Goal: Transaction & Acquisition: Purchase product/service

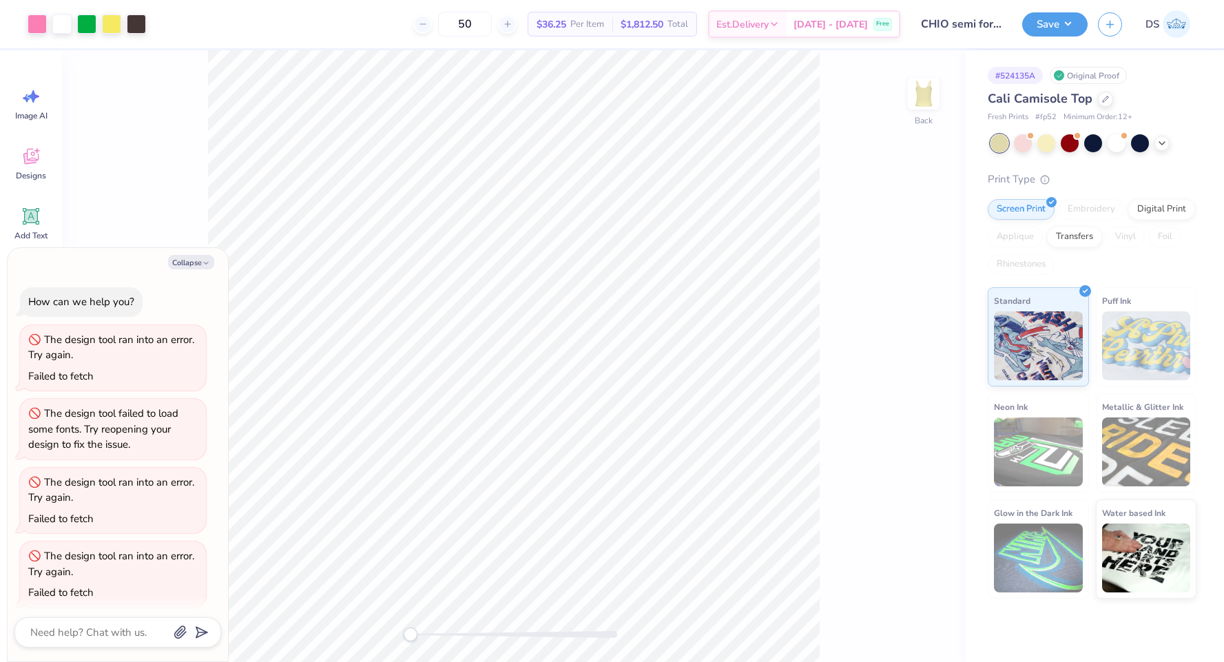
type textarea "x"
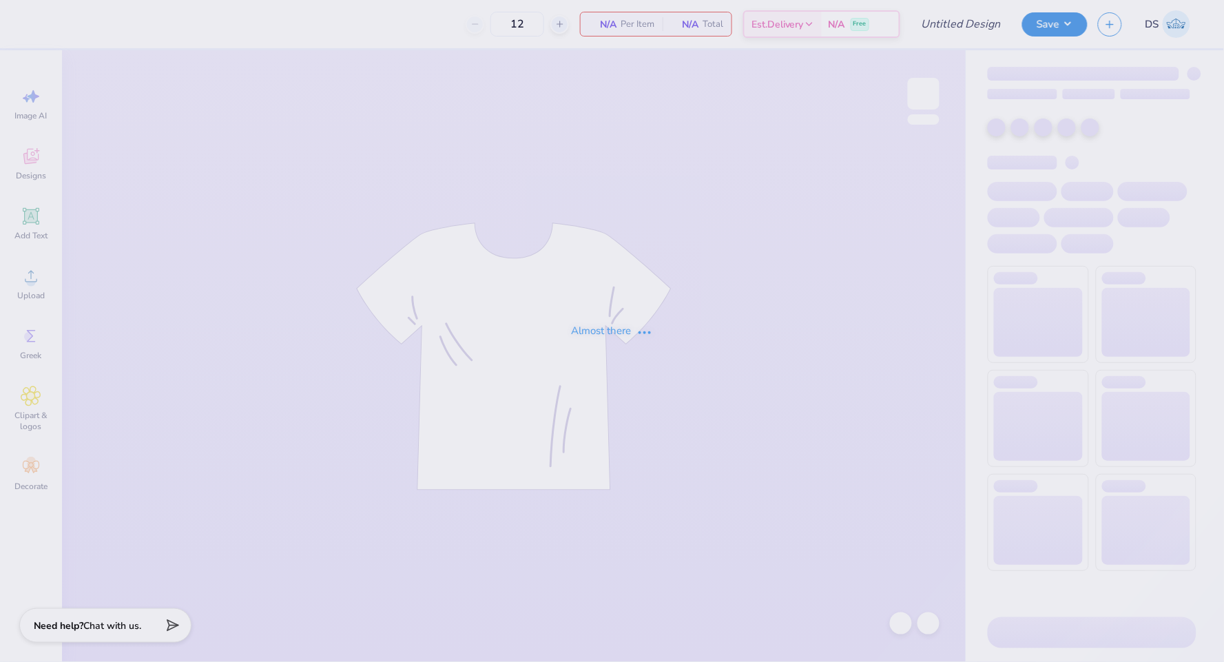
type input "CHIO semi formal"
type input "50"
type input "CHIO semi formal"
type input "50"
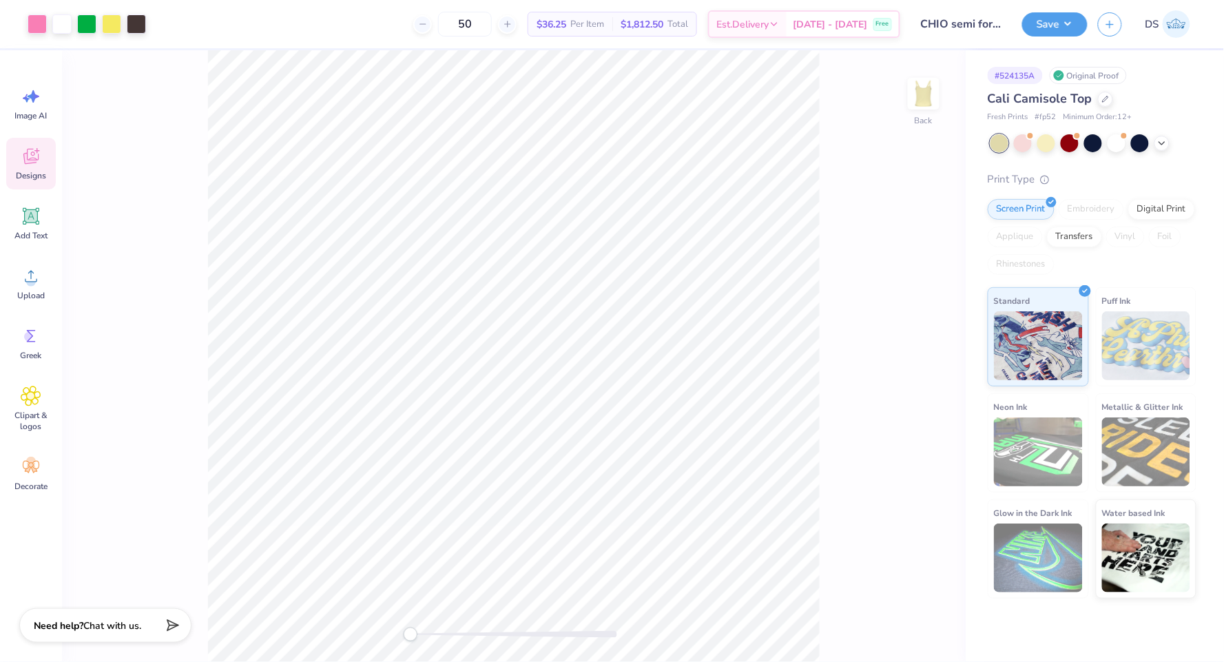
click at [30, 161] on icon at bounding box center [30, 158] width 13 height 11
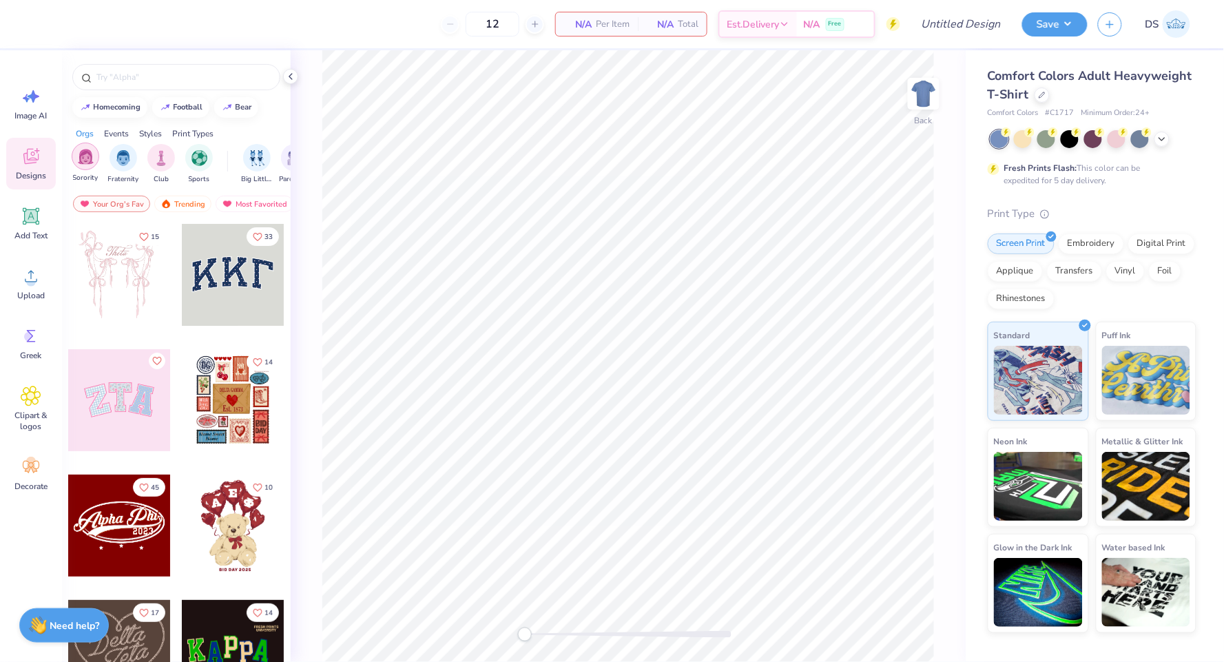
click at [87, 153] on img "filter for Sorority" at bounding box center [86, 157] width 16 height 16
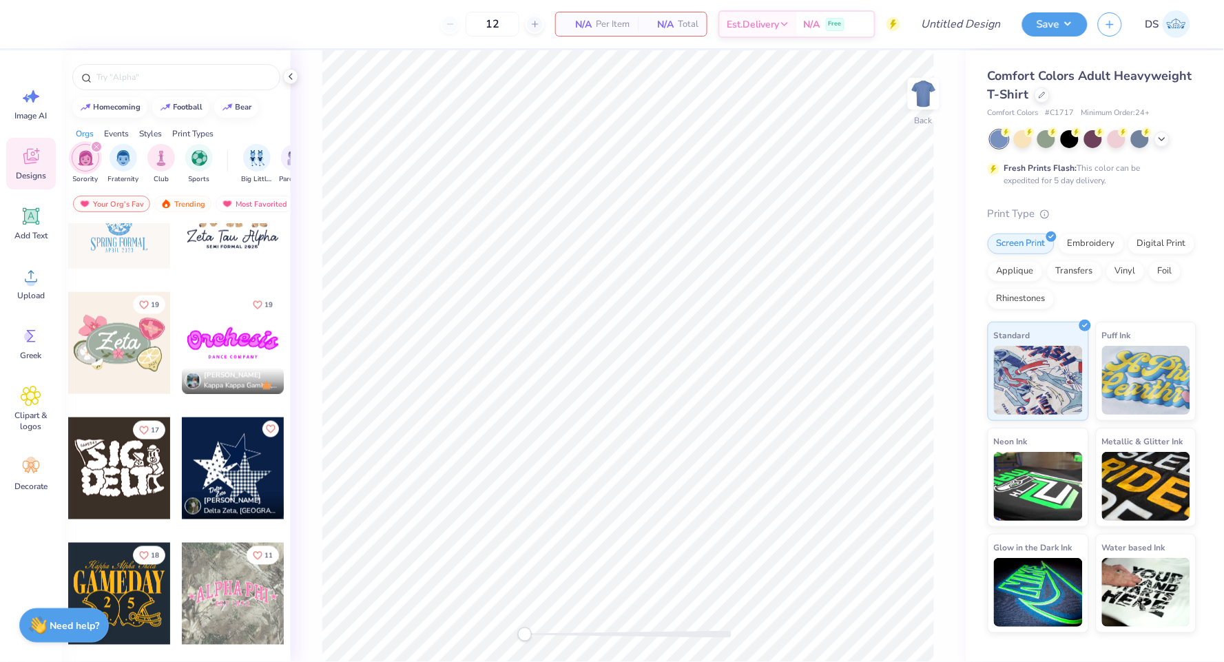
scroll to position [560, 0]
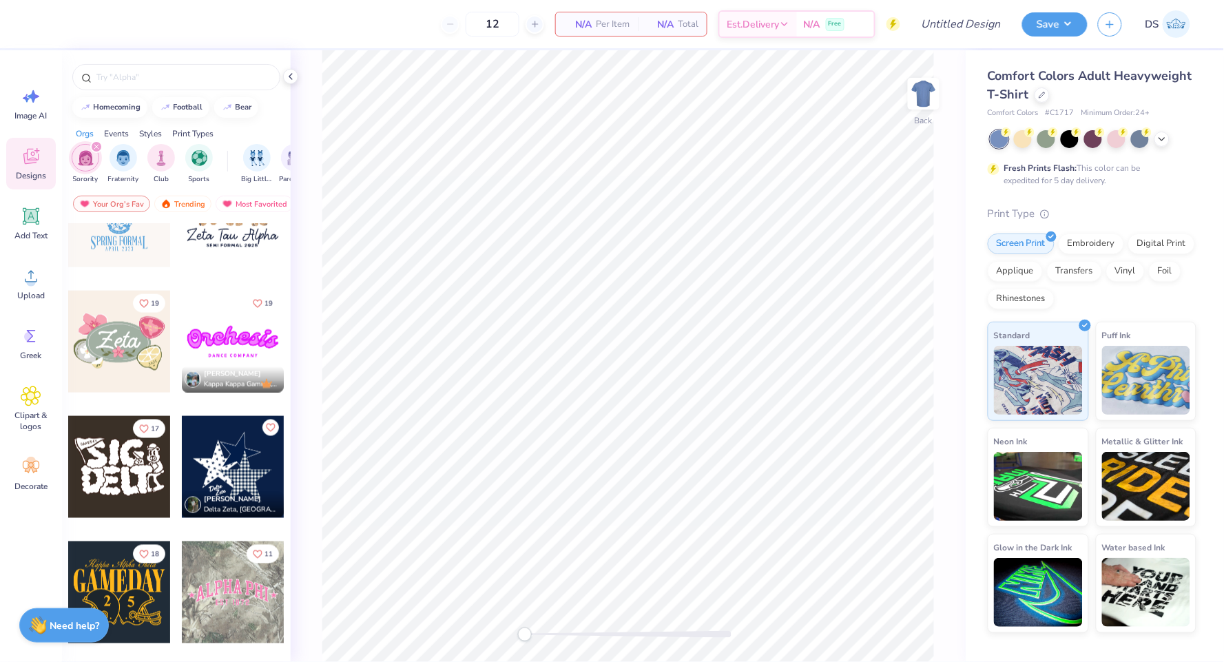
click at [226, 471] on div at bounding box center [233, 467] width 102 height 102
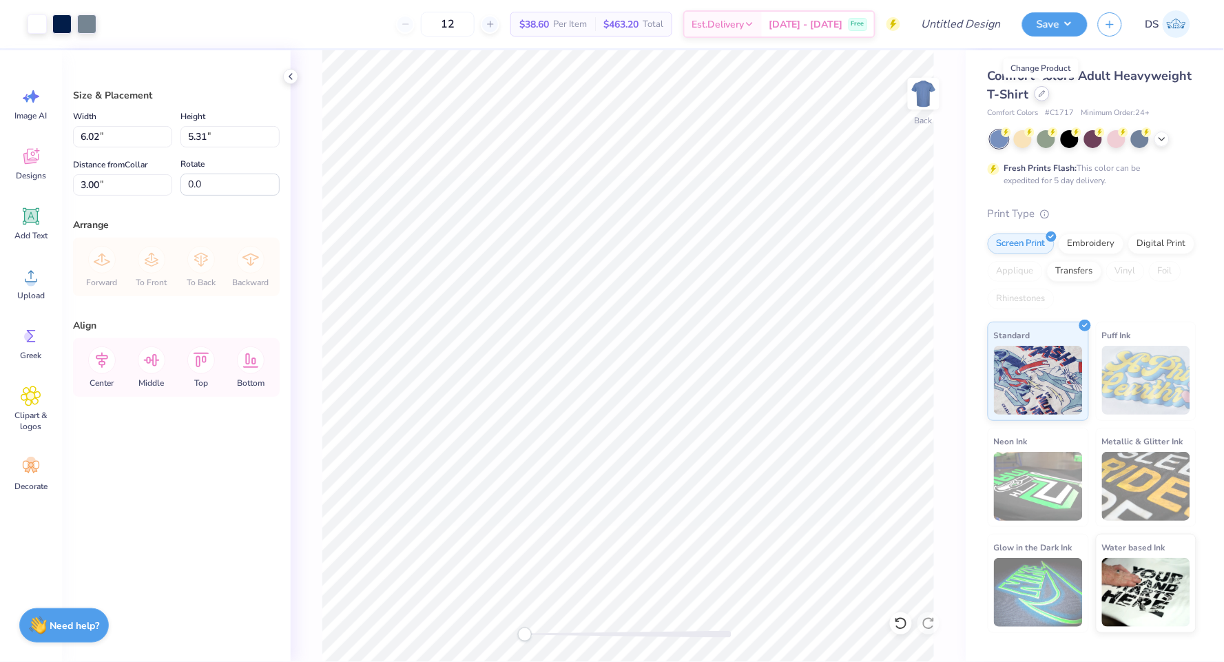
click at [1043, 92] on icon at bounding box center [1042, 93] width 7 height 7
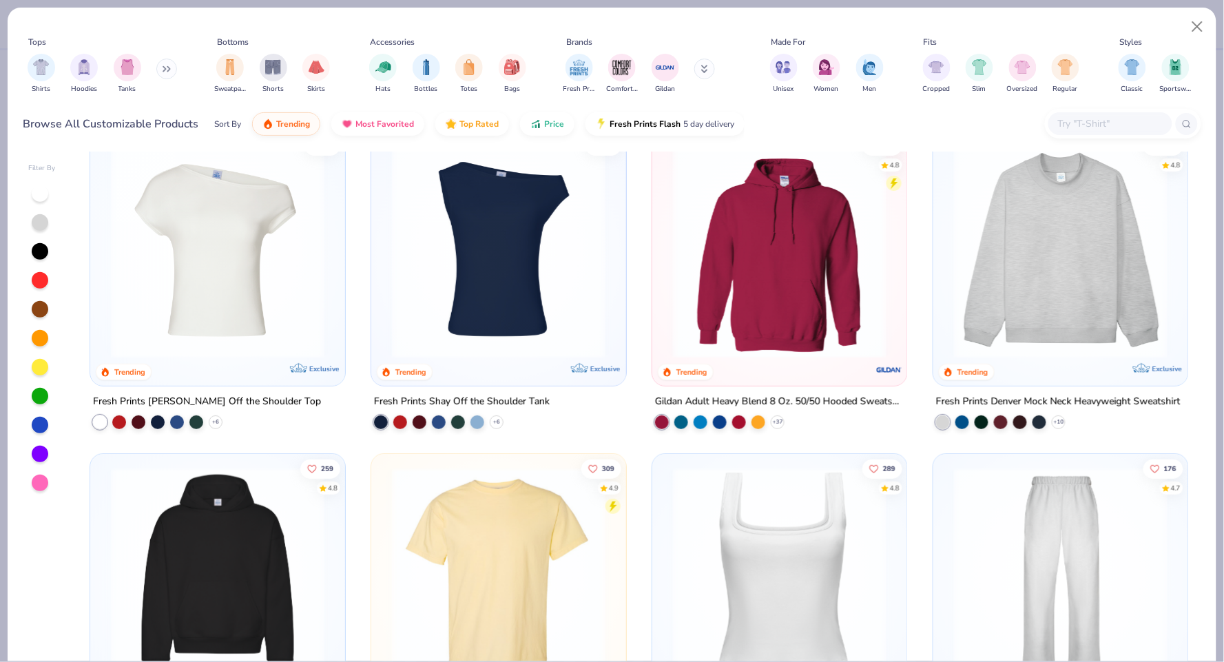
scroll to position [23, 0]
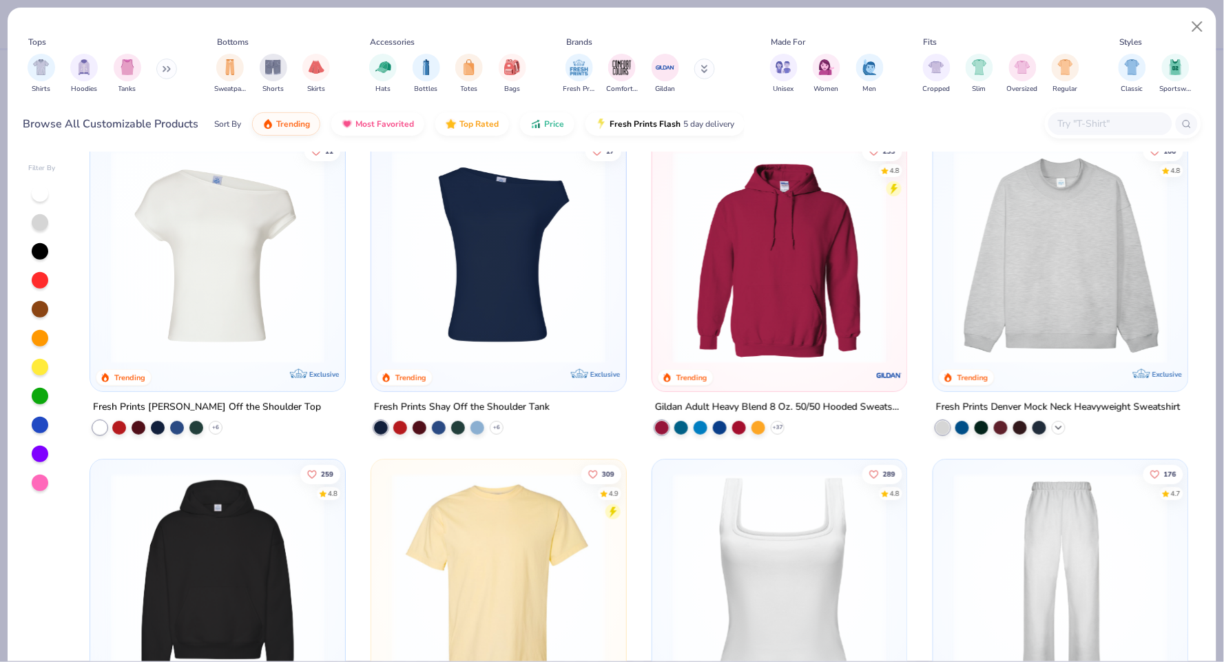
click at [1054, 422] on icon at bounding box center [1058, 427] width 11 height 11
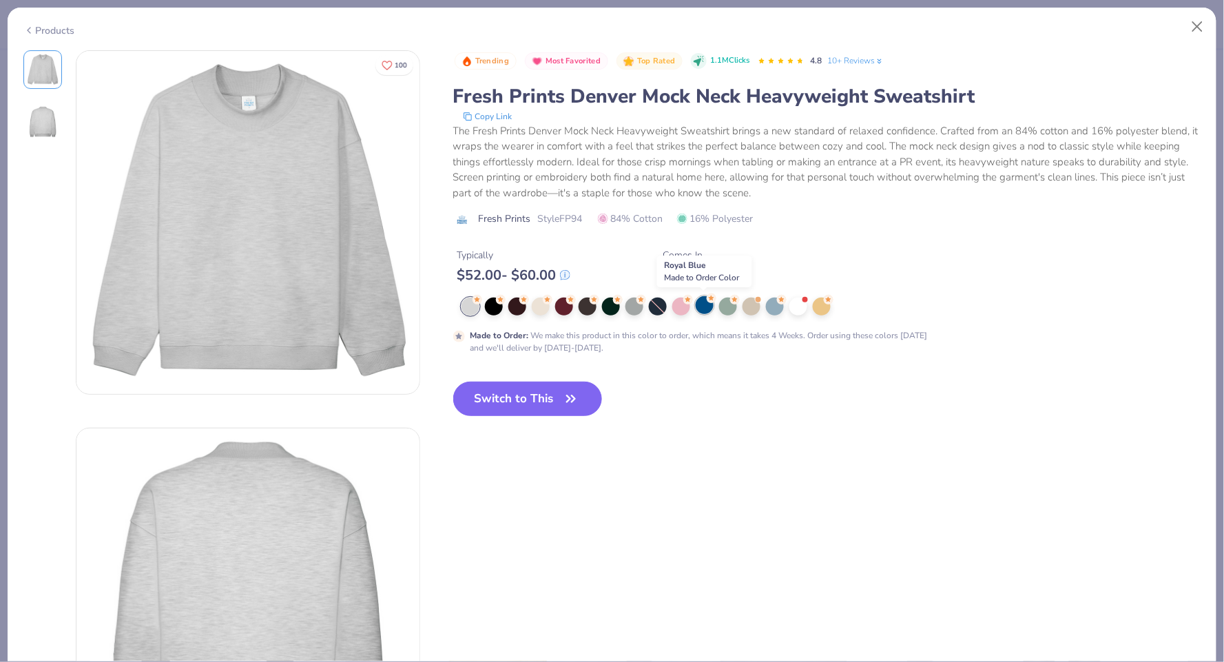
click at [713, 308] on div at bounding box center [705, 305] width 18 height 18
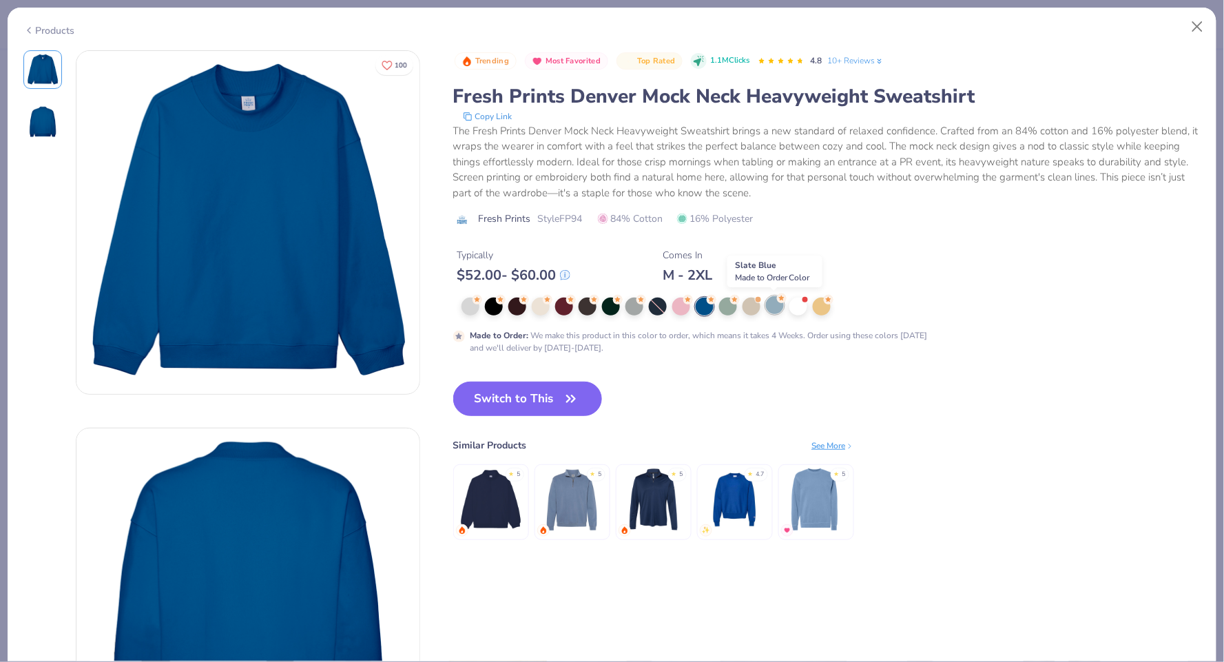
click at [769, 309] on div at bounding box center [775, 305] width 18 height 18
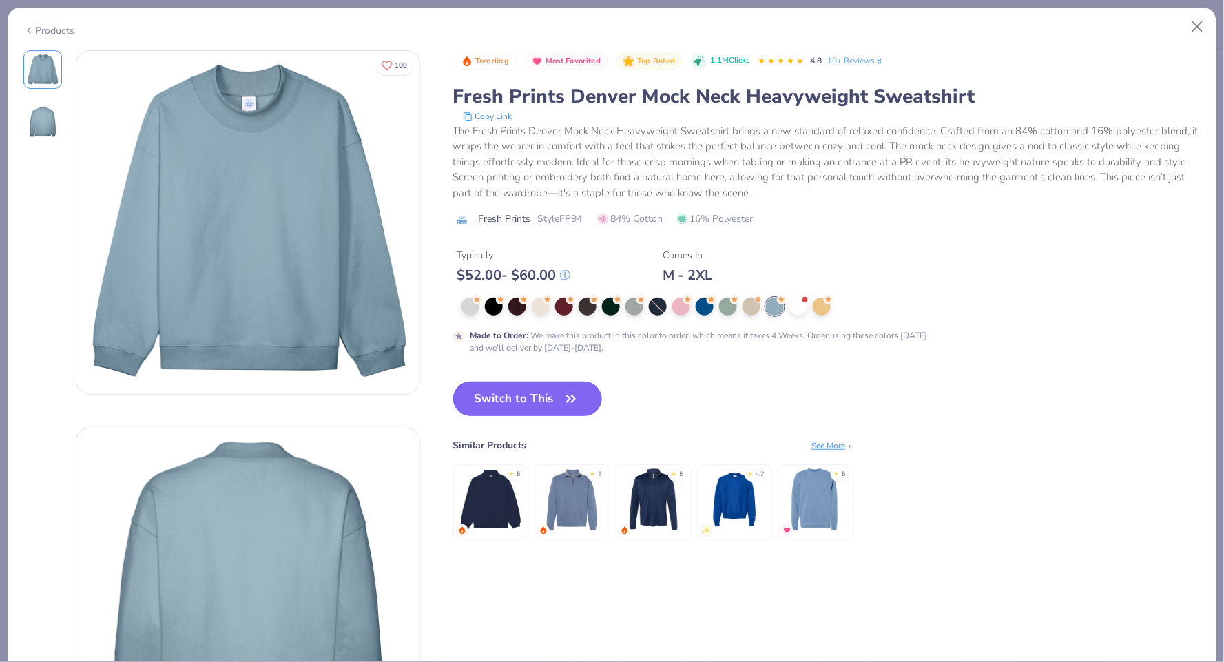
click at [508, 388] on button "Switch to This" at bounding box center [527, 399] width 149 height 34
type input "50"
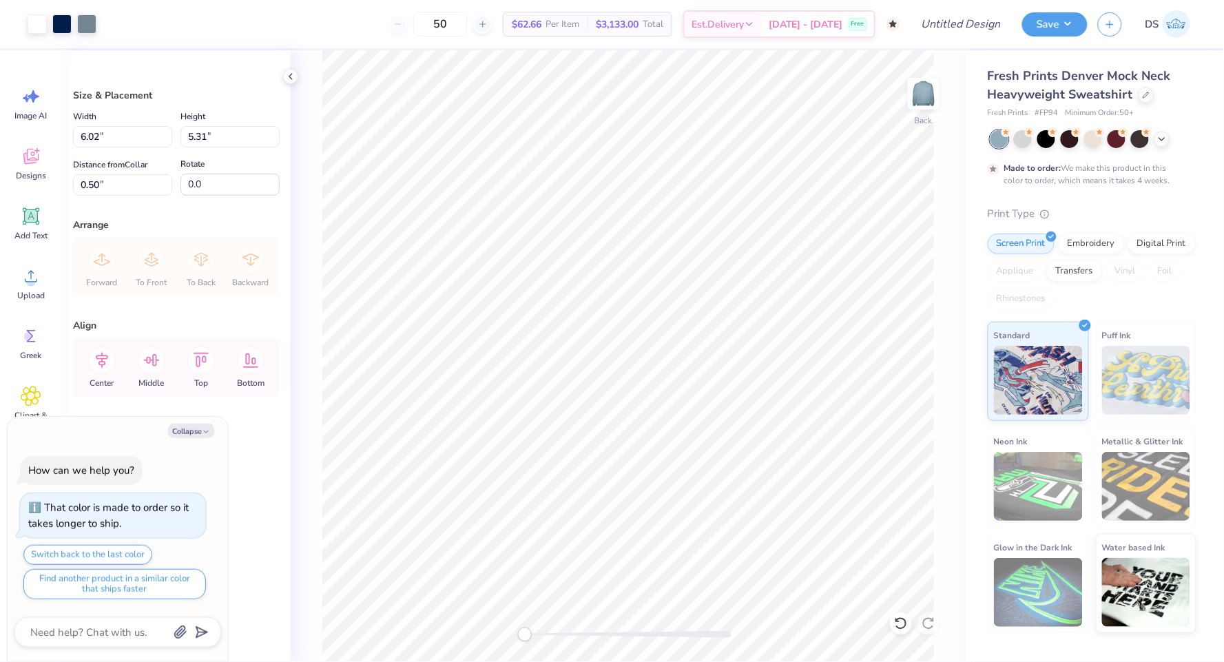
type textarea "x"
type input "10.32"
type input "9.11"
type textarea "x"
type input "0.89"
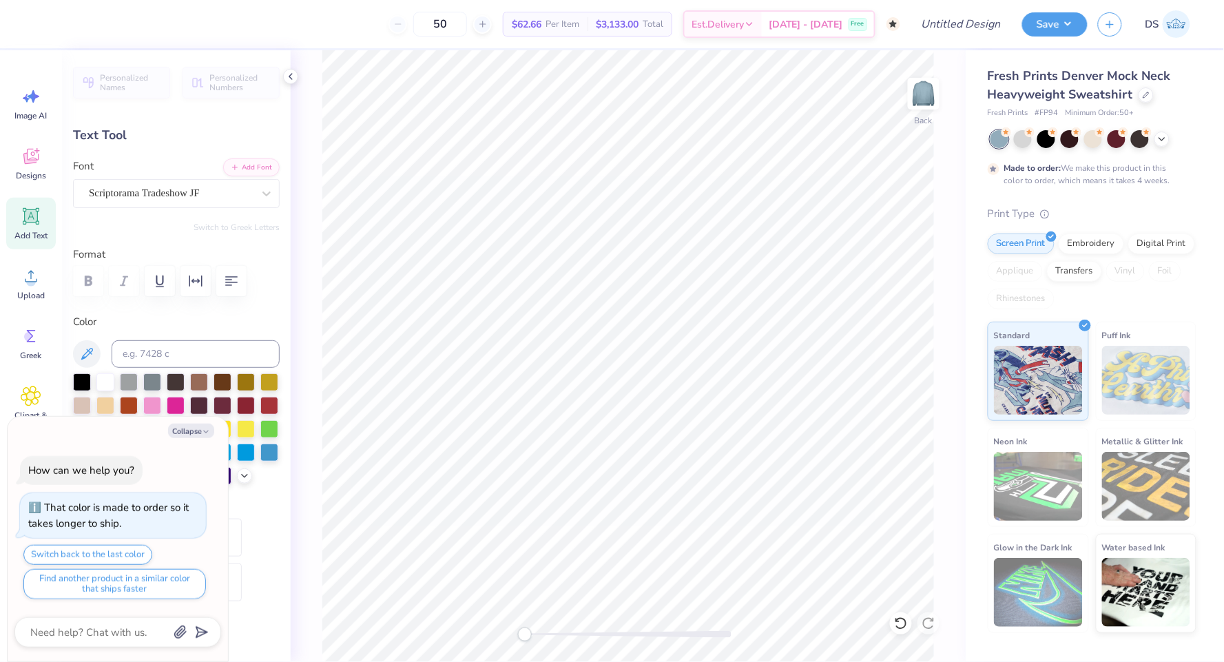
scroll to position [12, 1]
type textarea "x"
type input "1.36"
type input "0.85"
type input "8.41"
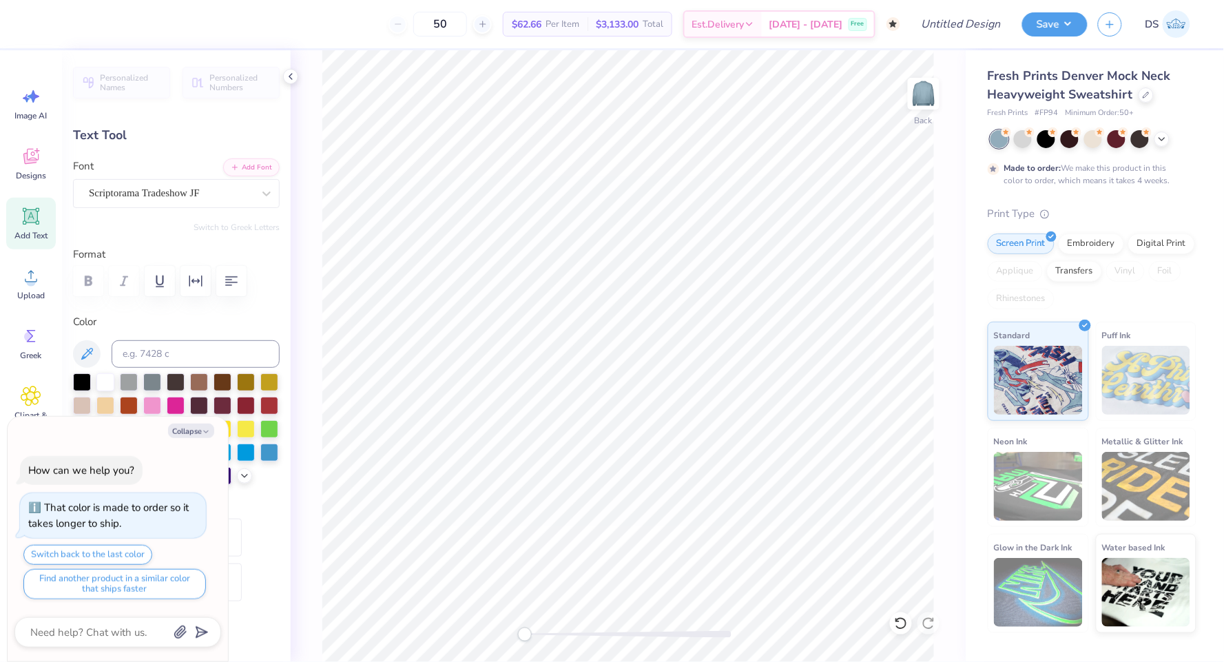
type textarea "x"
type input "1.78"
type input "0.91"
type input "7.82"
type textarea "x"
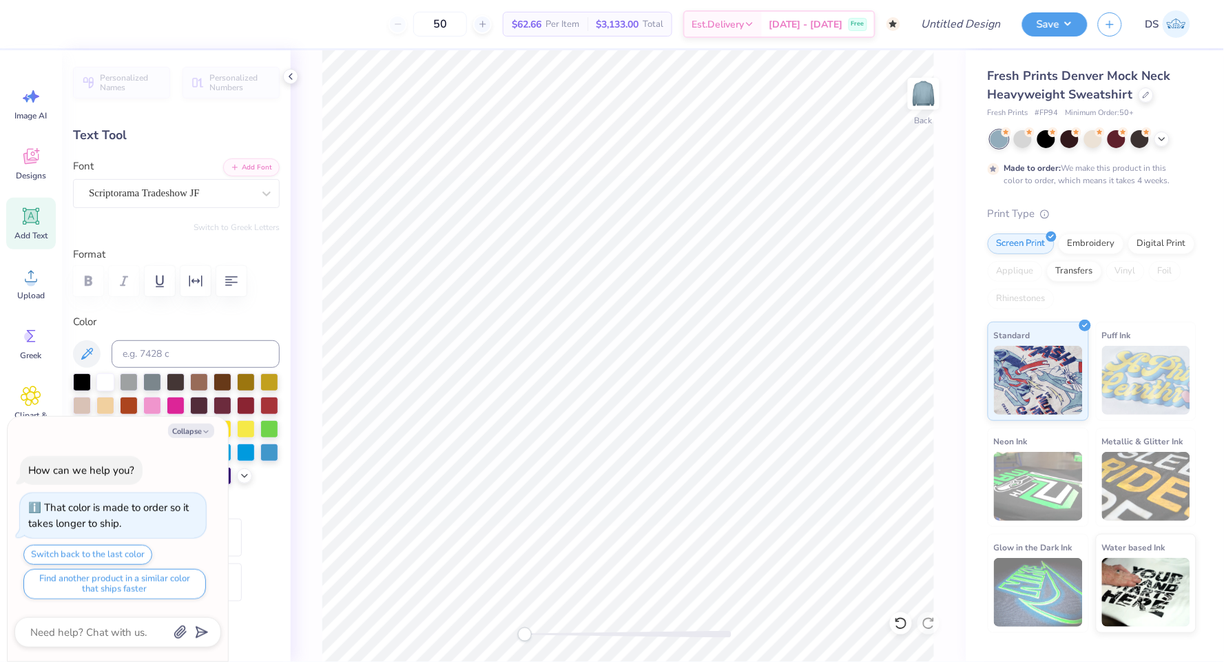
type input "1.36"
type input "0.85"
type input "8.41"
type textarea "x"
type input "0.0"
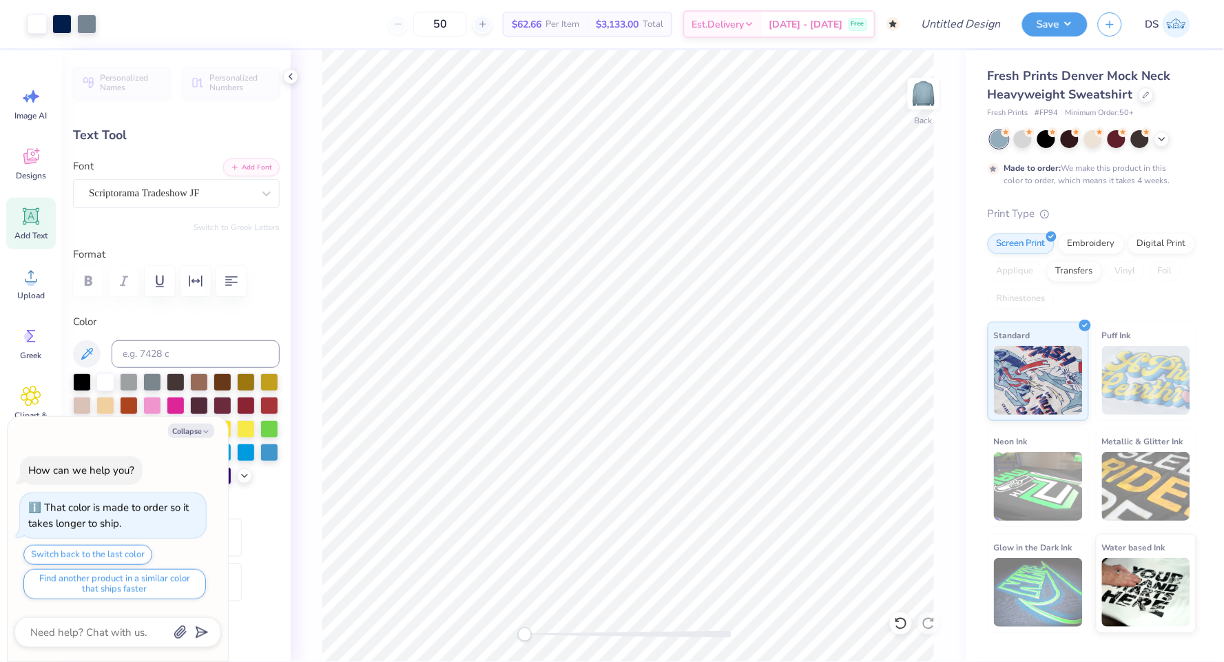
type textarea "x"
type input "-20.3"
type textarea "x"
type textarea "P"
type textarea "x"
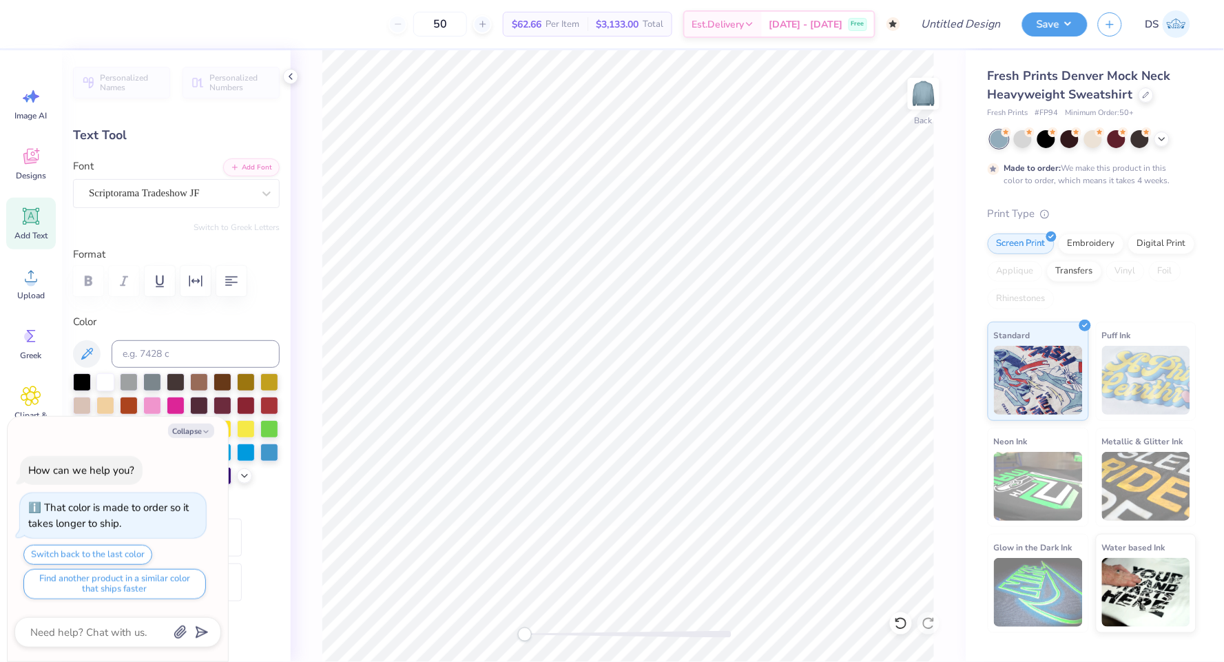
type textarea "Phi"
type textarea "x"
type textarea "Phi"
type textarea "x"
type textarea "Phi L"
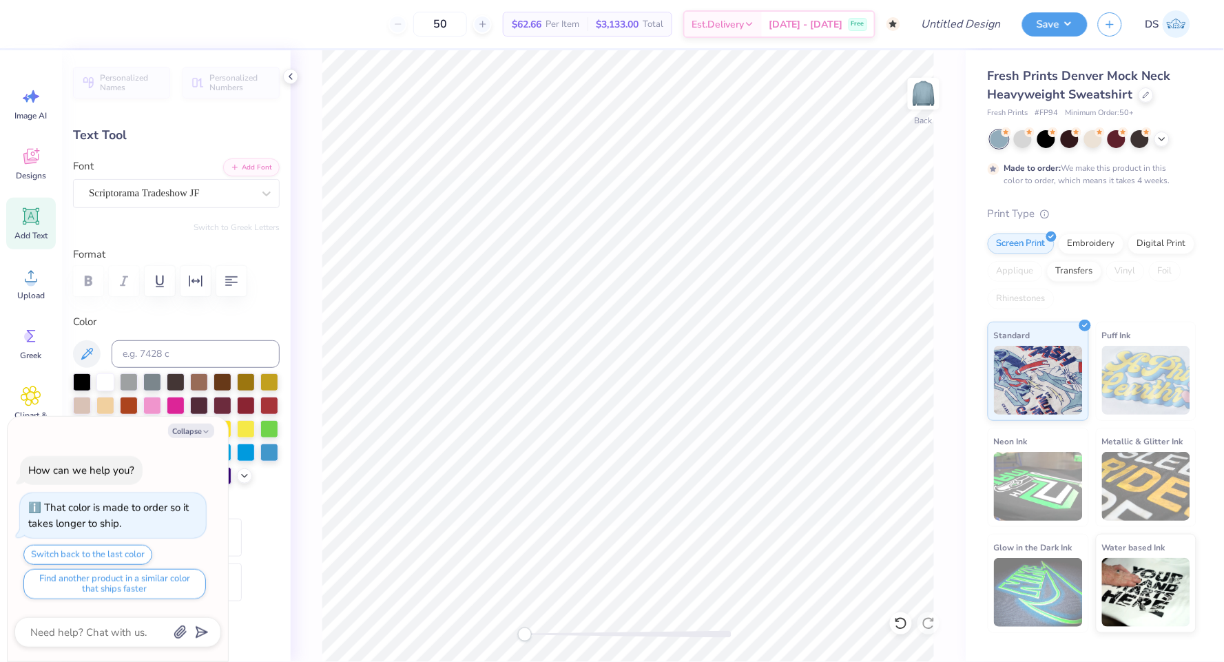
scroll to position [12, 2]
type textarea "x"
type textarea "Phi Lam"
type textarea "x"
type textarea "Phi Lamb"
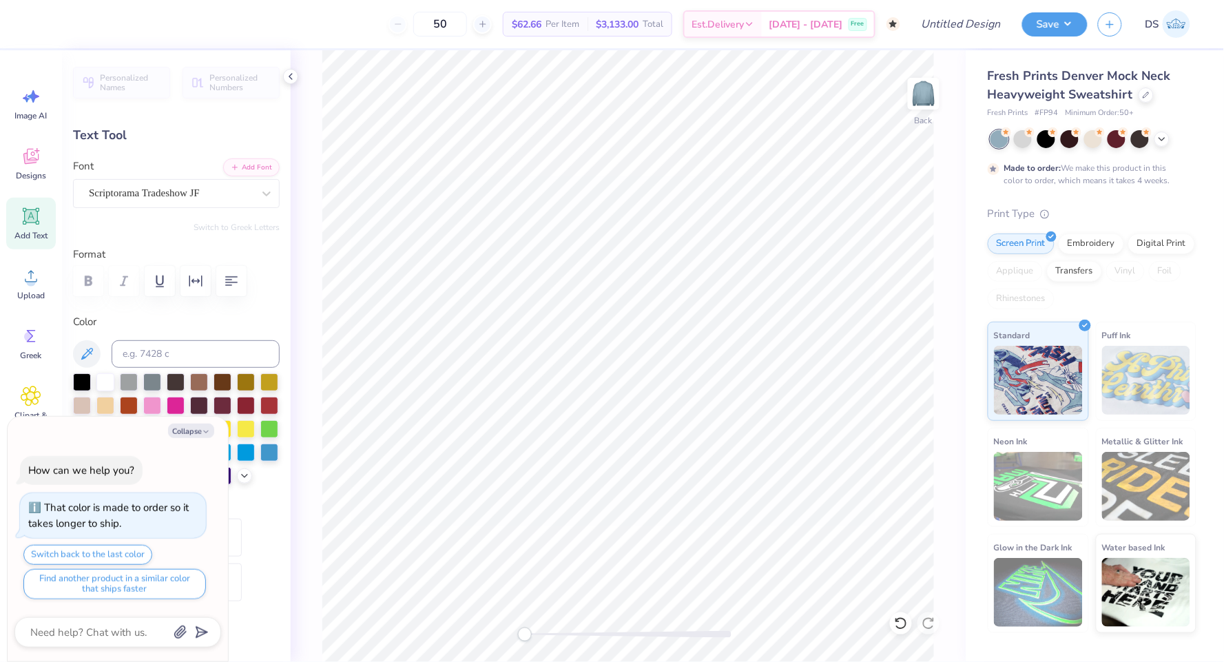
type textarea "x"
type textarea "Phi Lambda"
type textarea "x"
type input "0.0"
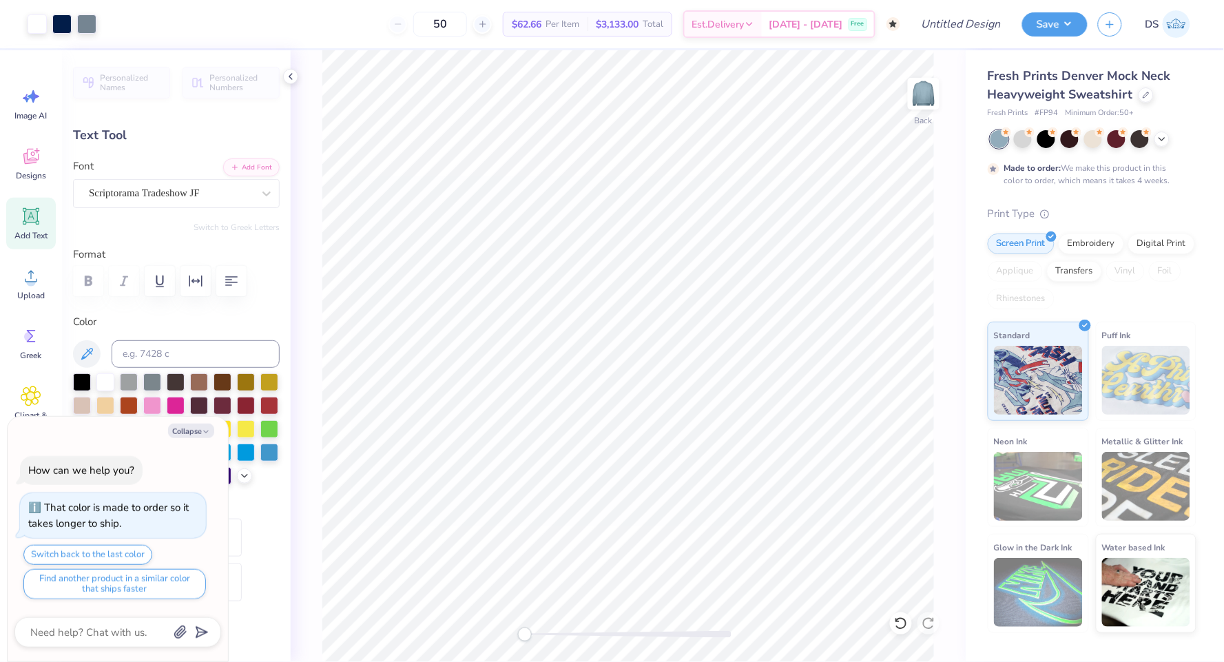
type textarea "x"
type input "3.89"
type input "1.80"
type input "7.91"
type input "-20.3"
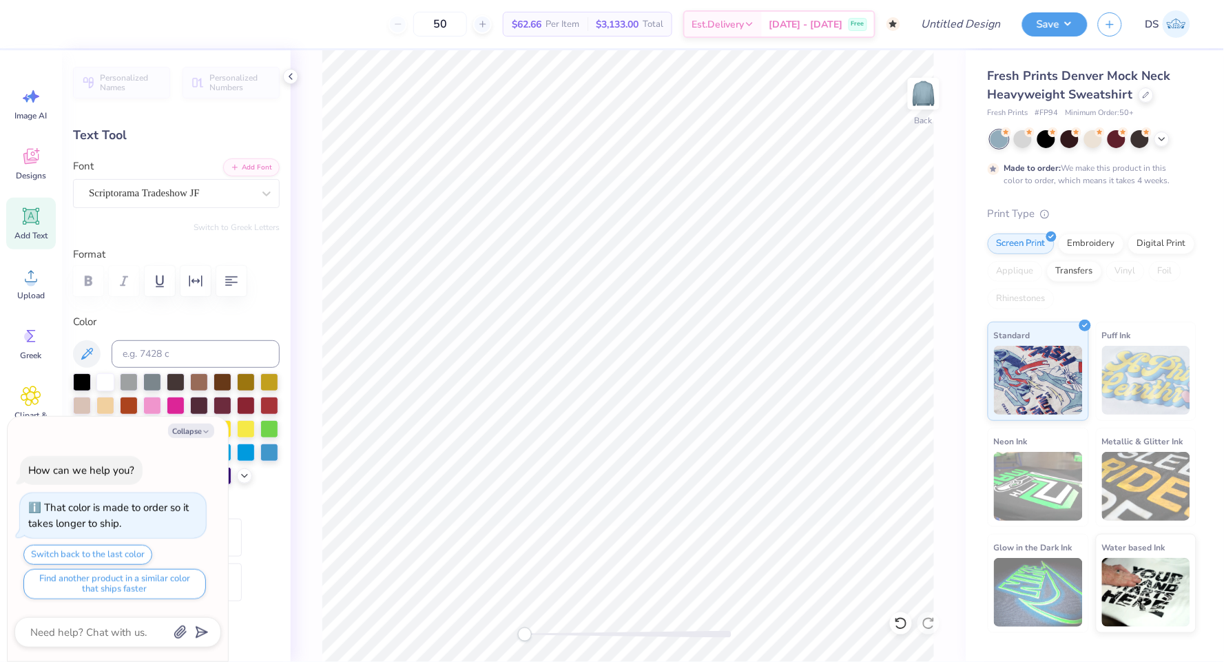
type textarea "x"
type input "1.78"
type input "0.91"
type input "7.82"
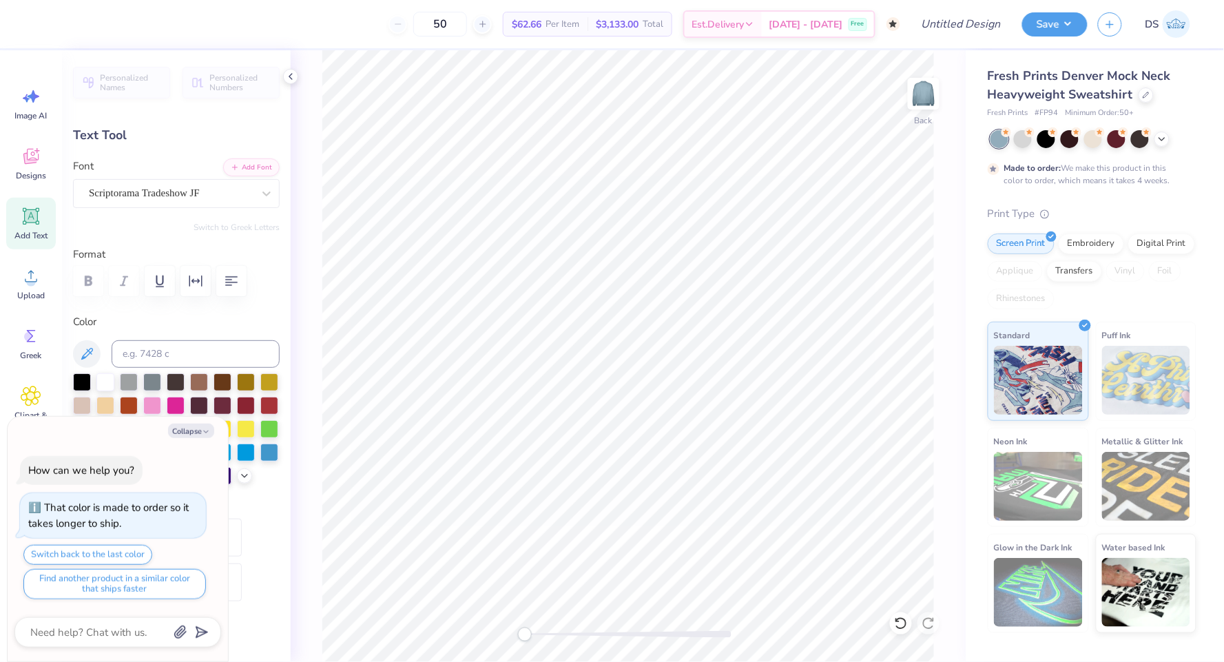
type textarea "x"
type input "0.0"
type textarea "x"
type input "-20.3"
type textarea "x"
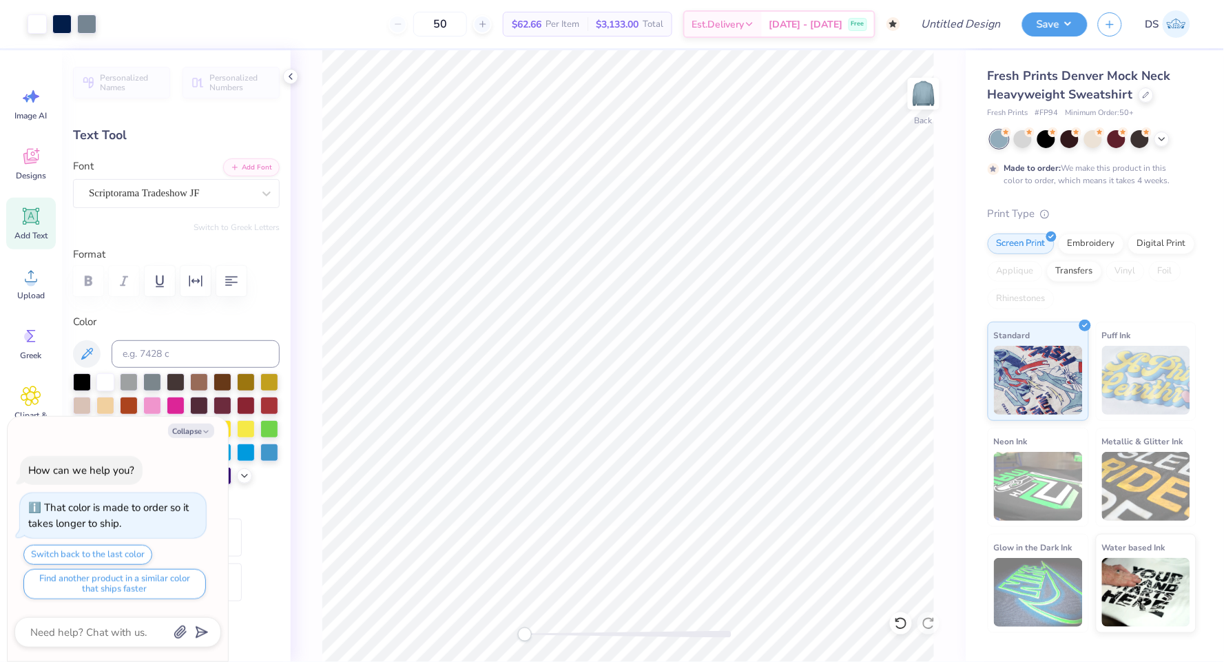
type input "0.0"
click at [207, 428] on icon "button" at bounding box center [206, 432] width 8 height 8
type textarea "x"
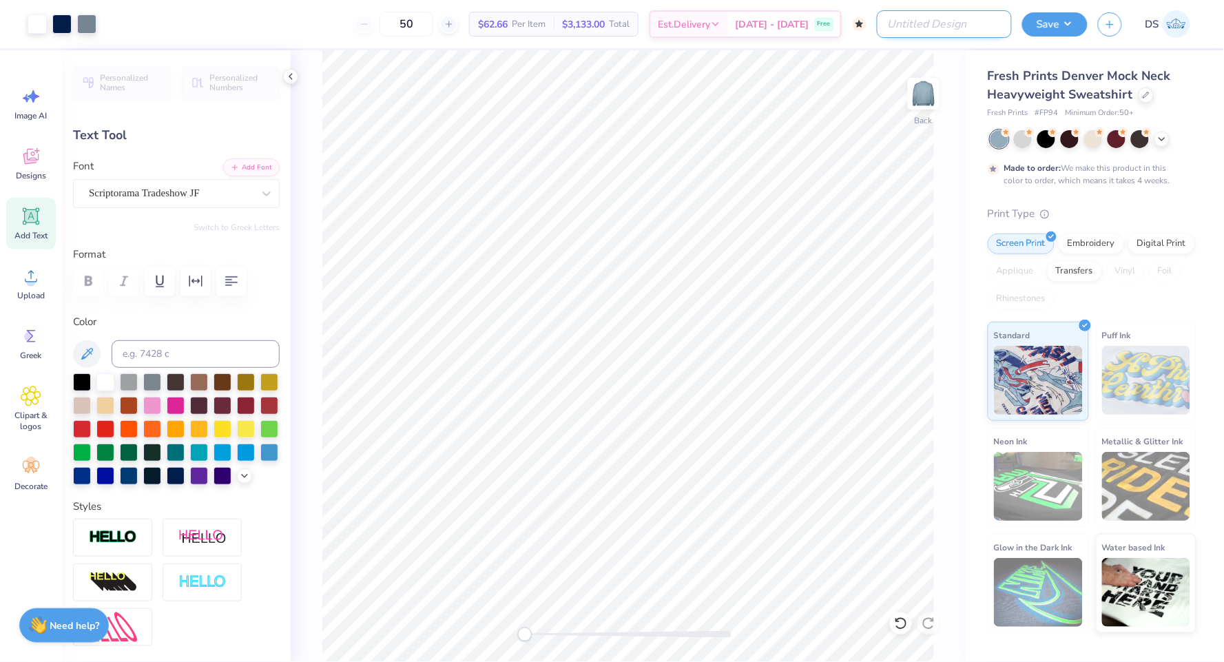
click at [975, 29] on input "Design Title" at bounding box center [944, 24] width 135 height 28
type input "DPhil Mock up"
click at [1046, 25] on button "Save" at bounding box center [1054, 22] width 65 height 24
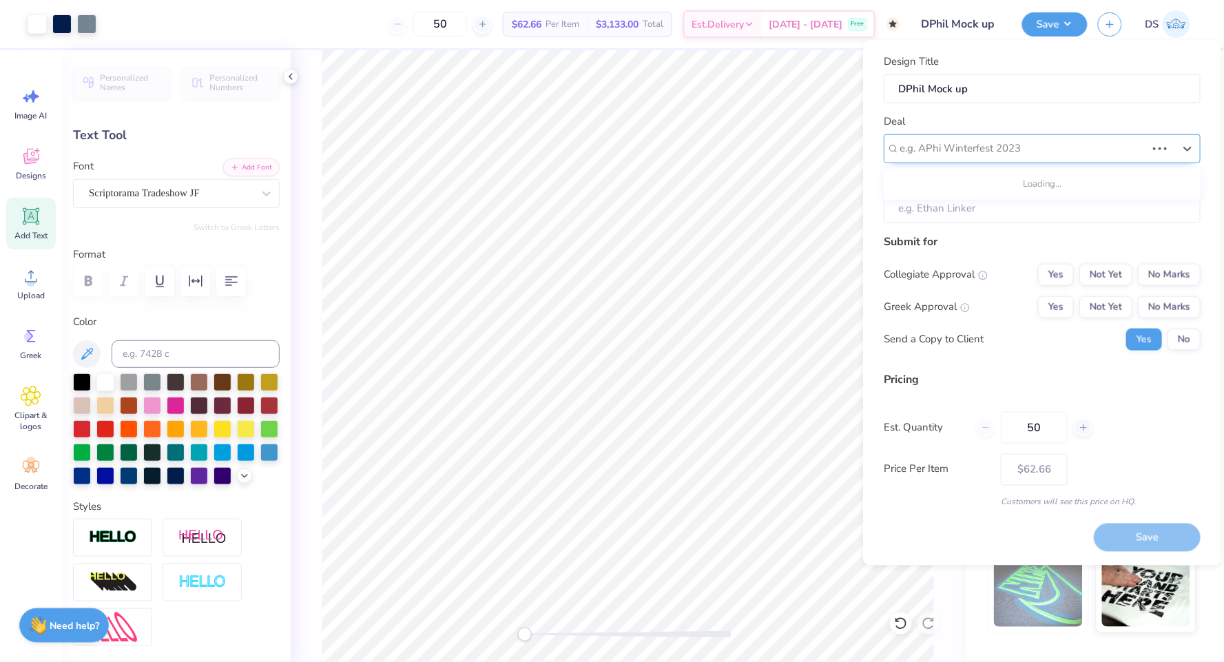
click at [1055, 146] on div at bounding box center [1023, 148] width 247 height 19
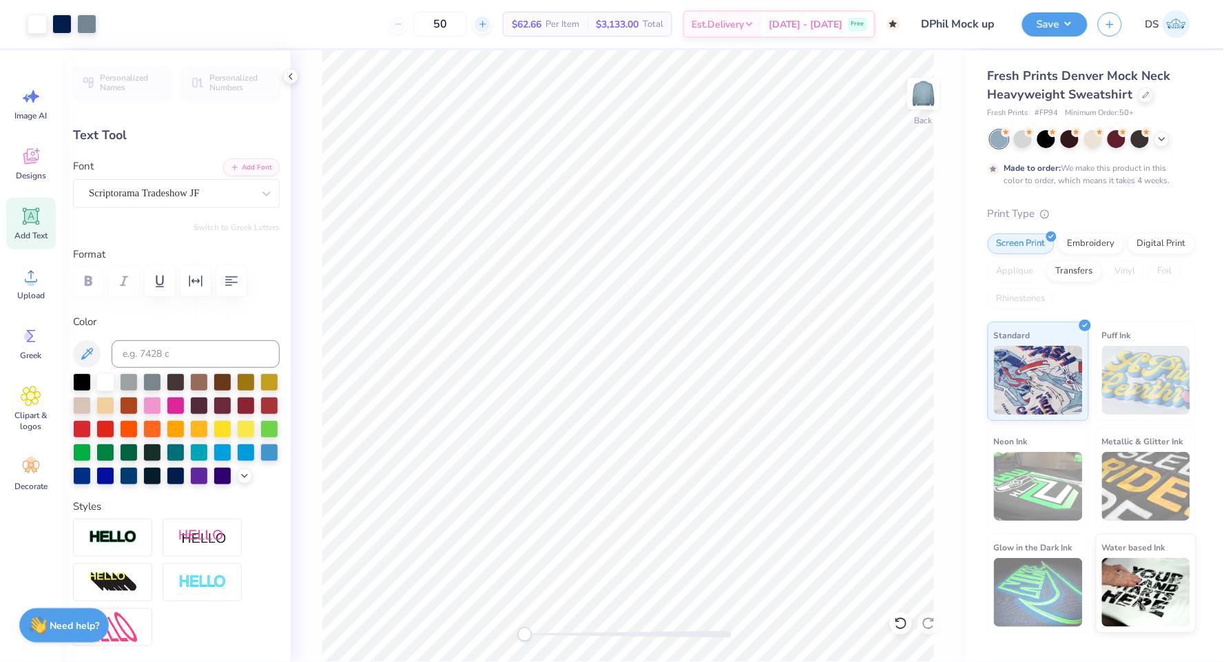
click at [488, 19] on icon at bounding box center [483, 24] width 10 height 10
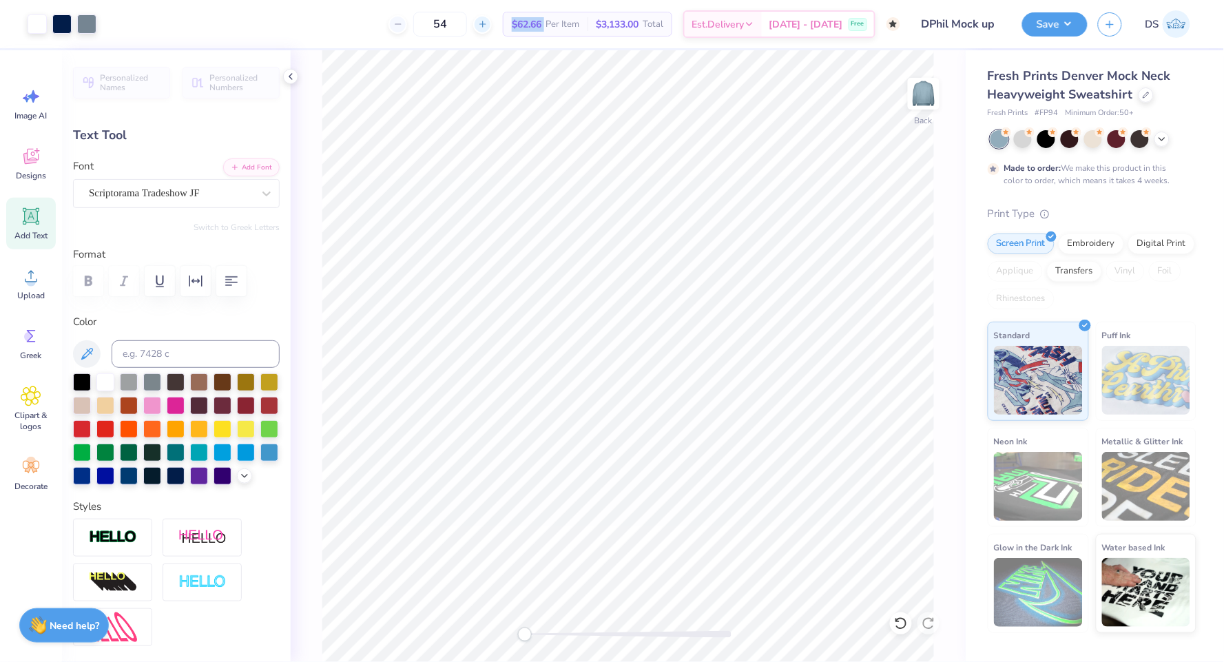
type input "55"
click at [1174, 21] on img at bounding box center [1177, 24] width 28 height 28
click at [294, 74] on icon at bounding box center [290, 76] width 11 height 11
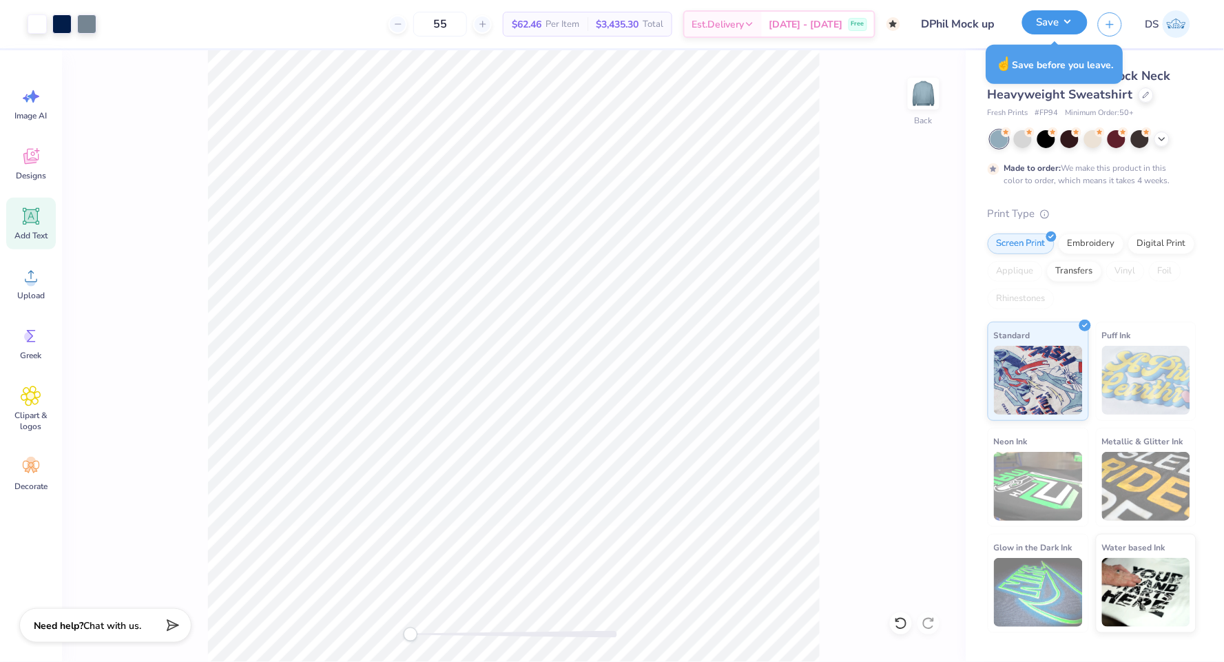
click at [1051, 17] on button "Save" at bounding box center [1054, 22] width 65 height 24
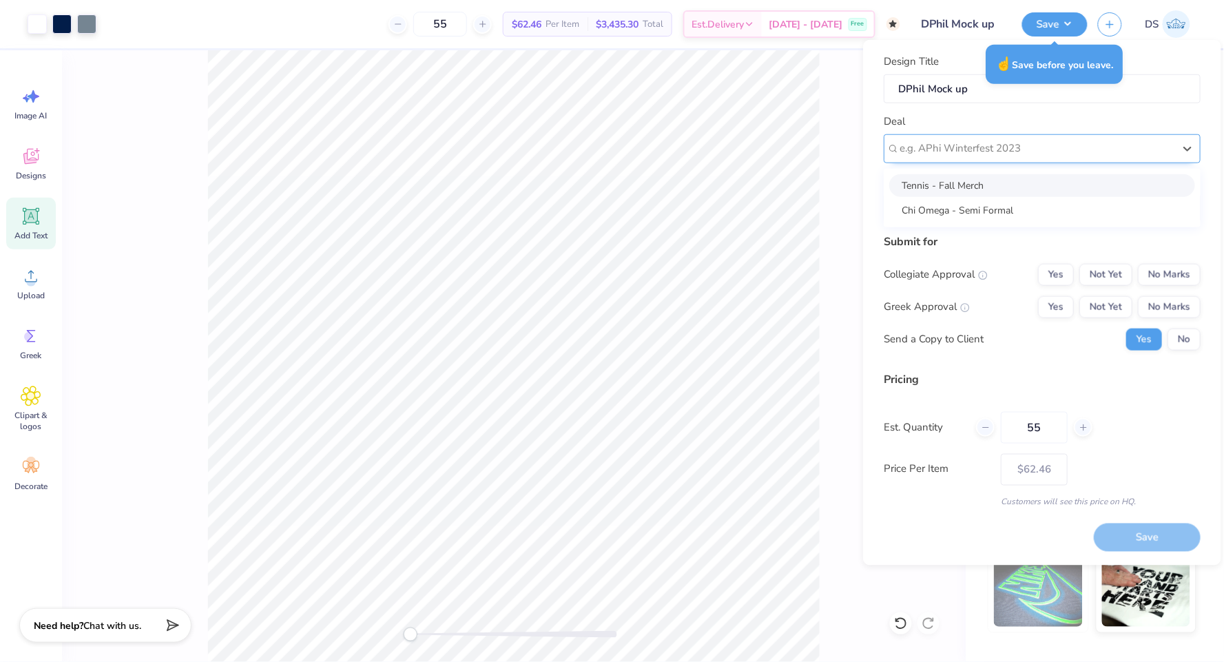
click at [973, 154] on div at bounding box center [1037, 148] width 274 height 19
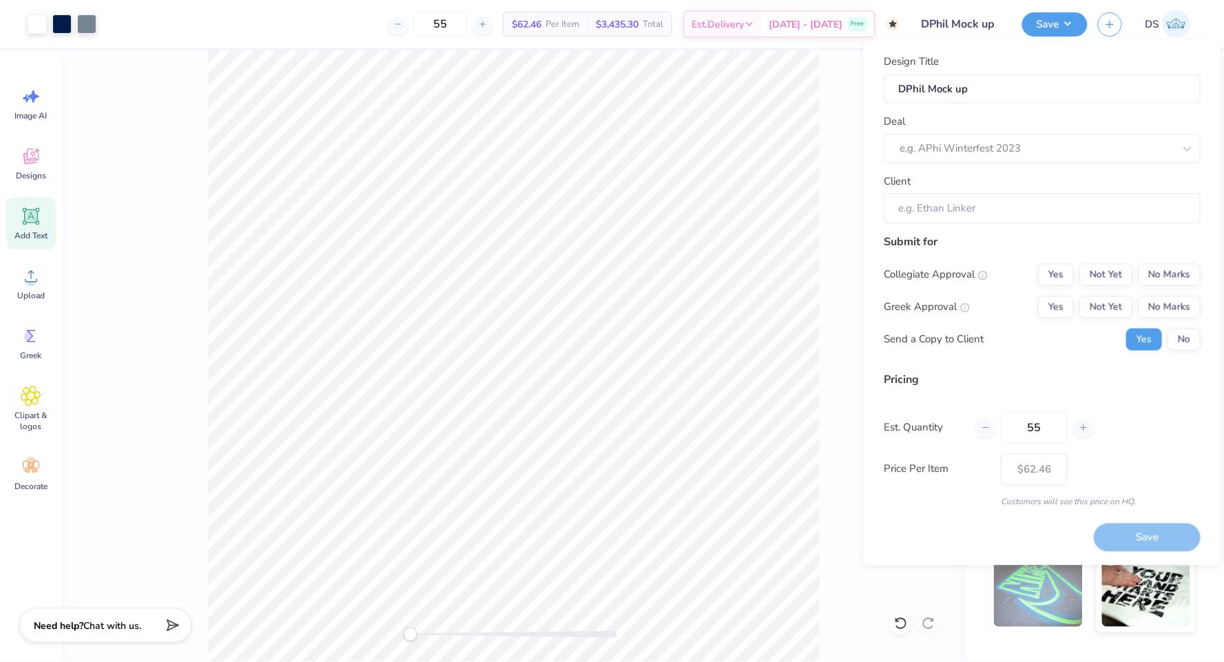
click at [842, 69] on div "Back" at bounding box center [514, 356] width 904 height 612
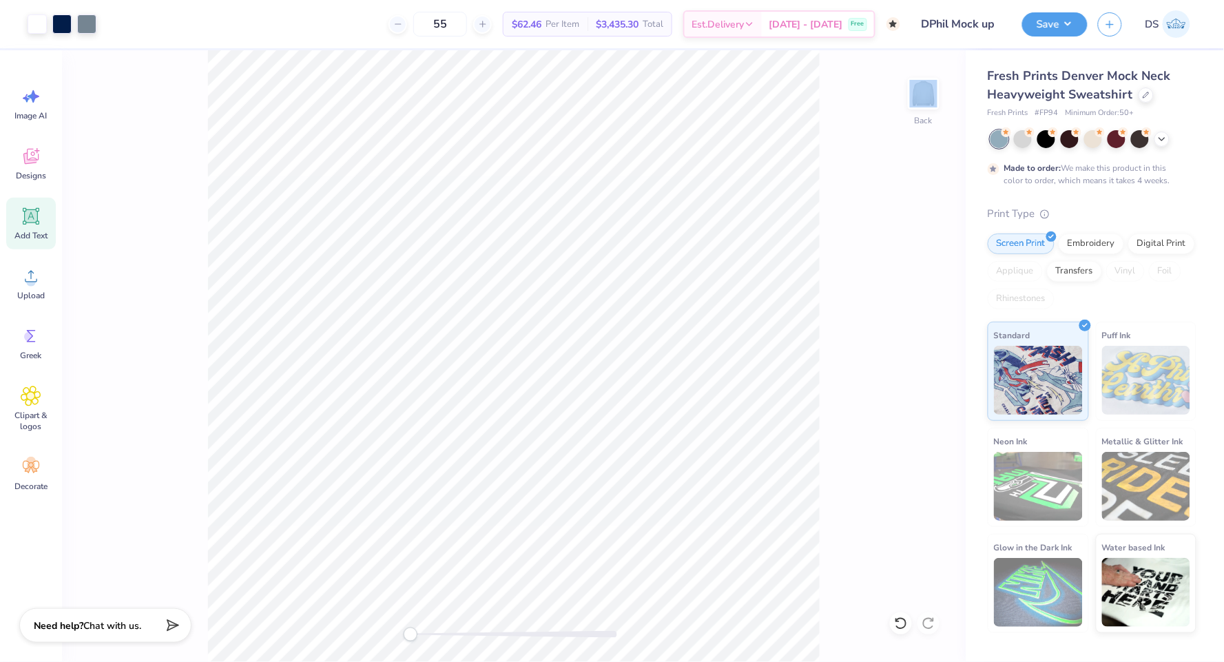
click at [842, 69] on div "Back" at bounding box center [514, 356] width 904 height 612
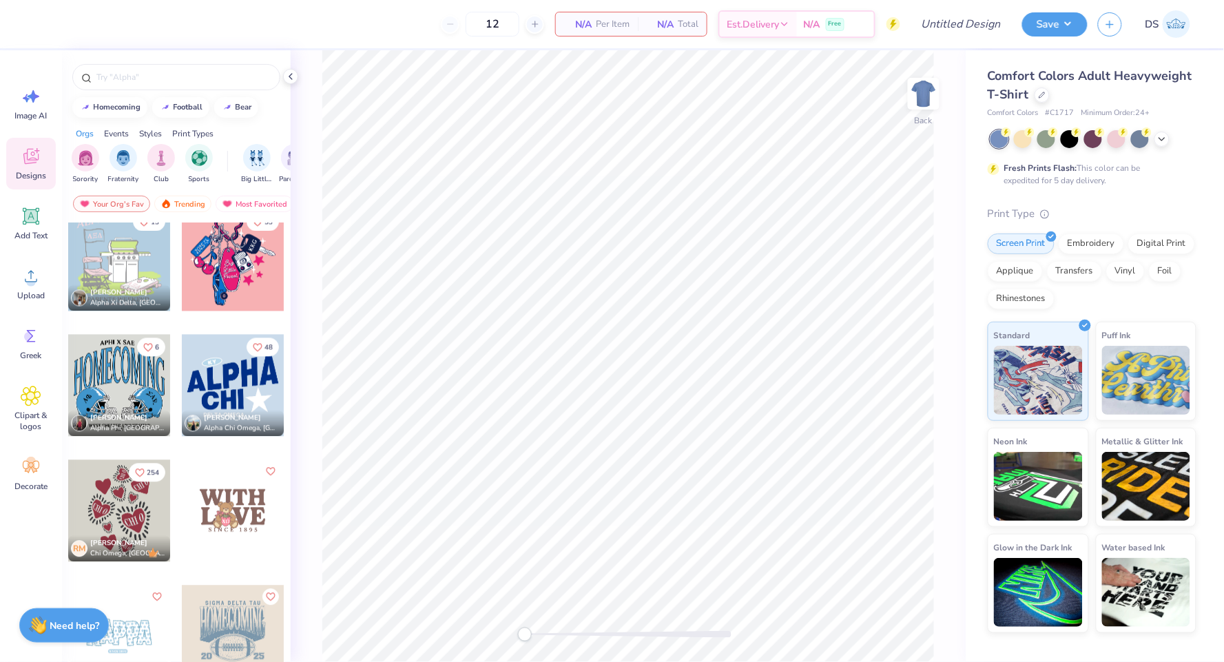
scroll to position [4061, 0]
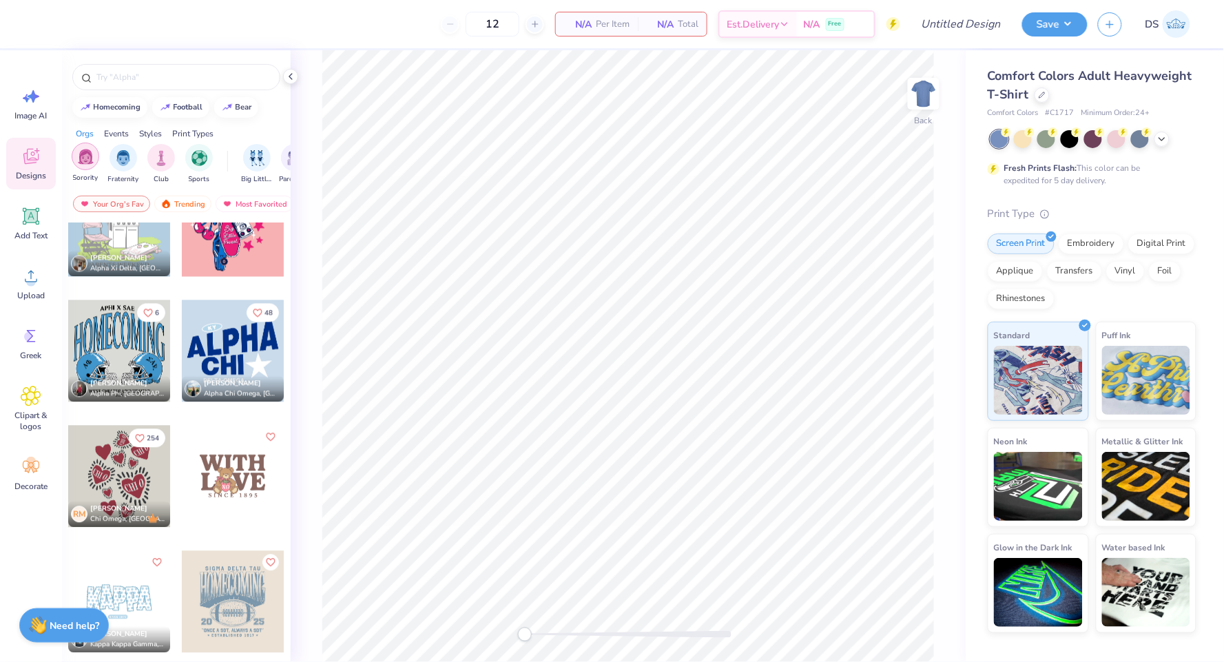
click at [90, 156] on img "filter for Sorority" at bounding box center [86, 157] width 16 height 16
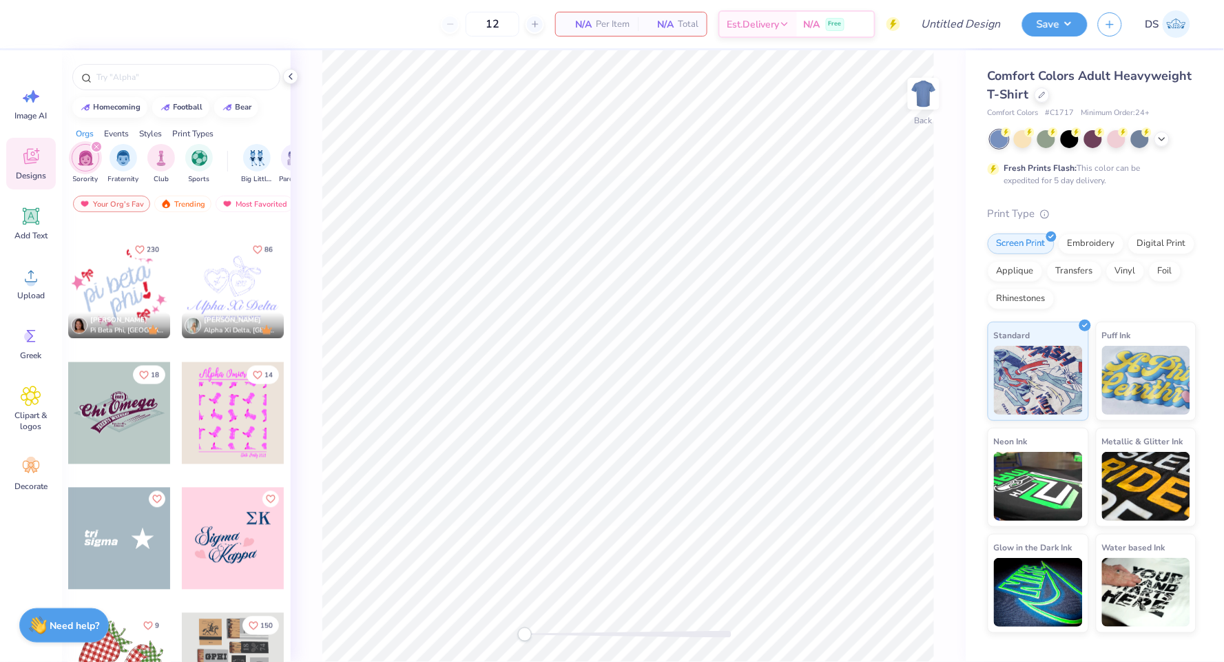
scroll to position [3884, 0]
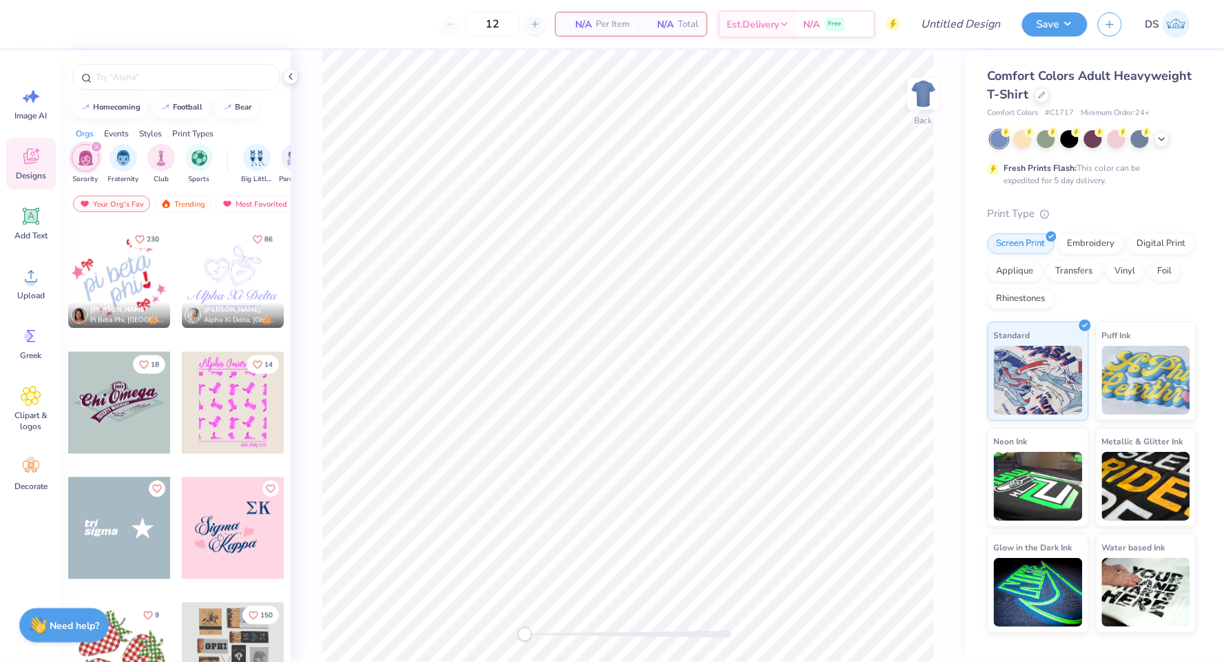
click at [207, 282] on div at bounding box center [233, 278] width 102 height 102
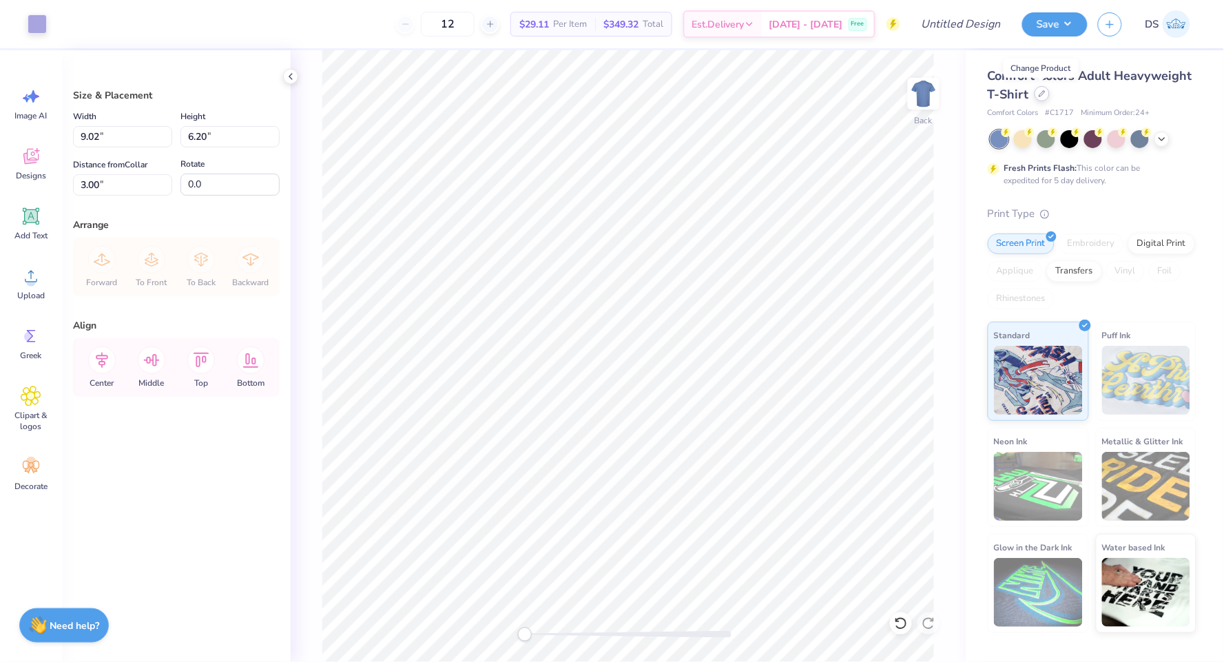
click at [1042, 92] on icon at bounding box center [1043, 94] width 6 height 6
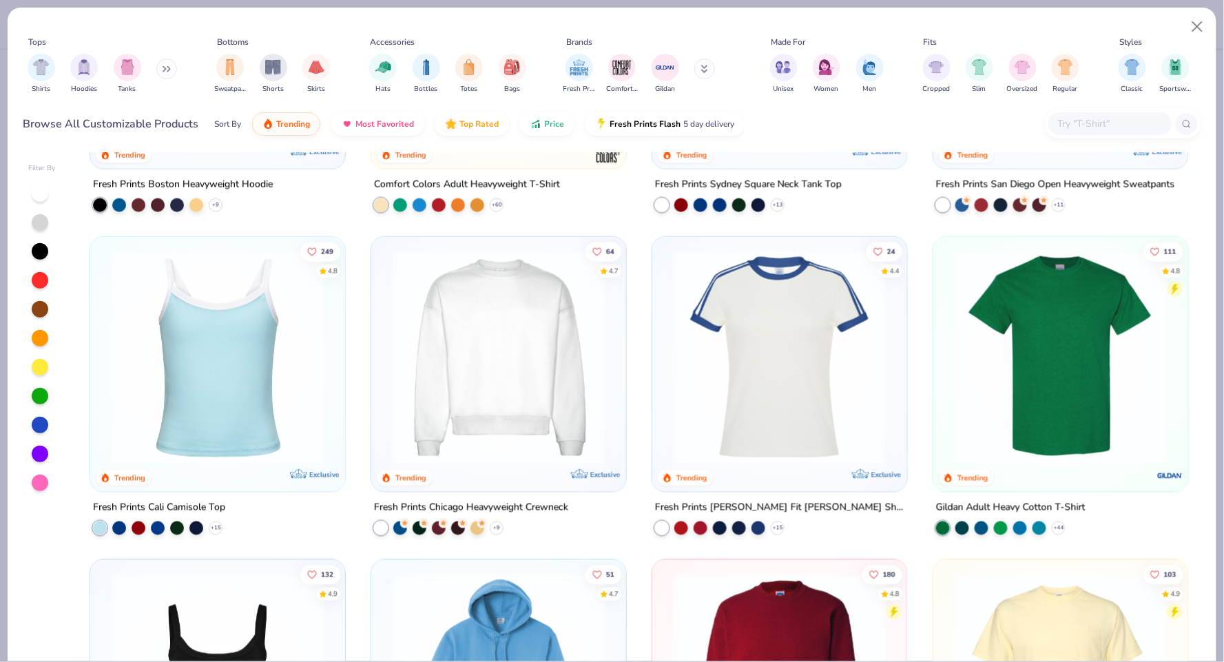
scroll to position [564, 0]
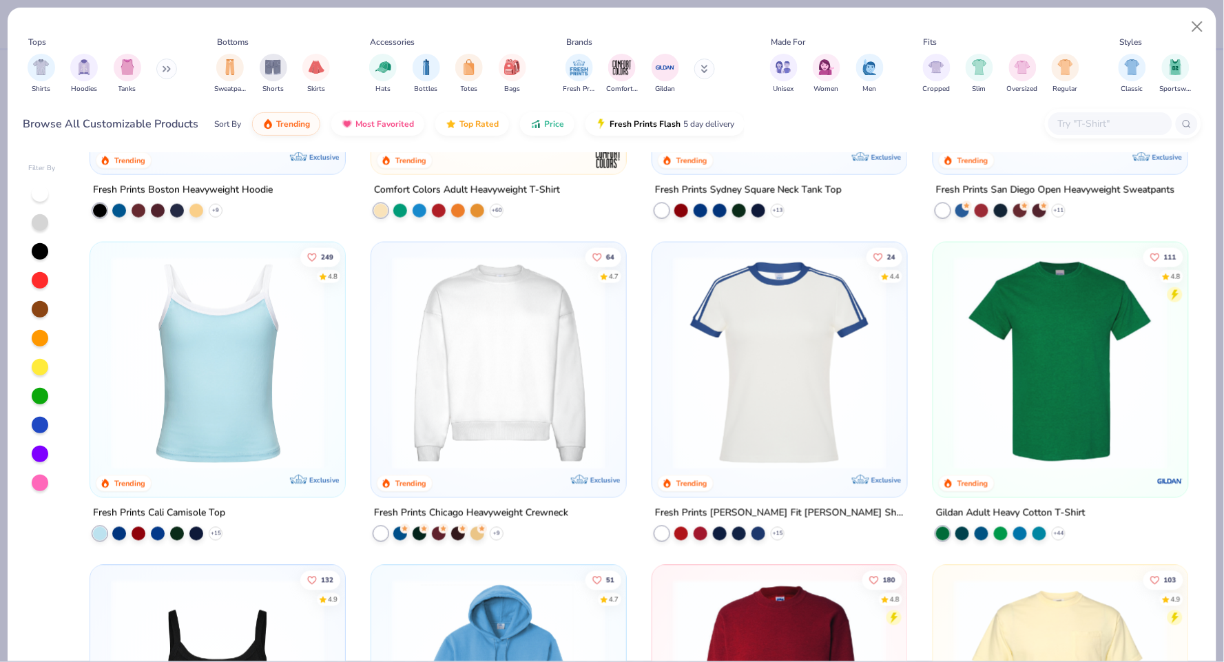
click at [557, 401] on img at bounding box center [498, 363] width 227 height 214
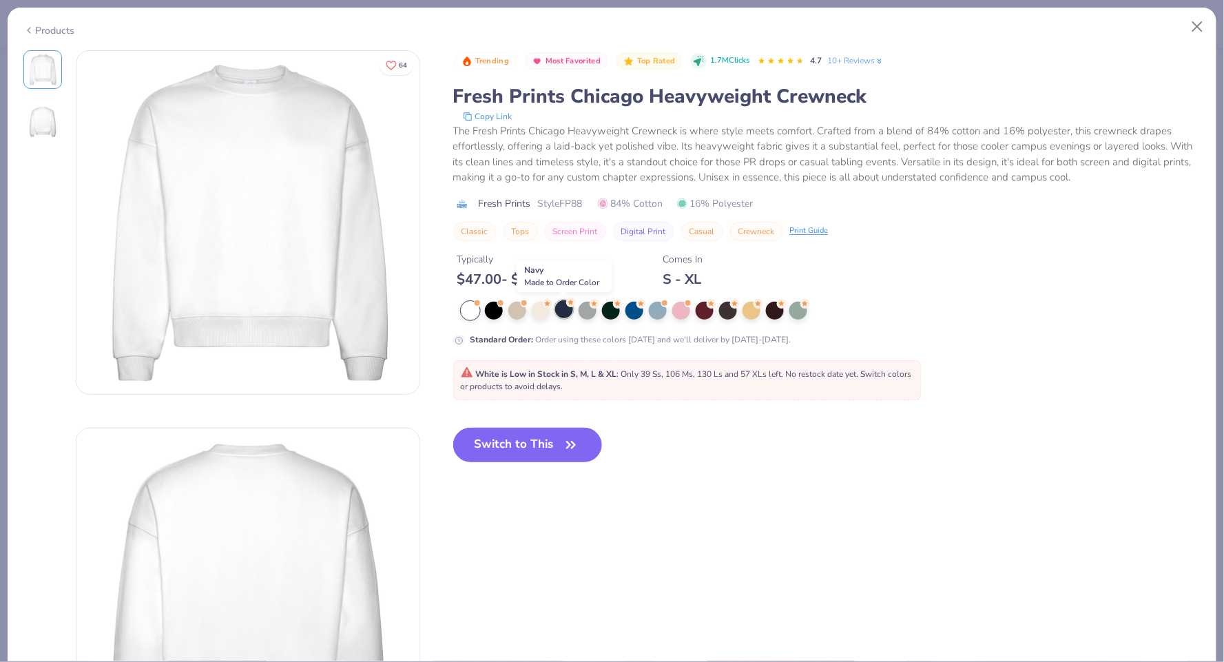
click at [569, 309] on div at bounding box center [564, 309] width 18 height 18
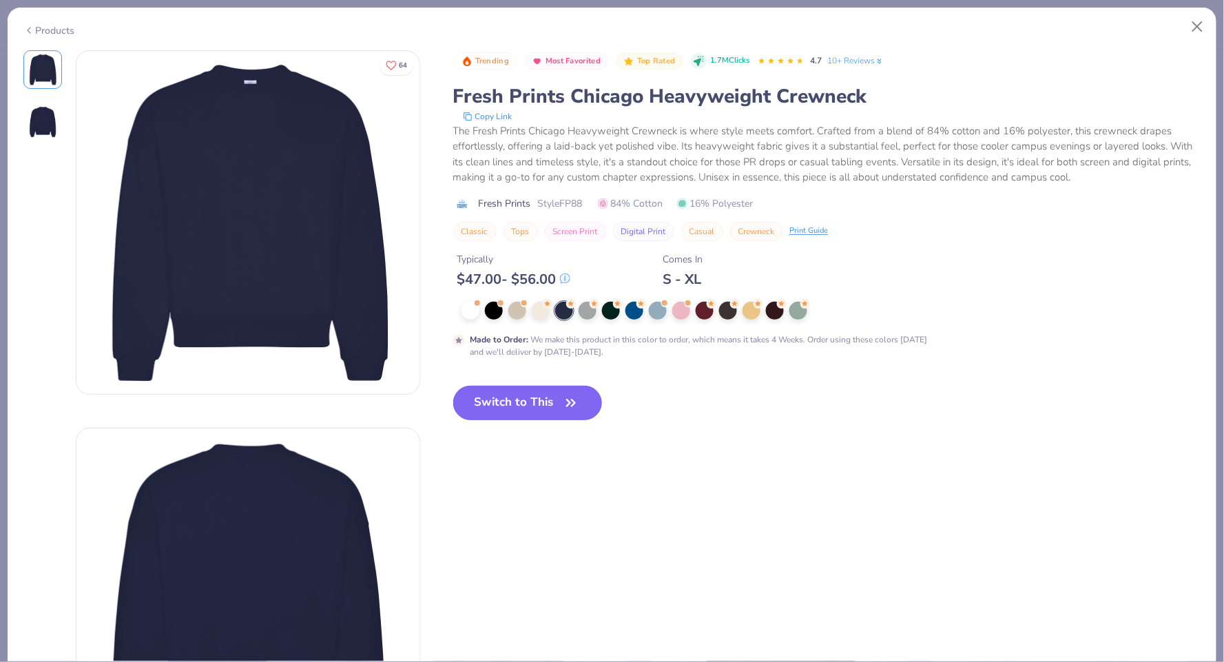
click at [582, 411] on button "Switch to This" at bounding box center [527, 403] width 149 height 34
type input "50"
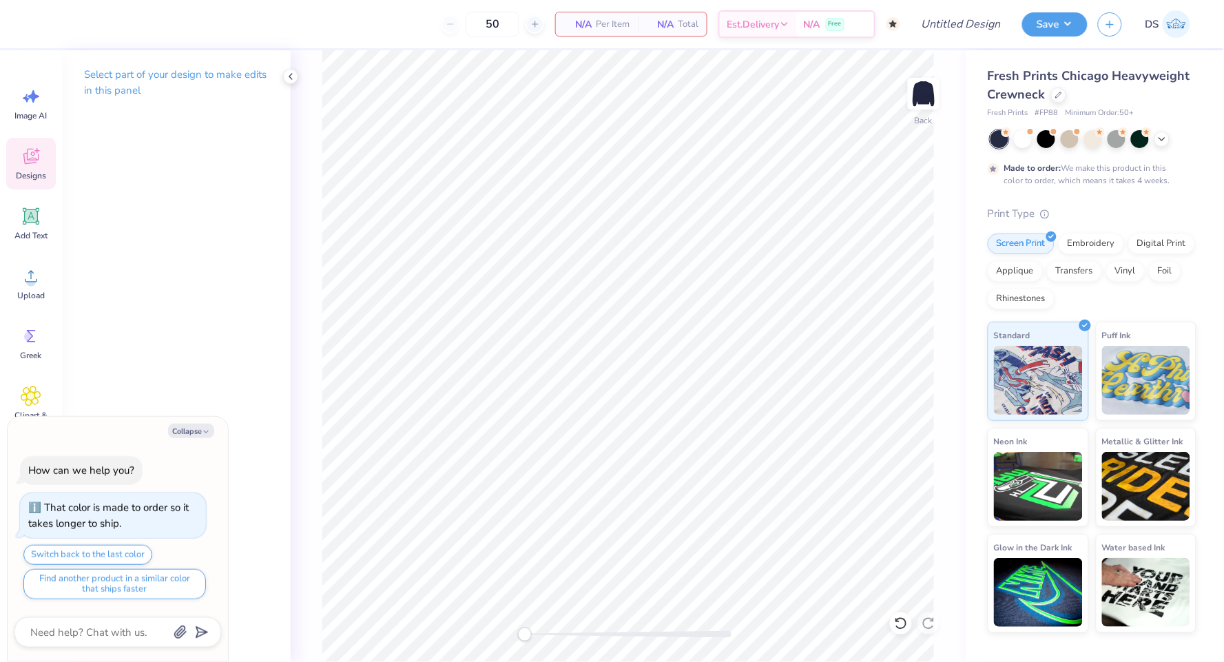
click at [14, 167] on div "Designs" at bounding box center [31, 164] width 50 height 52
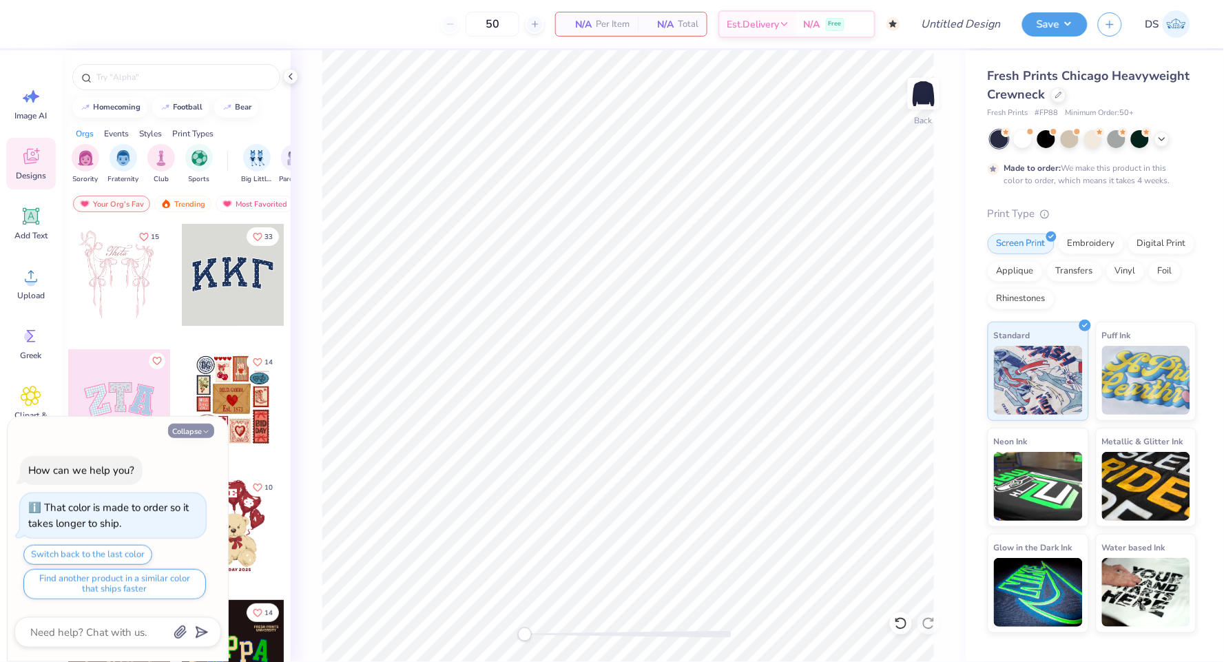
click at [205, 424] on button "Collapse" at bounding box center [191, 431] width 46 height 14
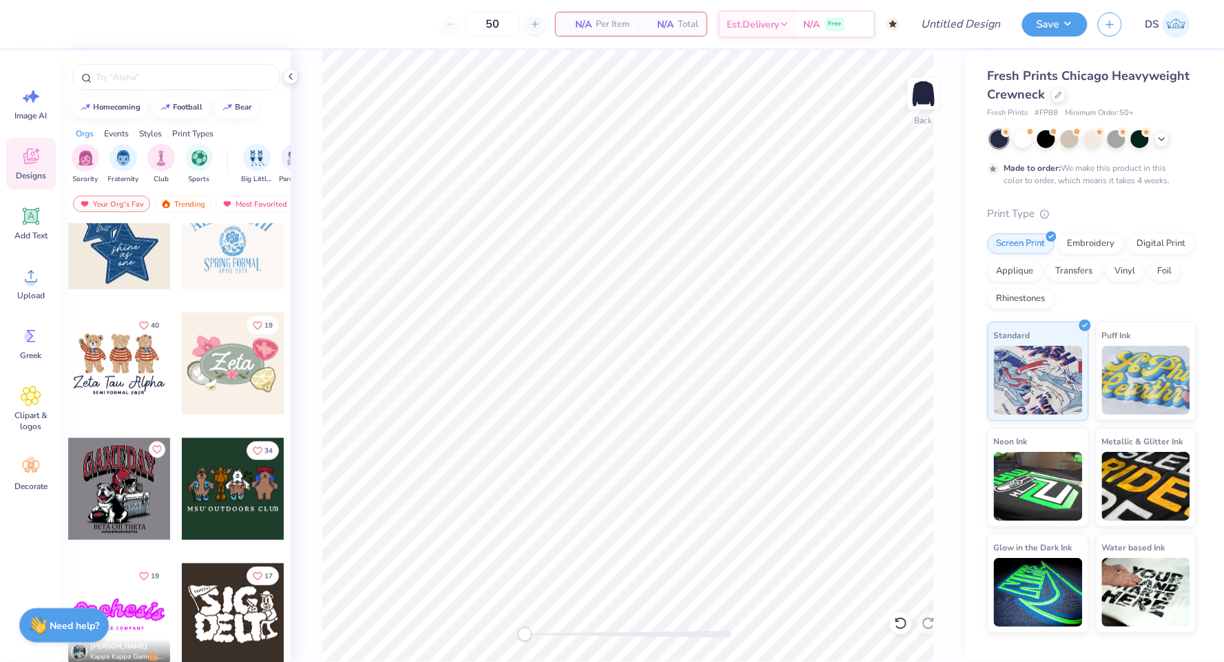
scroll to position [552, 0]
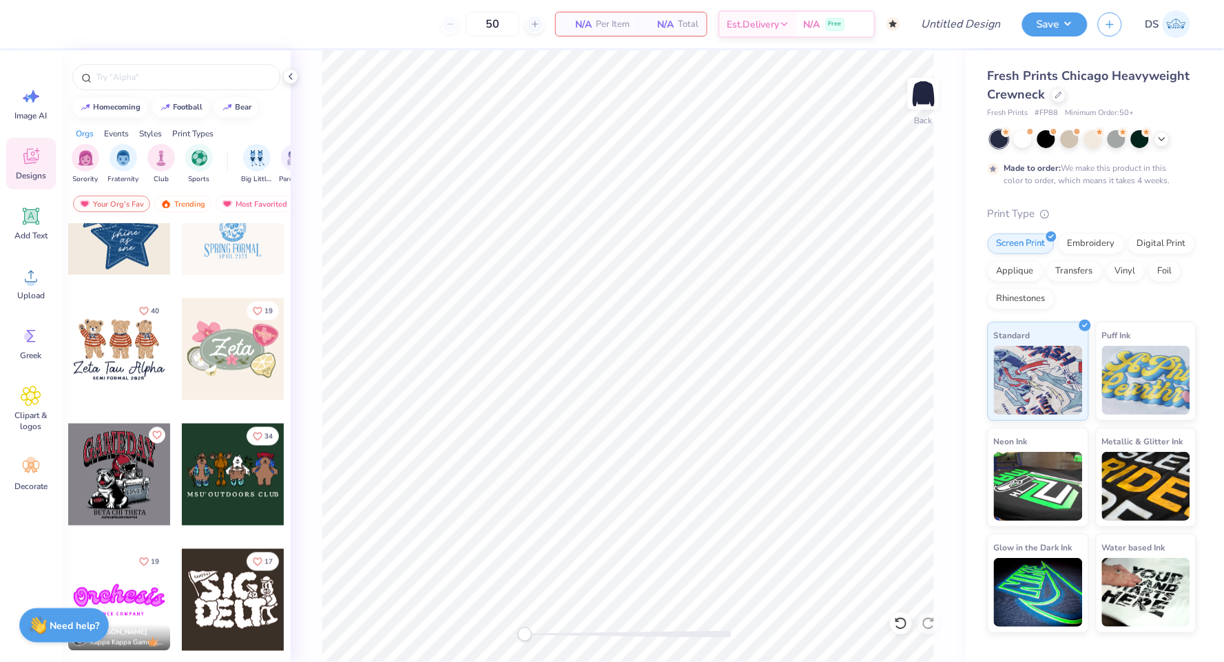
click at [134, 348] on div at bounding box center [119, 349] width 102 height 102
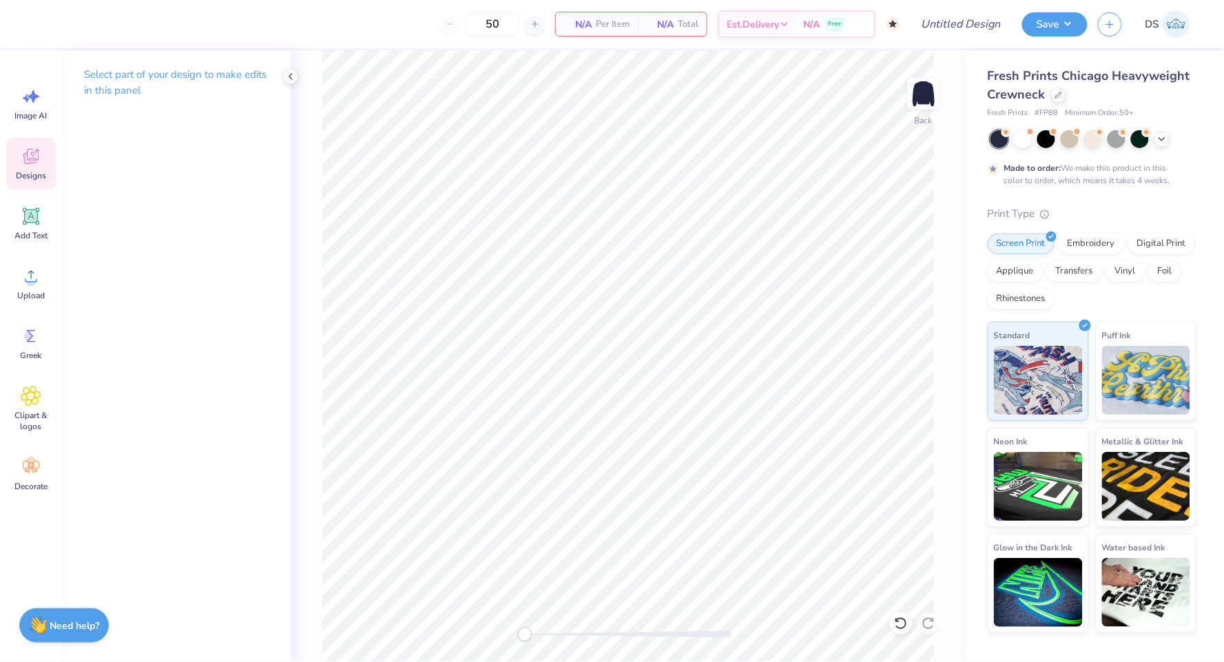
drag, startPoint x: 8, startPoint y: 190, endPoint x: 17, endPoint y: 177, distance: 15.9
click at [17, 177] on div "Image AI Designs Add Text Upload Greek Clipart & logos Decorate" at bounding box center [31, 289] width 50 height 422
click at [17, 177] on span "Designs" at bounding box center [31, 175] width 30 height 11
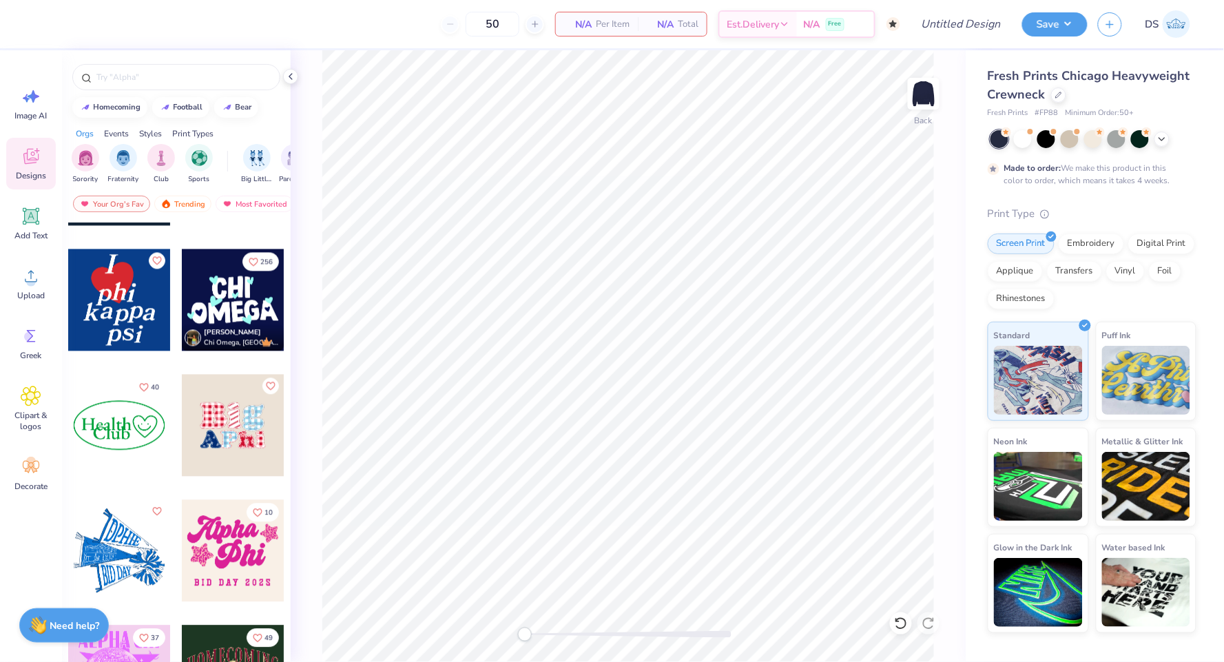
scroll to position [2483, 0]
click at [1159, 132] on icon at bounding box center [1162, 137] width 11 height 11
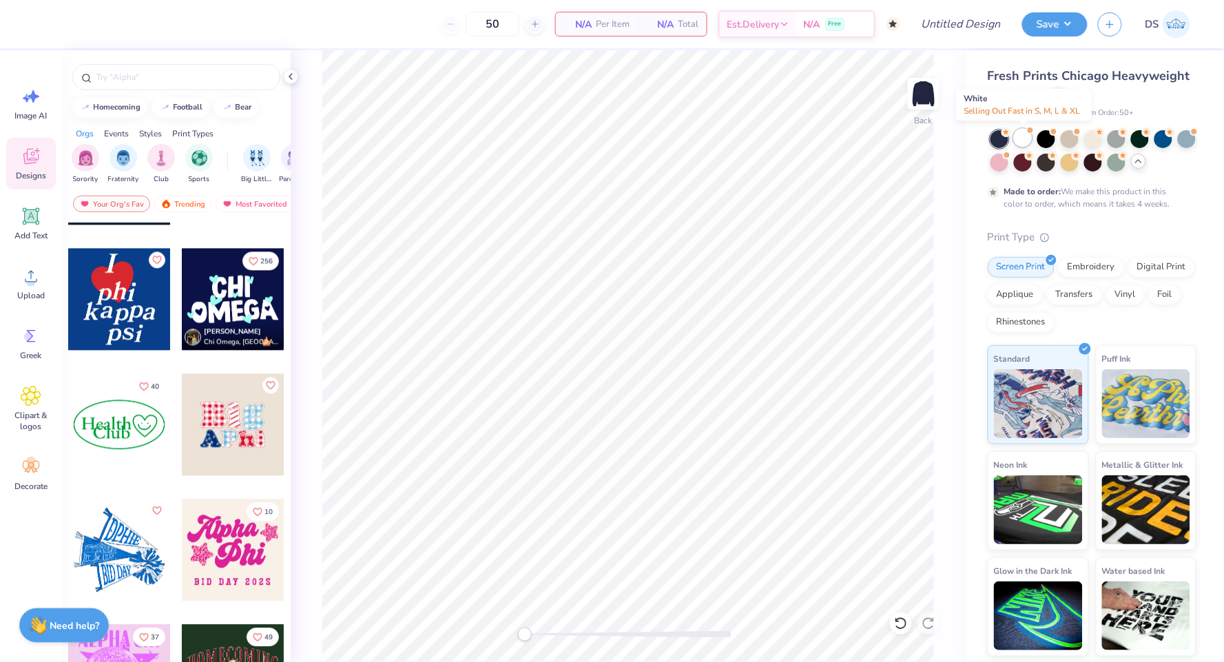
click at [1026, 141] on div at bounding box center [1023, 138] width 18 height 18
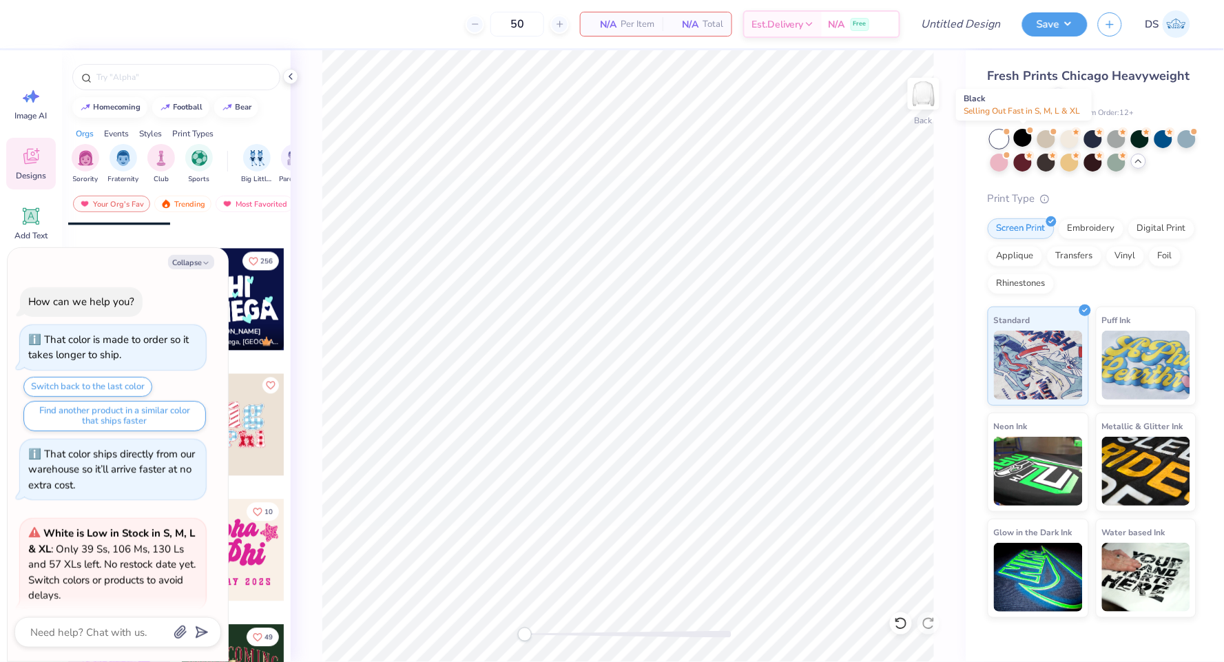
scroll to position [269, 0]
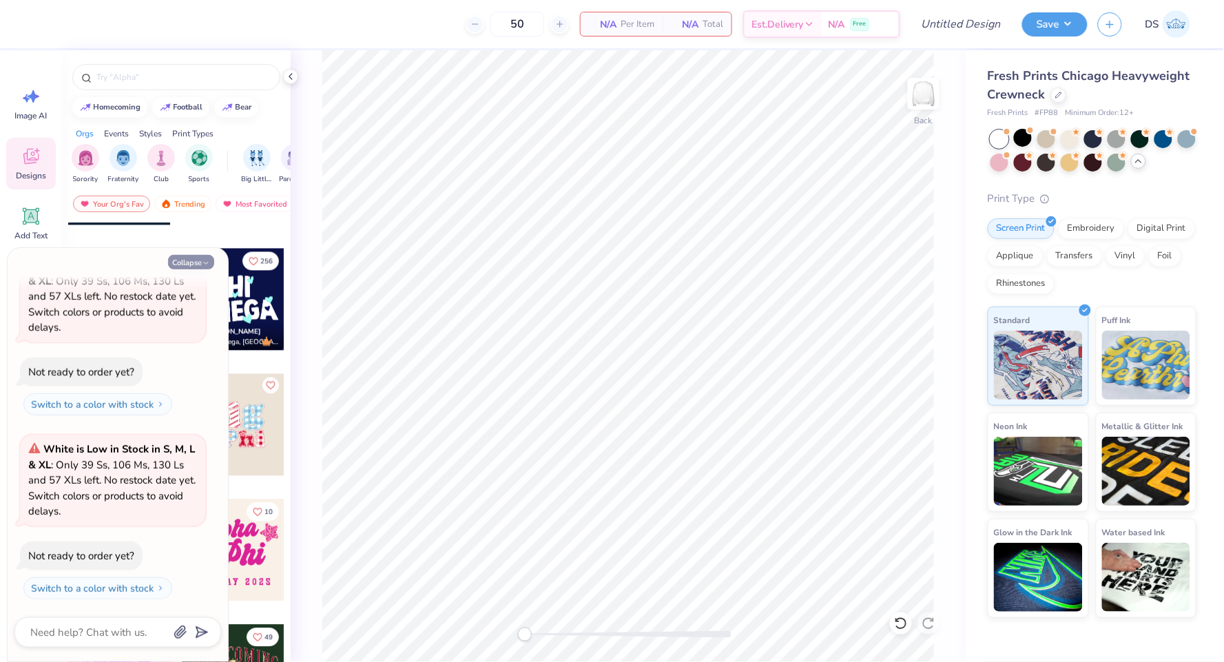
click at [189, 262] on button "Collapse" at bounding box center [191, 262] width 46 height 14
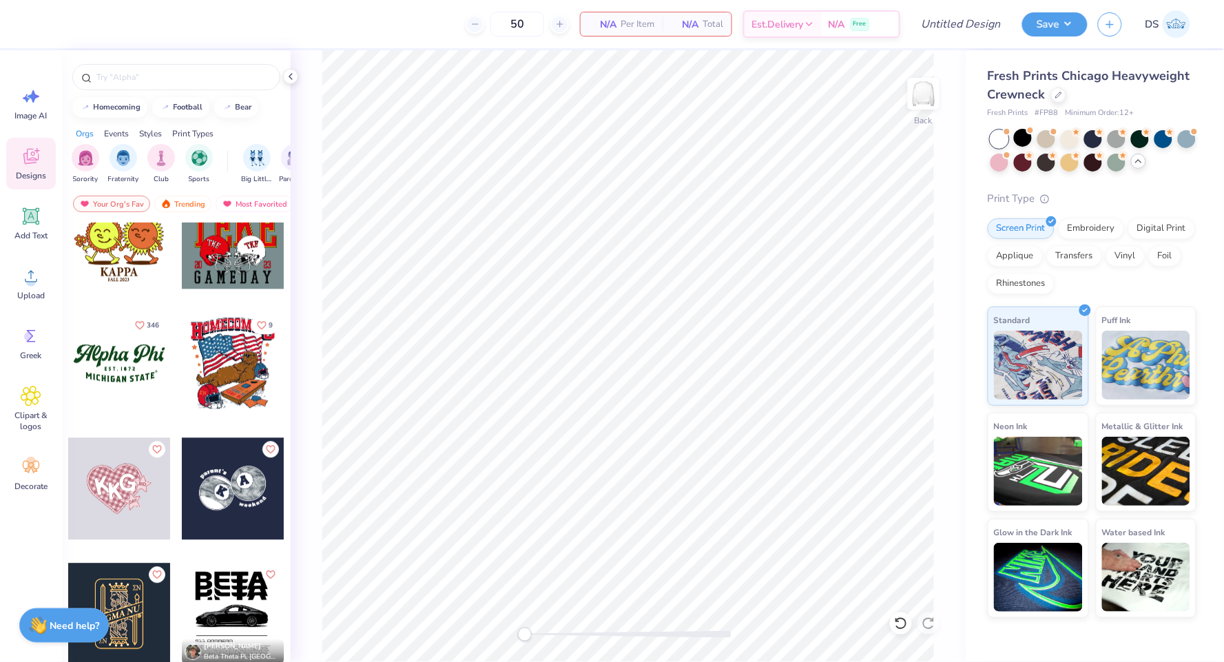
scroll to position [8812, 0]
click at [127, 367] on div at bounding box center [119, 364] width 102 height 102
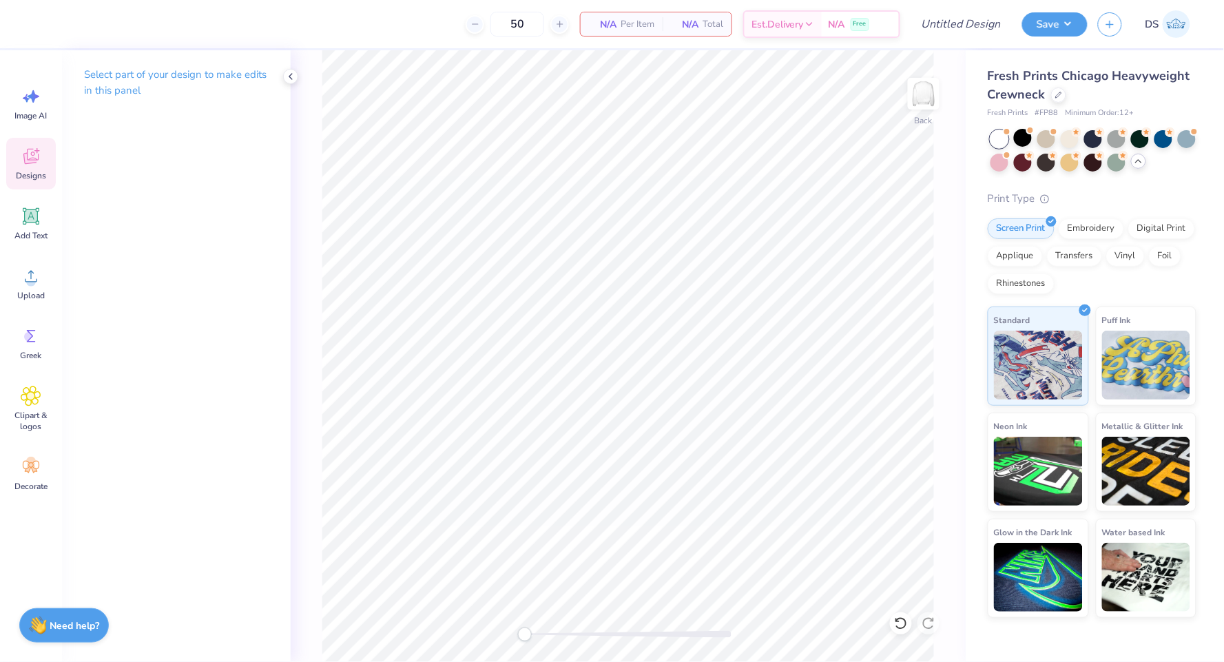
click at [32, 149] on icon at bounding box center [30, 157] width 15 height 16
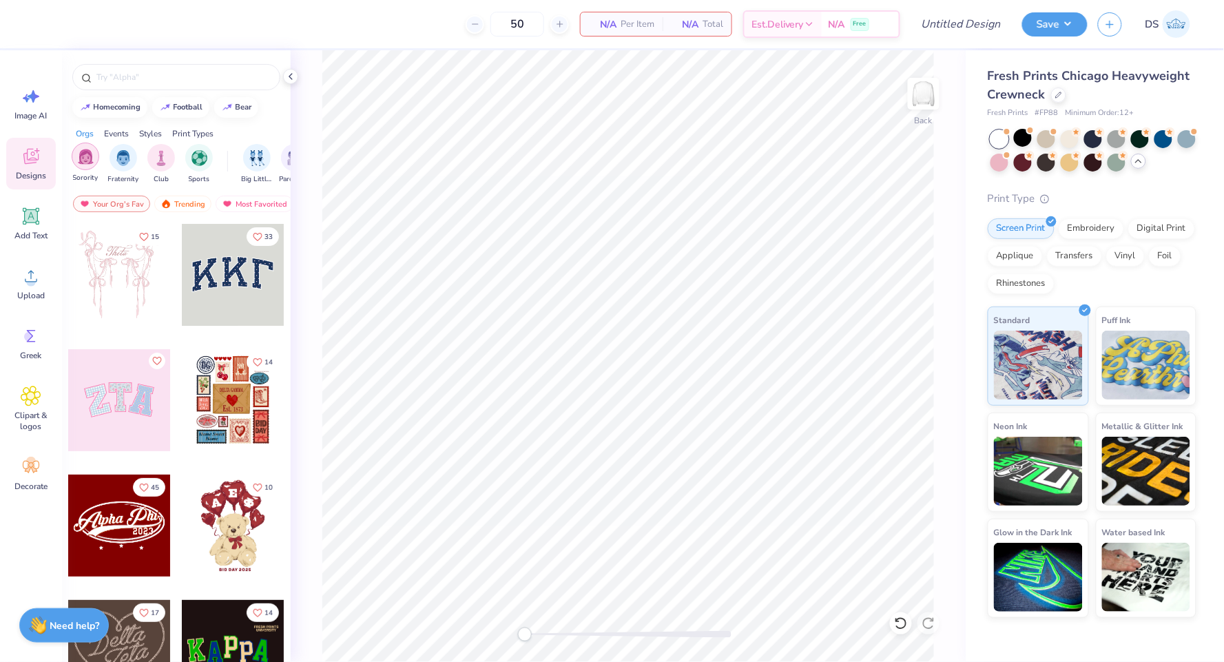
click at [83, 157] on img "filter for Sorority" at bounding box center [86, 157] width 16 height 16
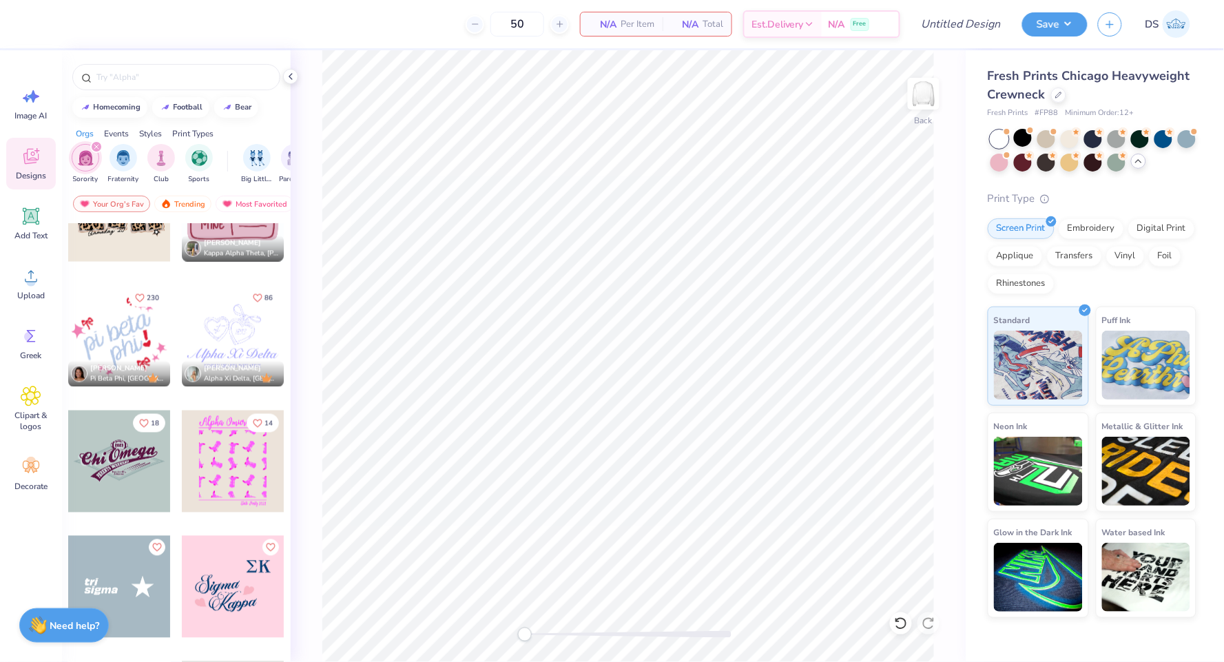
scroll to position [3869, 0]
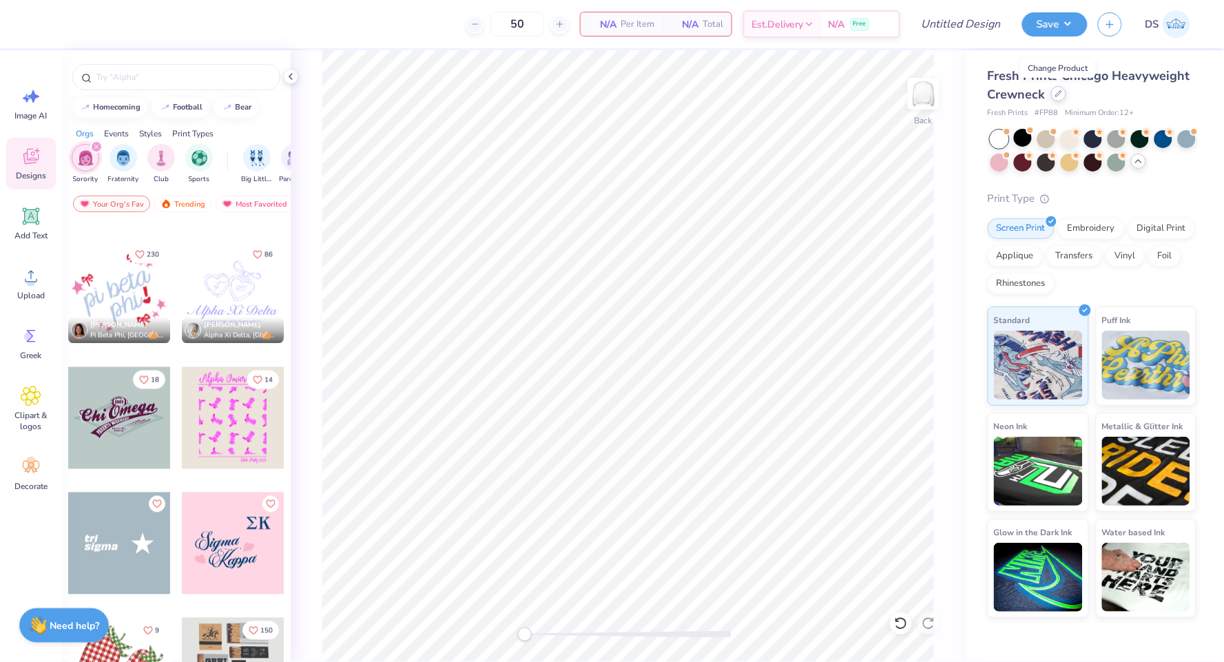
click at [1059, 95] on icon at bounding box center [1058, 93] width 7 height 7
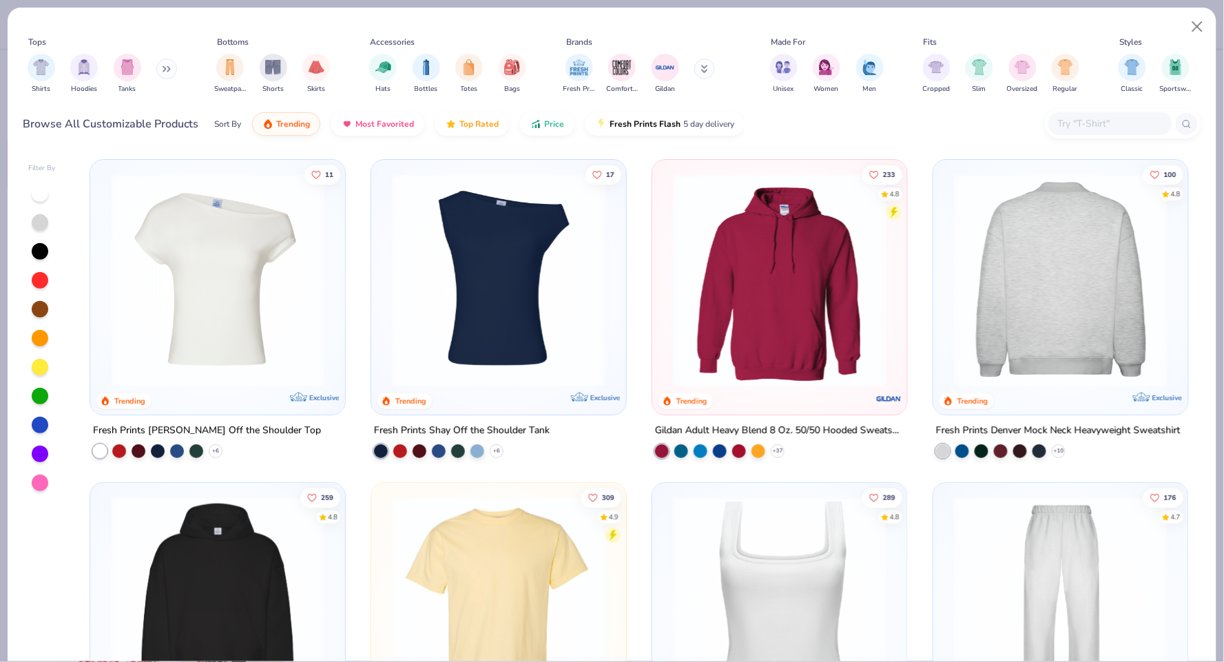
click at [947, 240] on img at bounding box center [833, 281] width 227 height 214
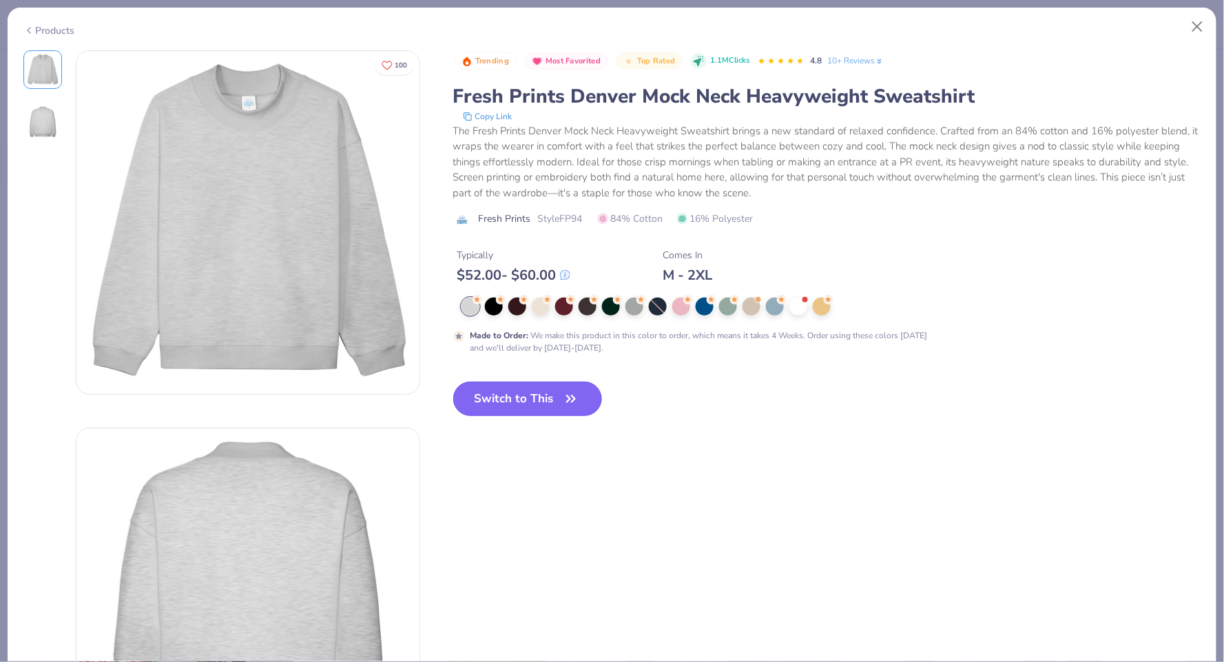
click at [526, 386] on button "Switch to This" at bounding box center [527, 399] width 149 height 34
click at [517, 396] on button "Switch to This" at bounding box center [527, 399] width 149 height 34
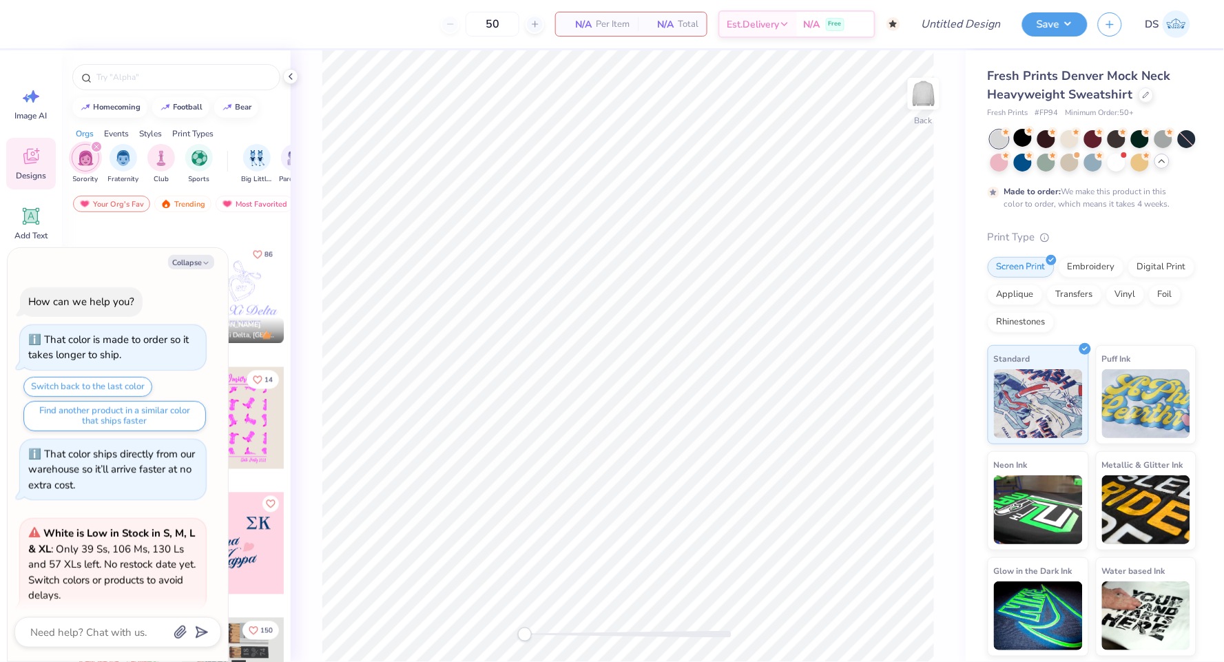
scroll to position [383, 0]
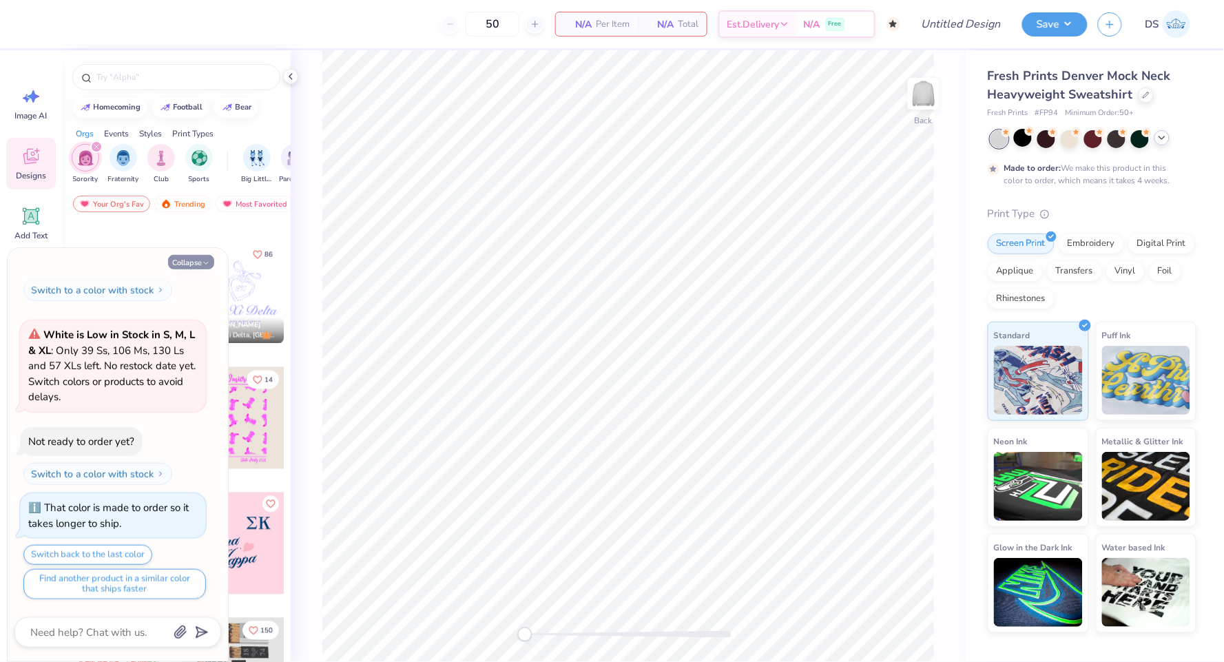
click at [183, 260] on button "Collapse" at bounding box center [191, 262] width 46 height 14
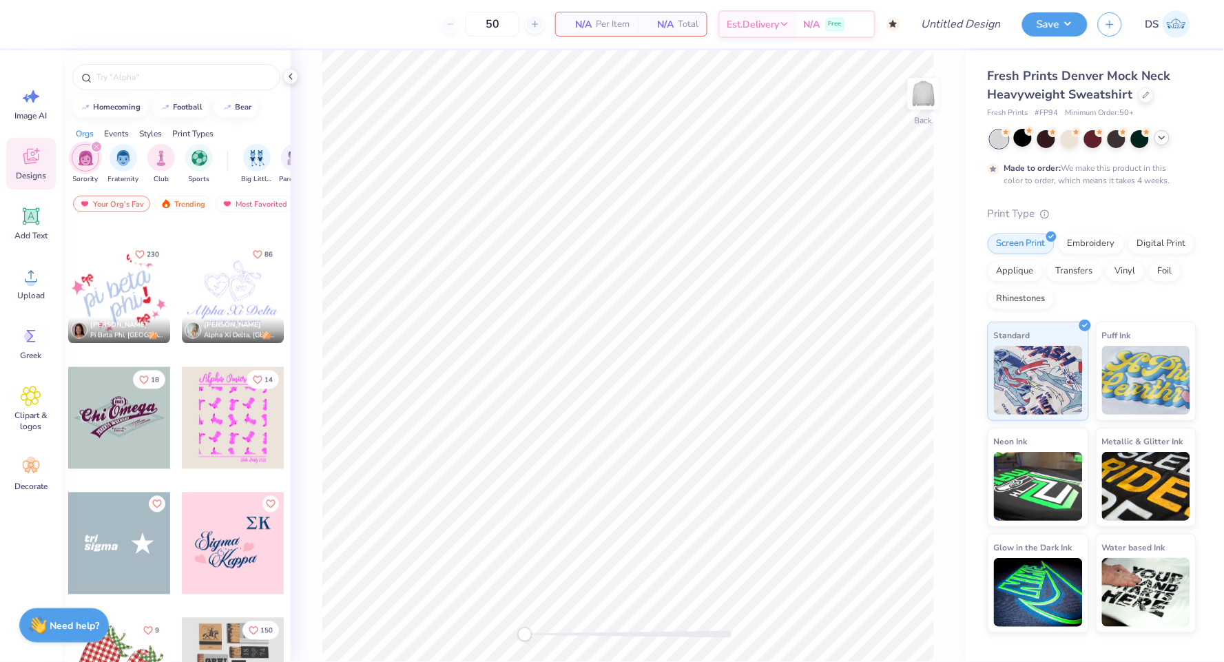
type textarea "x"
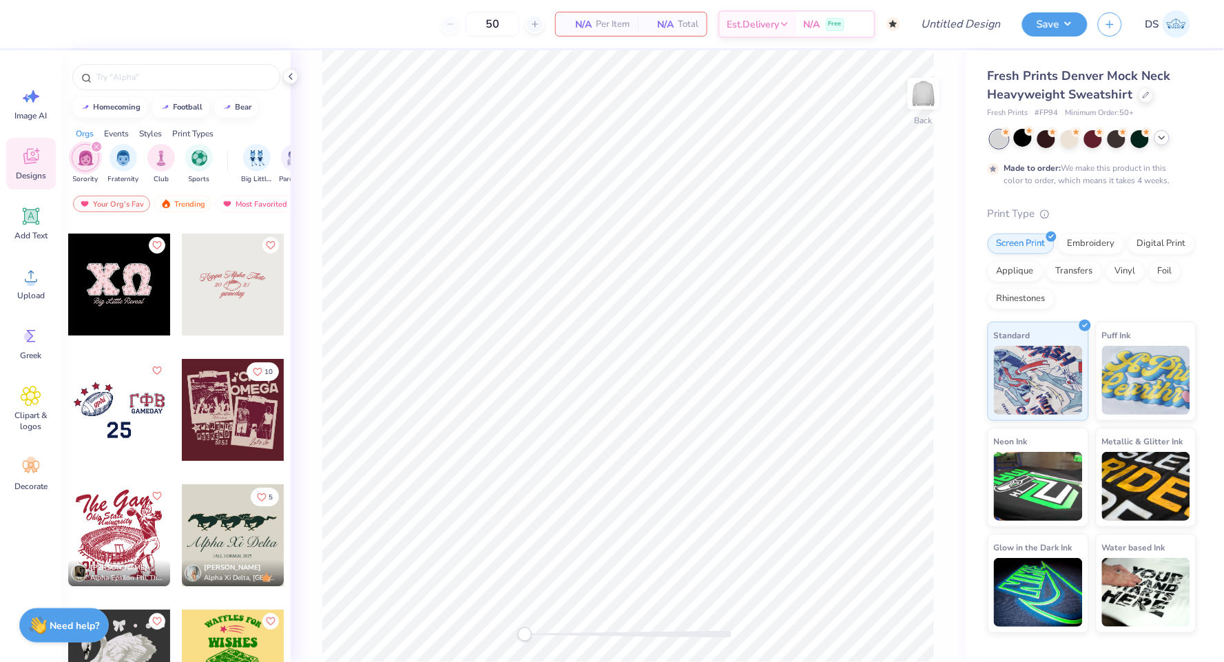
scroll to position [4630, 0]
click at [215, 307] on div at bounding box center [233, 284] width 102 height 102
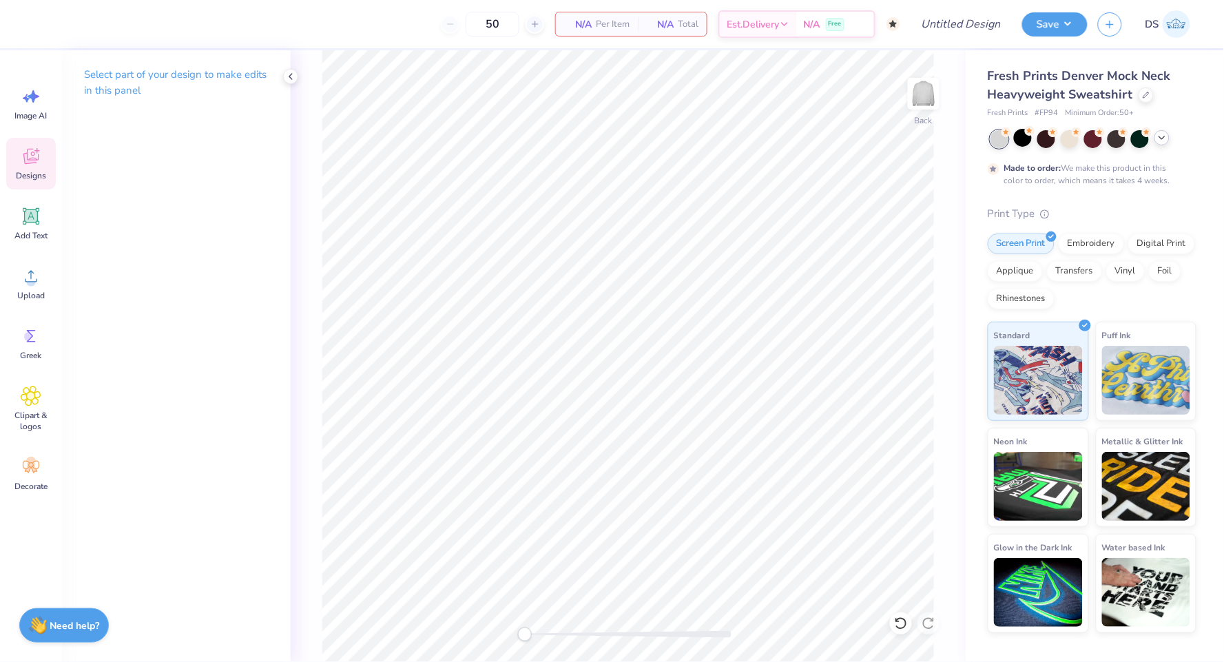
click at [42, 159] on div "Designs" at bounding box center [31, 164] width 50 height 52
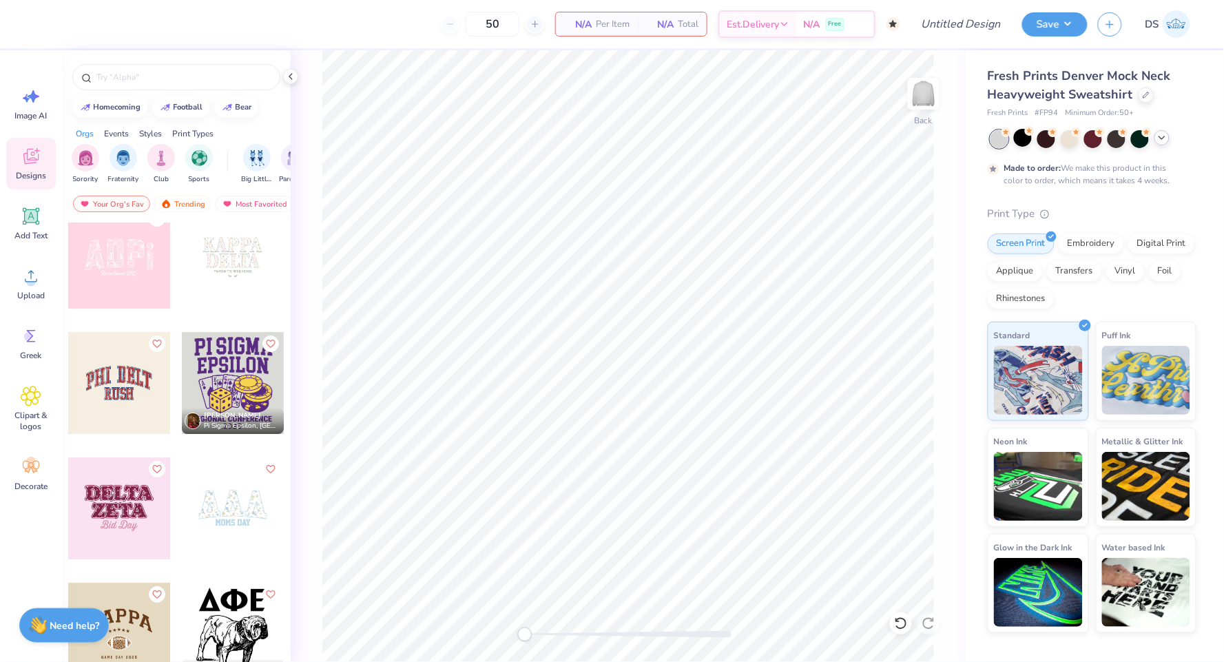
scroll to position [12431, 0]
click at [147, 508] on div at bounding box center [119, 507] width 102 height 102
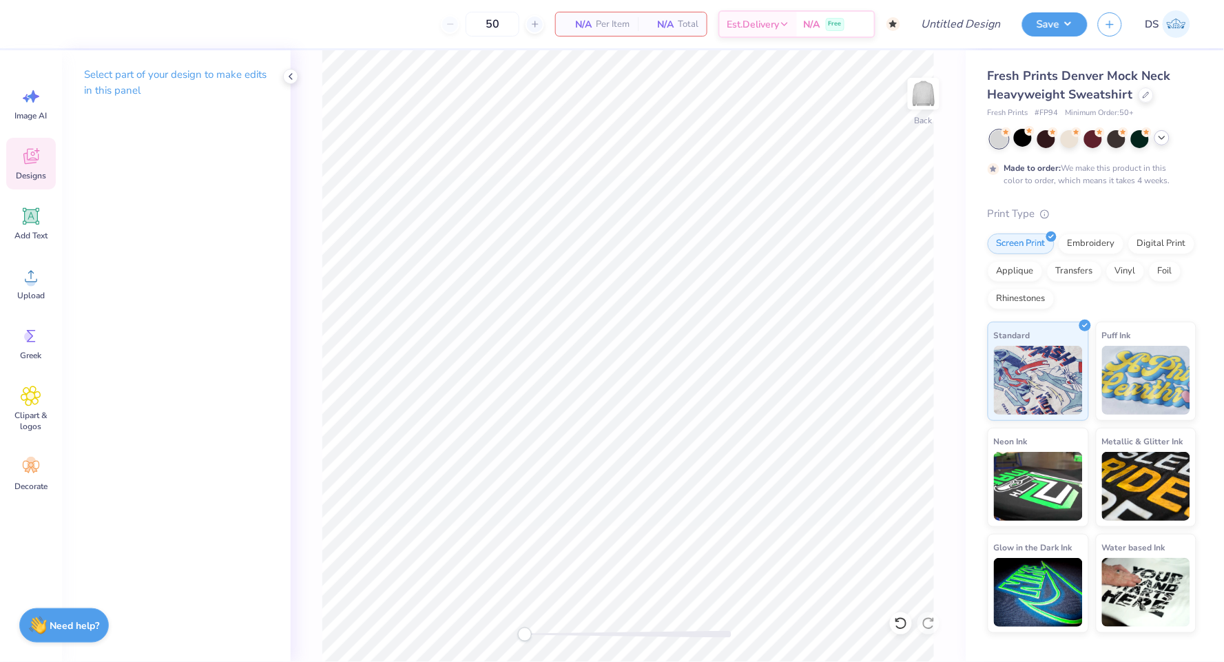
click at [40, 152] on icon at bounding box center [31, 156] width 21 height 21
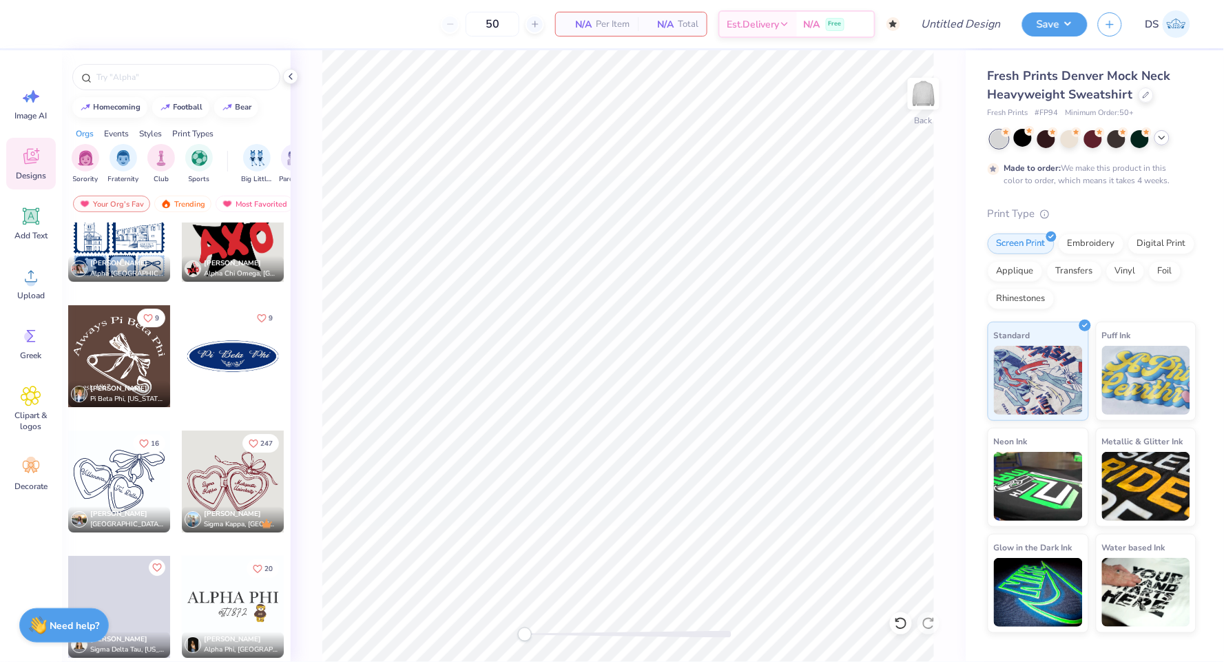
scroll to position [17096, 0]
click at [88, 152] on img "filter for Sorority" at bounding box center [86, 157] width 16 height 16
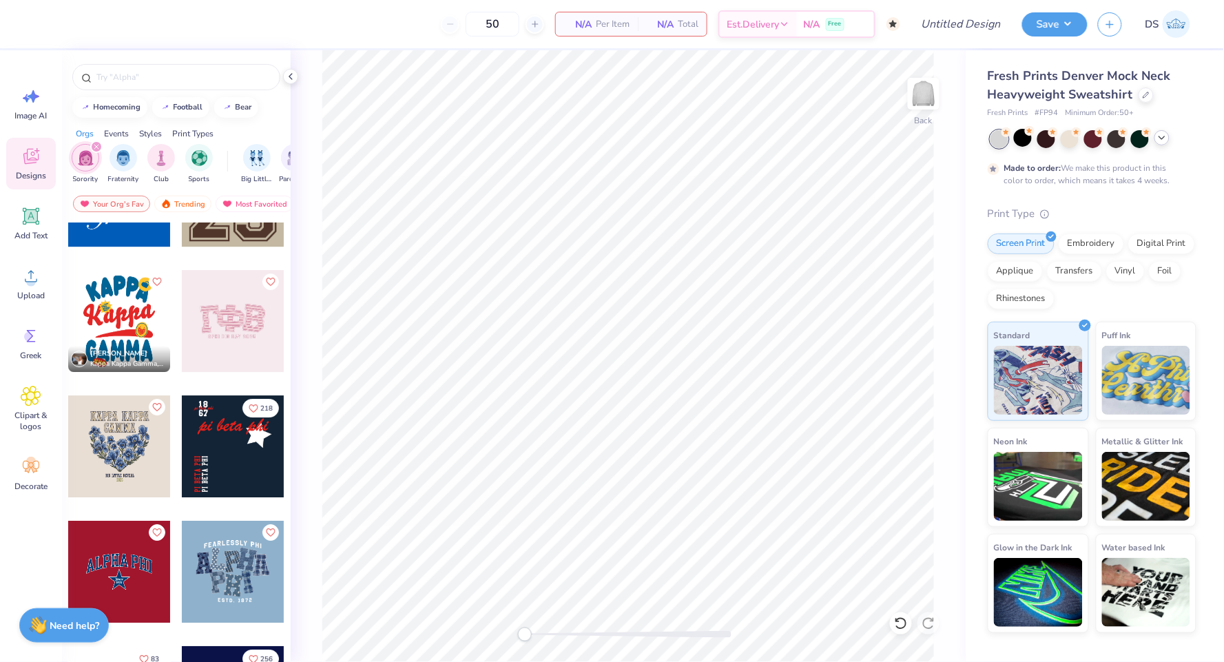
scroll to position [1335, 0]
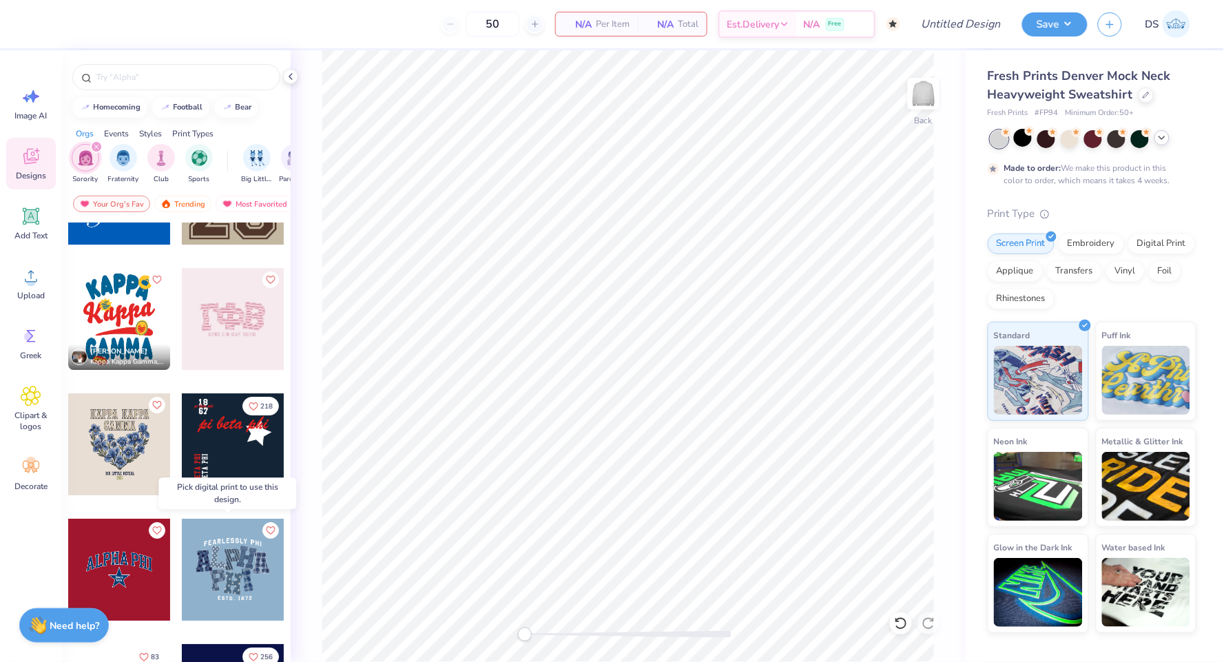
click at [215, 545] on div at bounding box center [233, 570] width 102 height 102
click at [252, 568] on div at bounding box center [233, 570] width 102 height 102
click at [236, 565] on div at bounding box center [131, 570] width 306 height 102
click at [1156, 242] on div "Digital Print" at bounding box center [1161, 241] width 67 height 21
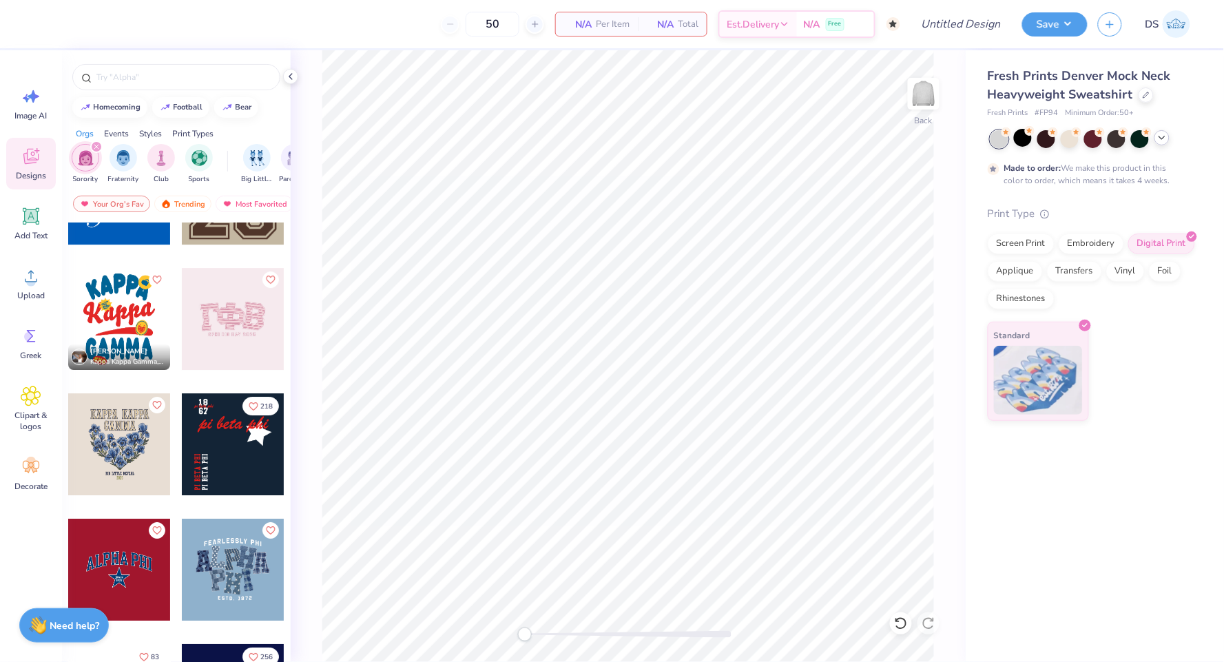
click at [216, 563] on div at bounding box center [233, 570] width 102 height 102
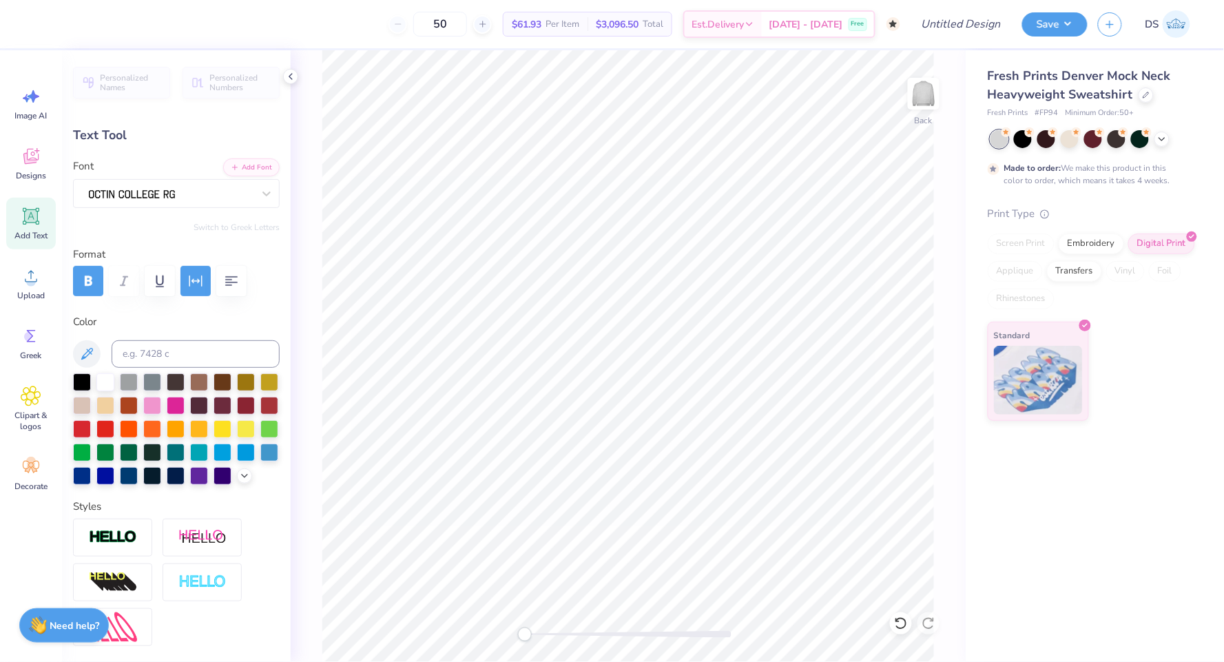
scroll to position [12, 6]
type textarea "[GEOGRAPHIC_DATA]"
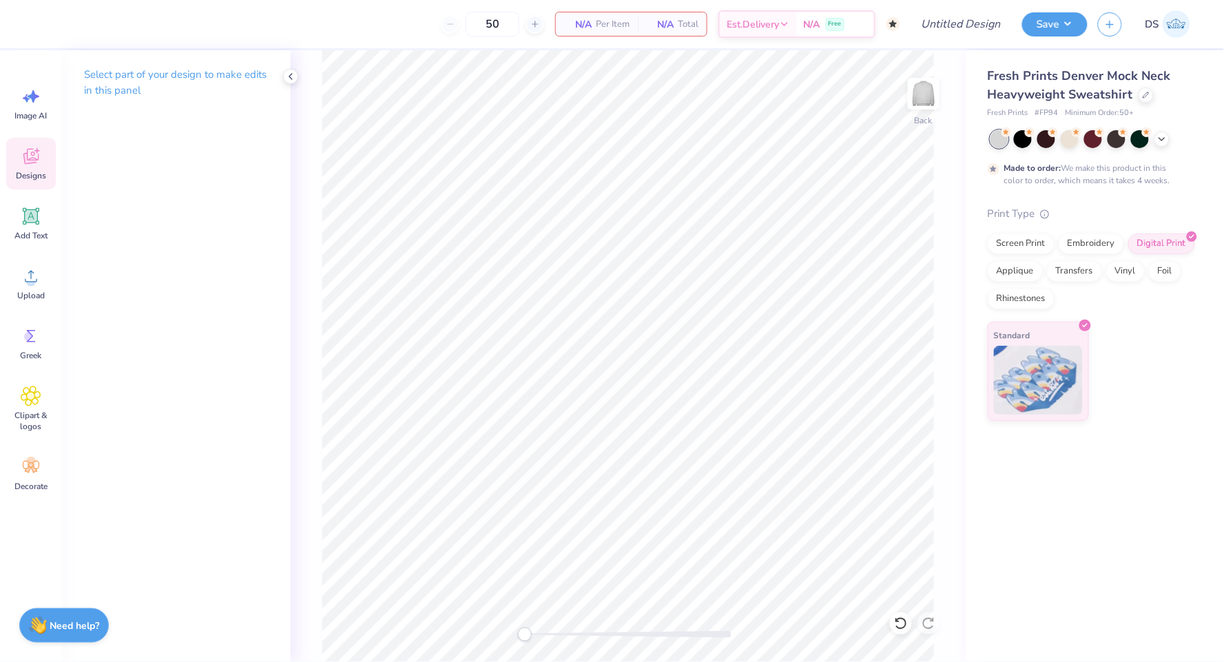
click at [43, 172] on span "Designs" at bounding box center [31, 175] width 30 height 11
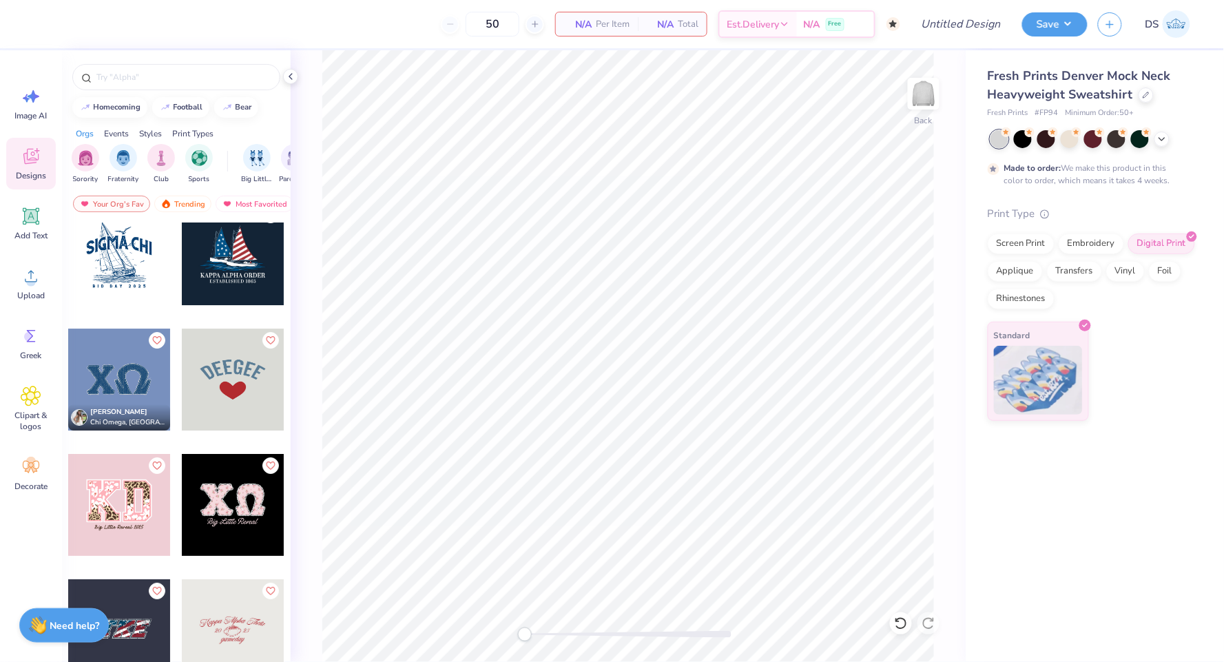
scroll to position [6187, 0]
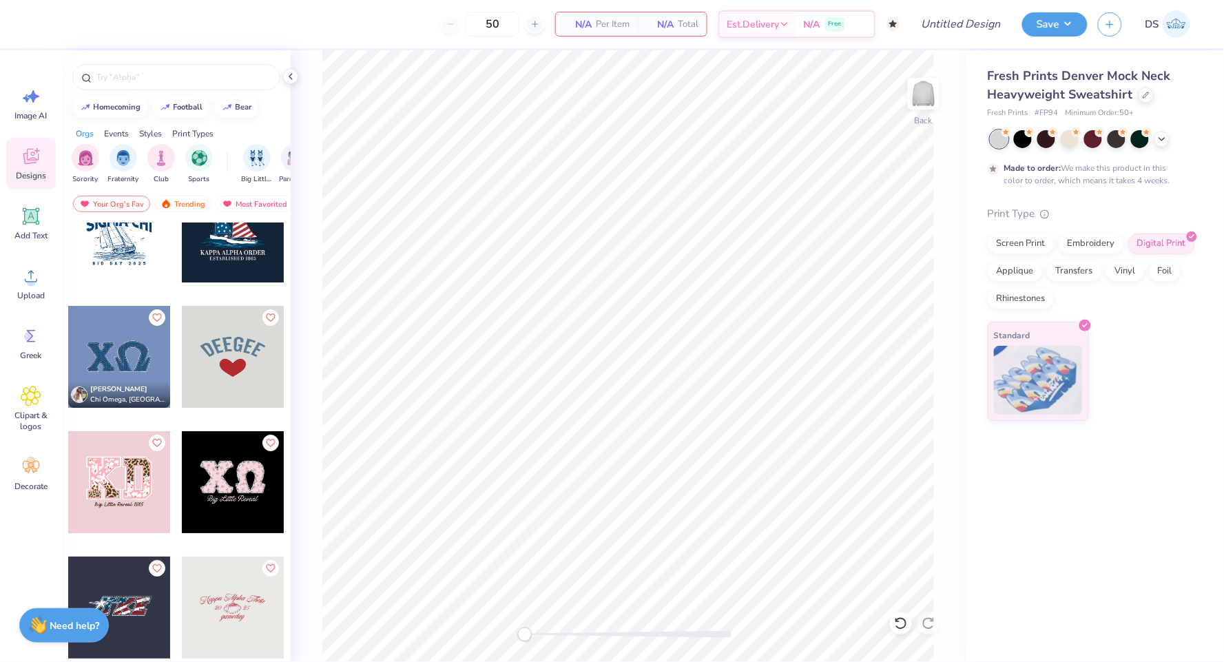
click at [231, 474] on div at bounding box center [233, 482] width 102 height 102
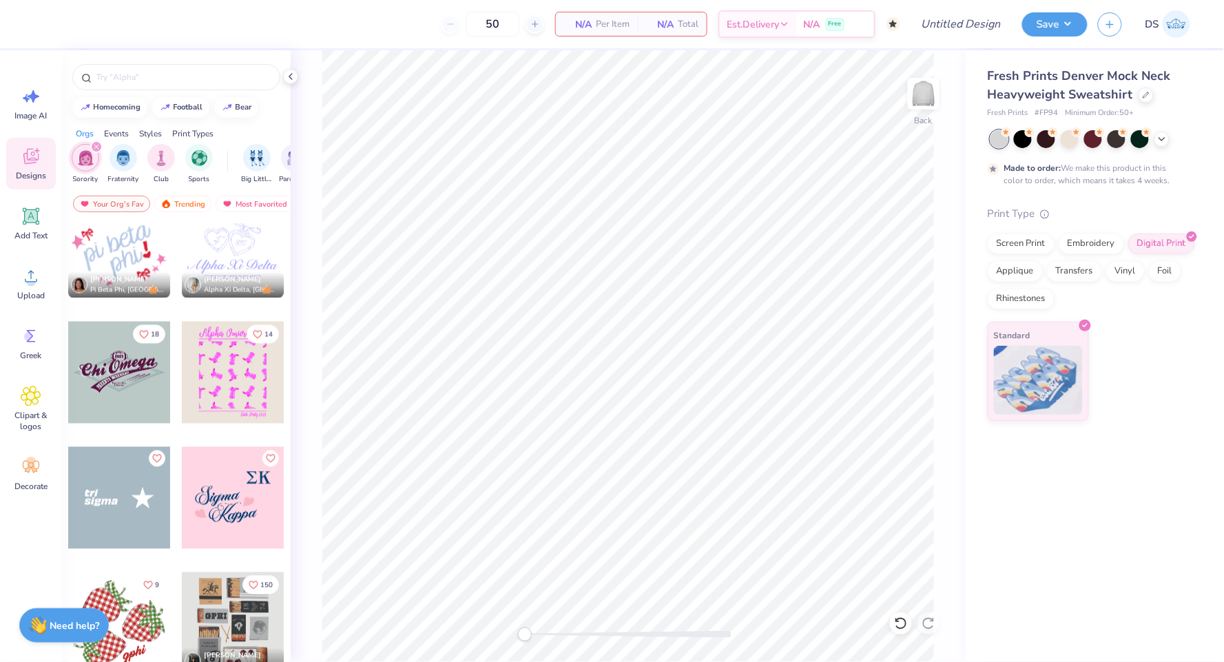
scroll to position [3915, 0]
click at [232, 245] on div at bounding box center [233, 247] width 102 height 102
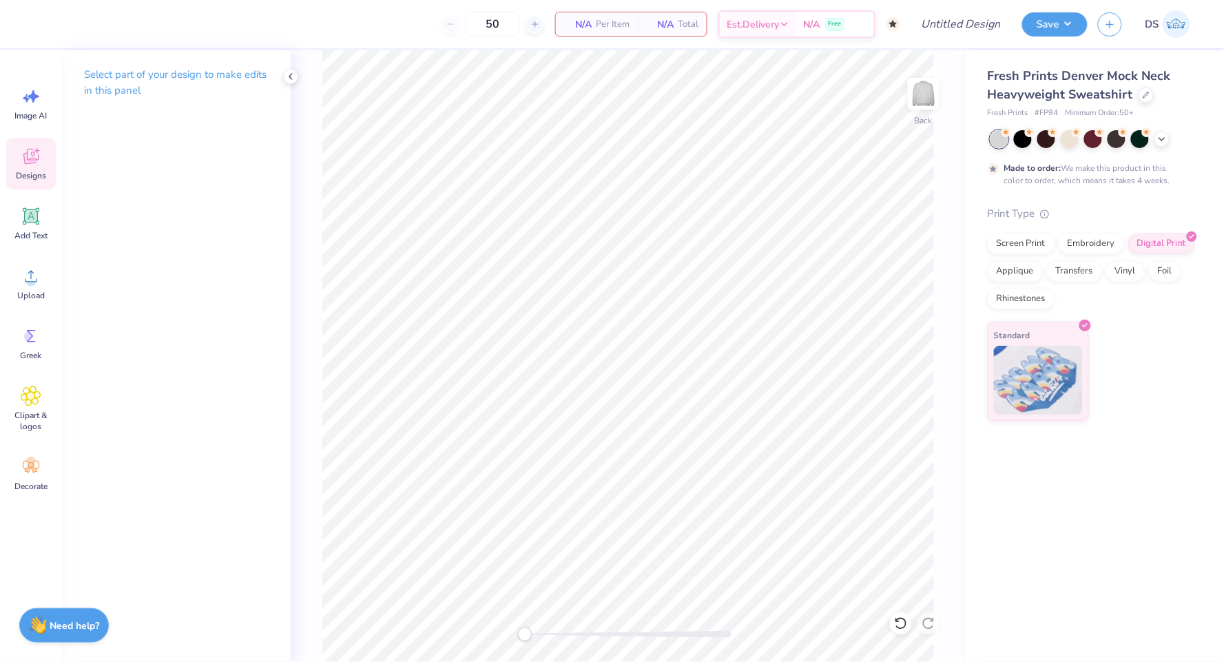
click at [45, 163] on div "Designs" at bounding box center [31, 164] width 50 height 52
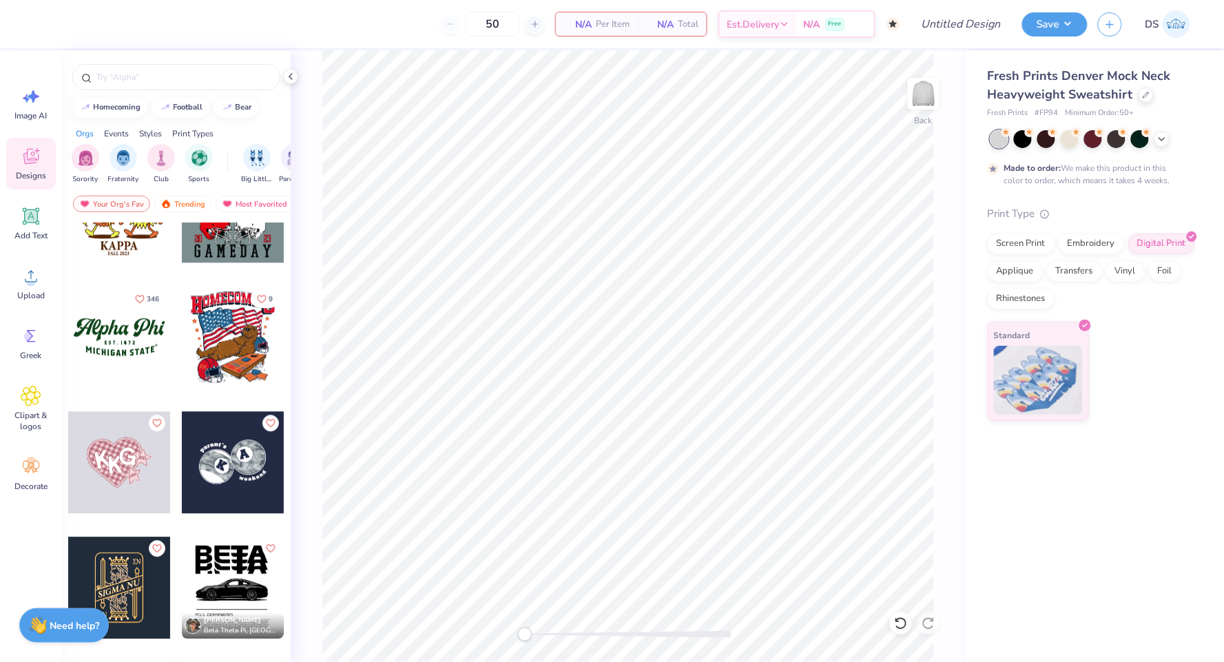
scroll to position [8841, 0]
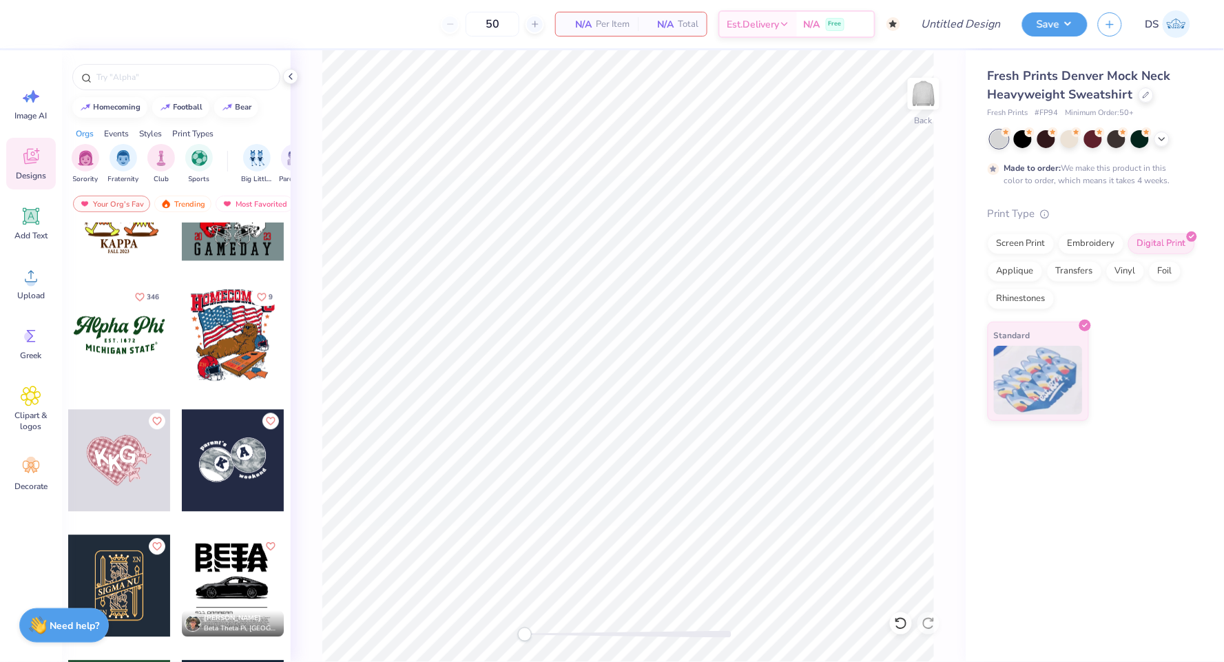
click at [130, 357] on div at bounding box center [119, 336] width 102 height 102
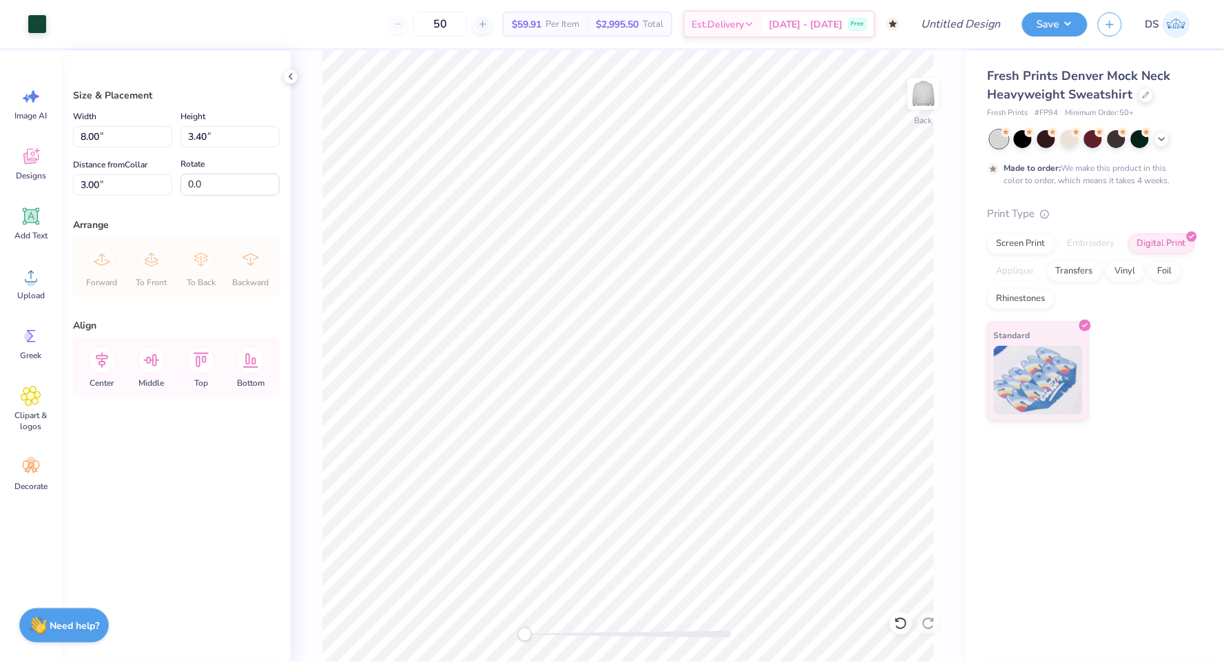
type input "12.00"
type input "5.11"
type input "3.55"
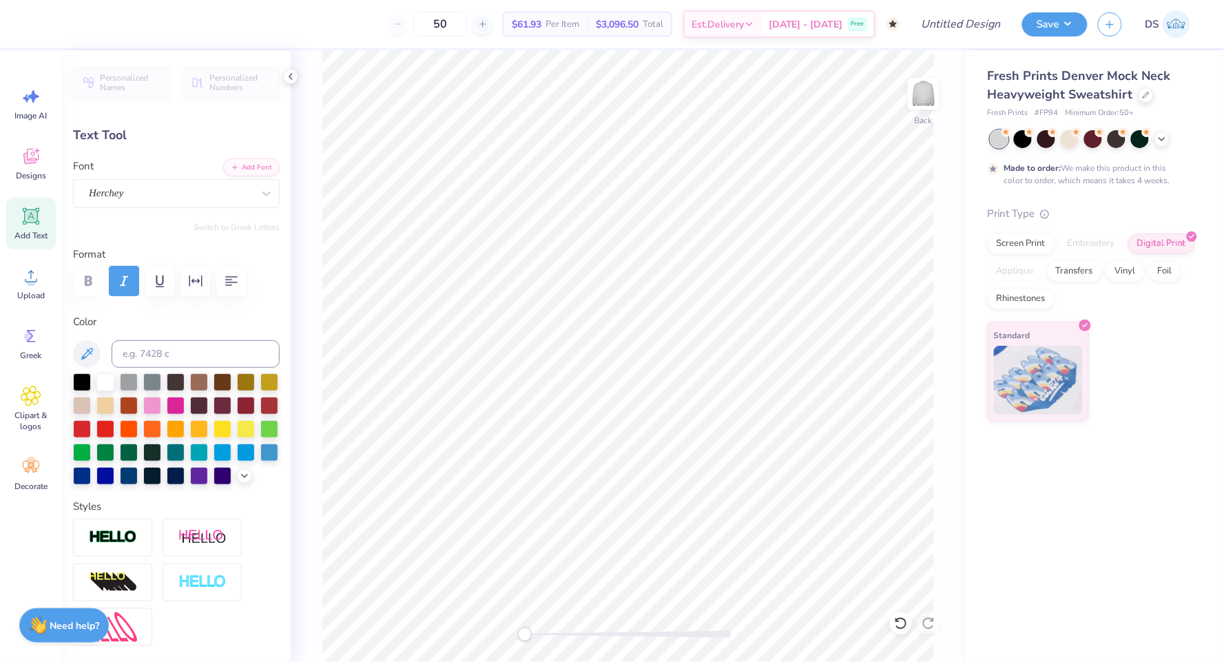
scroll to position [12, 2]
type textarea "Delta Phi Lambda"
type input "20.72"
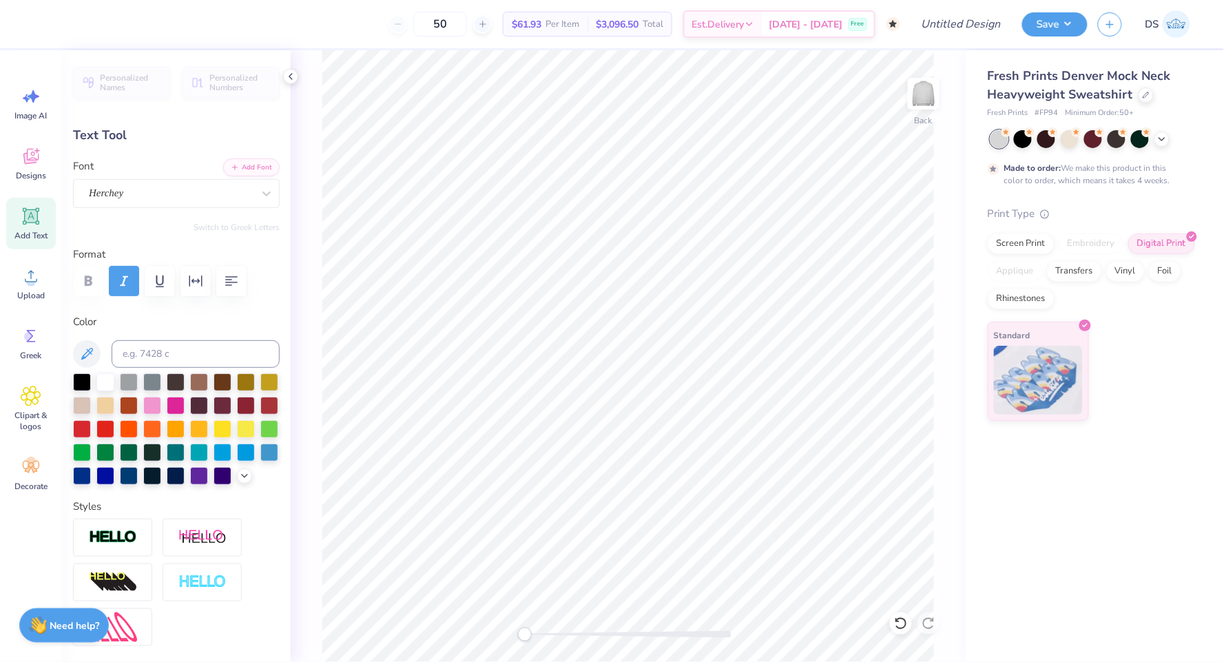
type textarea "Delta Phi Lambda"
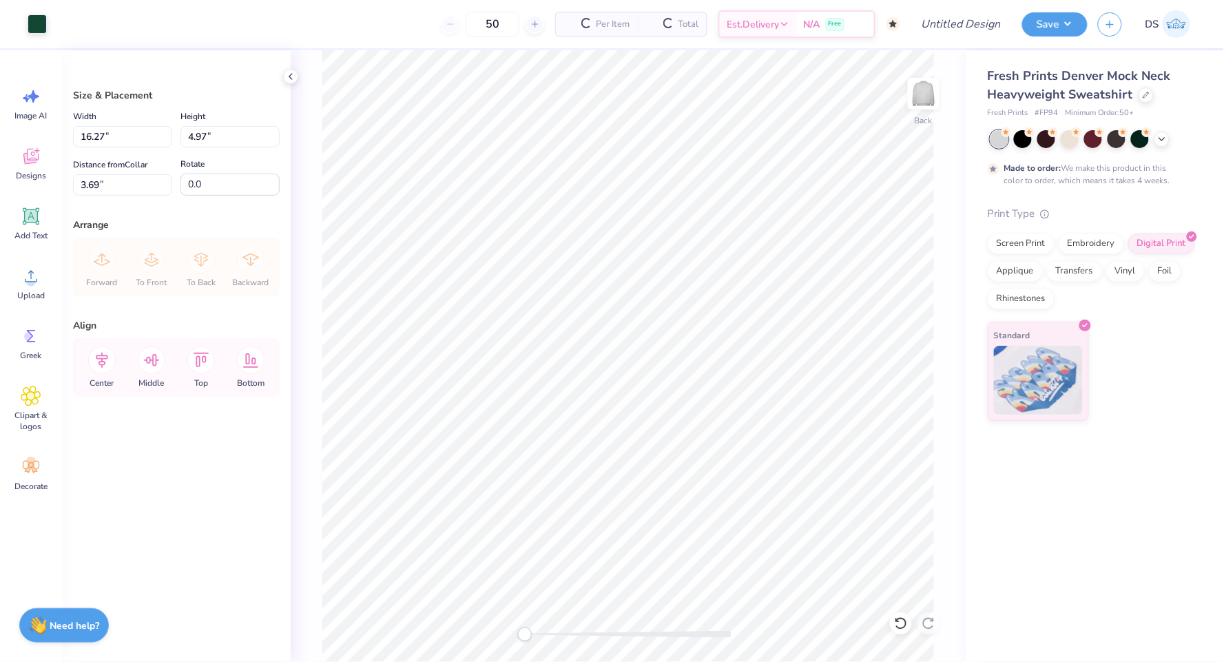
type input "9.60"
type input "2.05"
type input "6.60"
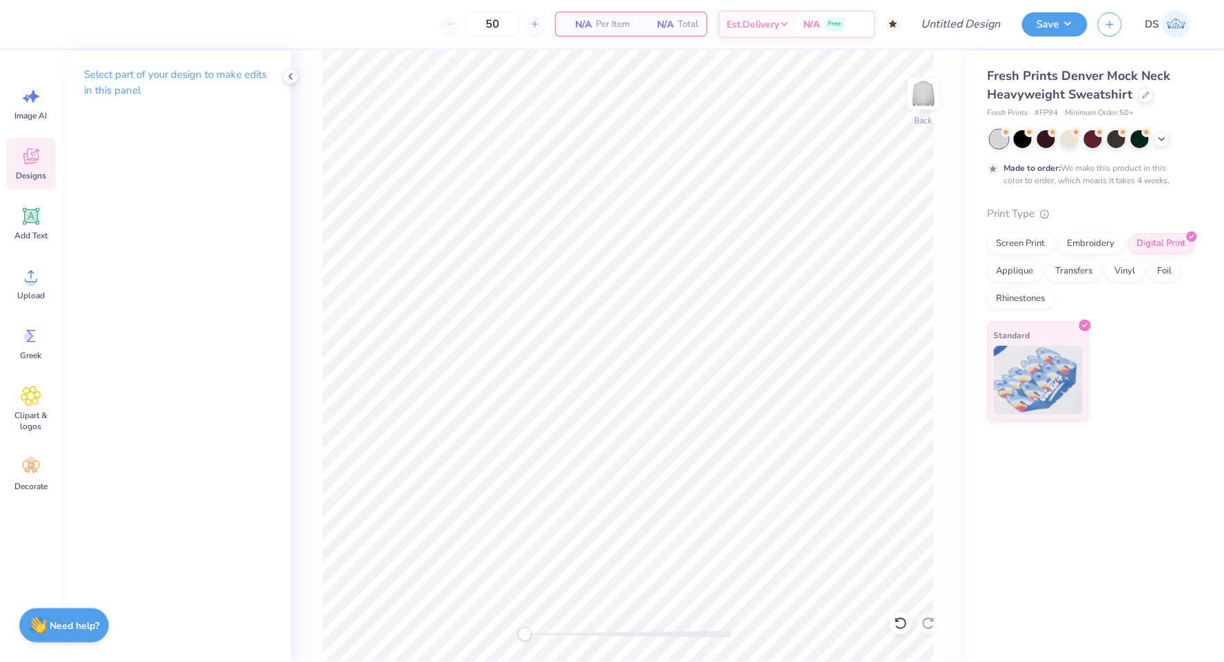
click at [26, 168] on div "Designs" at bounding box center [31, 164] width 50 height 52
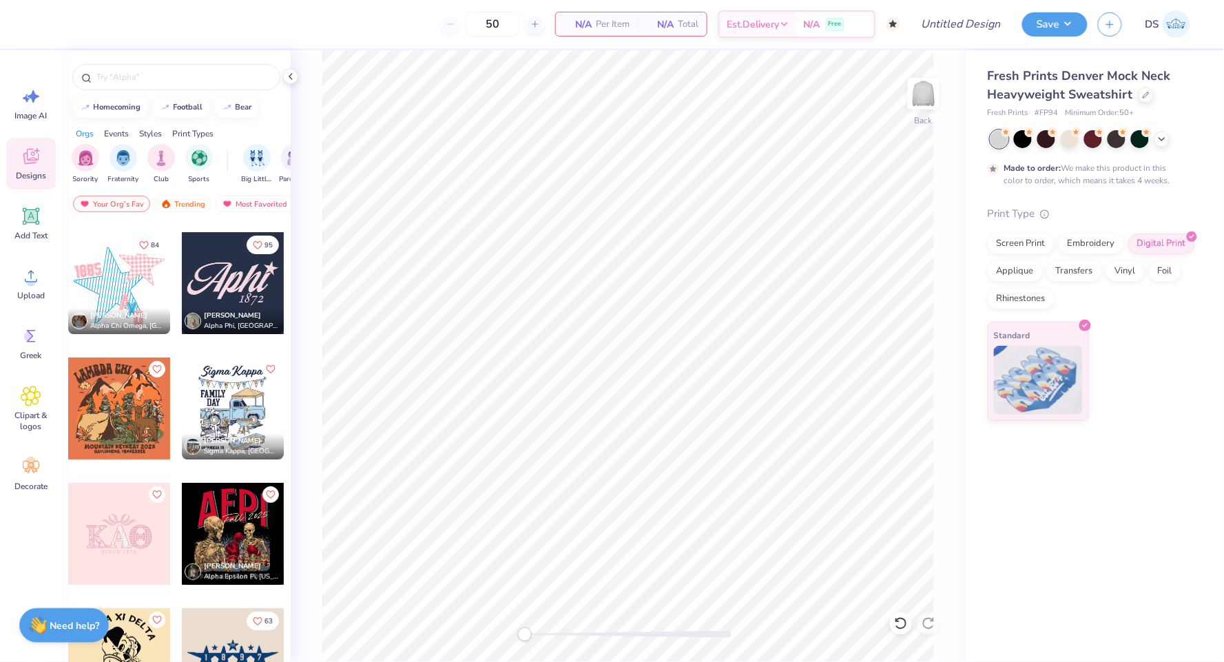
scroll to position [3140, 0]
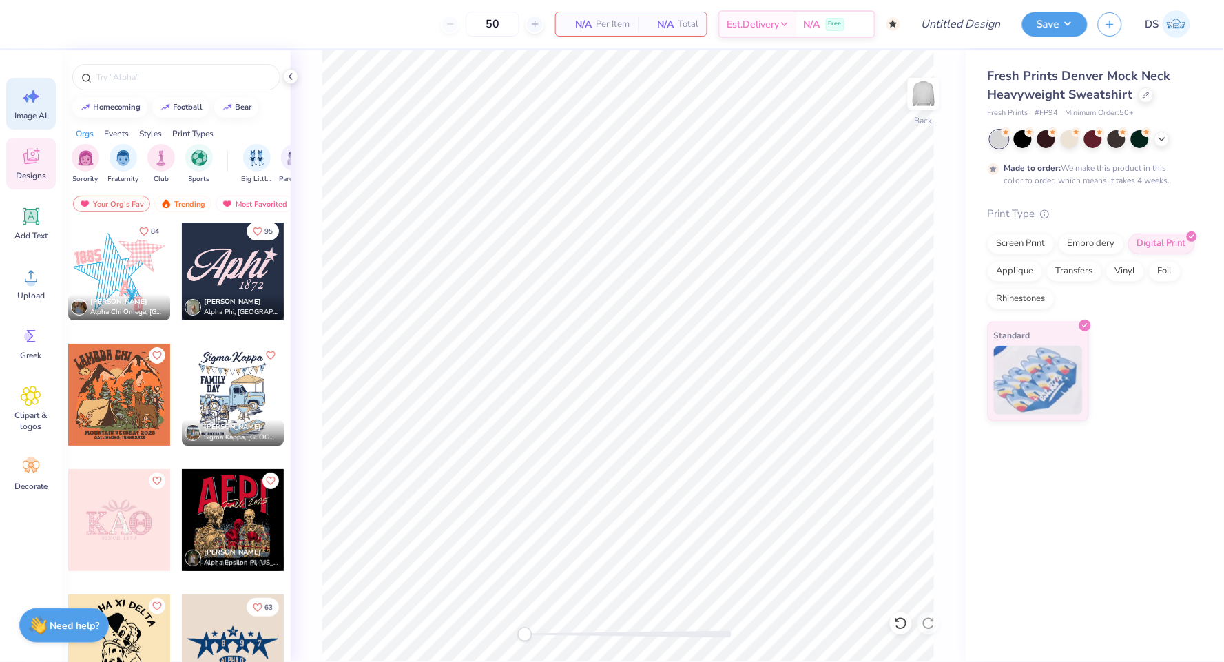
click at [37, 107] on div "Image AI" at bounding box center [31, 104] width 50 height 52
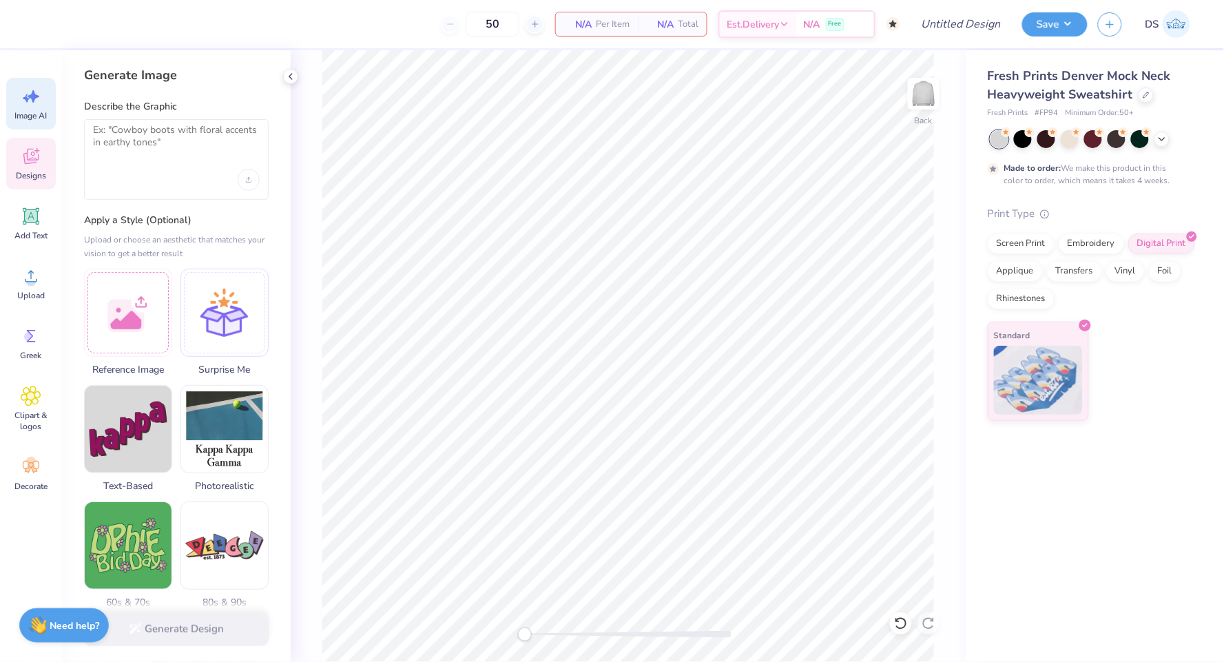
click at [39, 170] on span "Designs" at bounding box center [31, 175] width 30 height 11
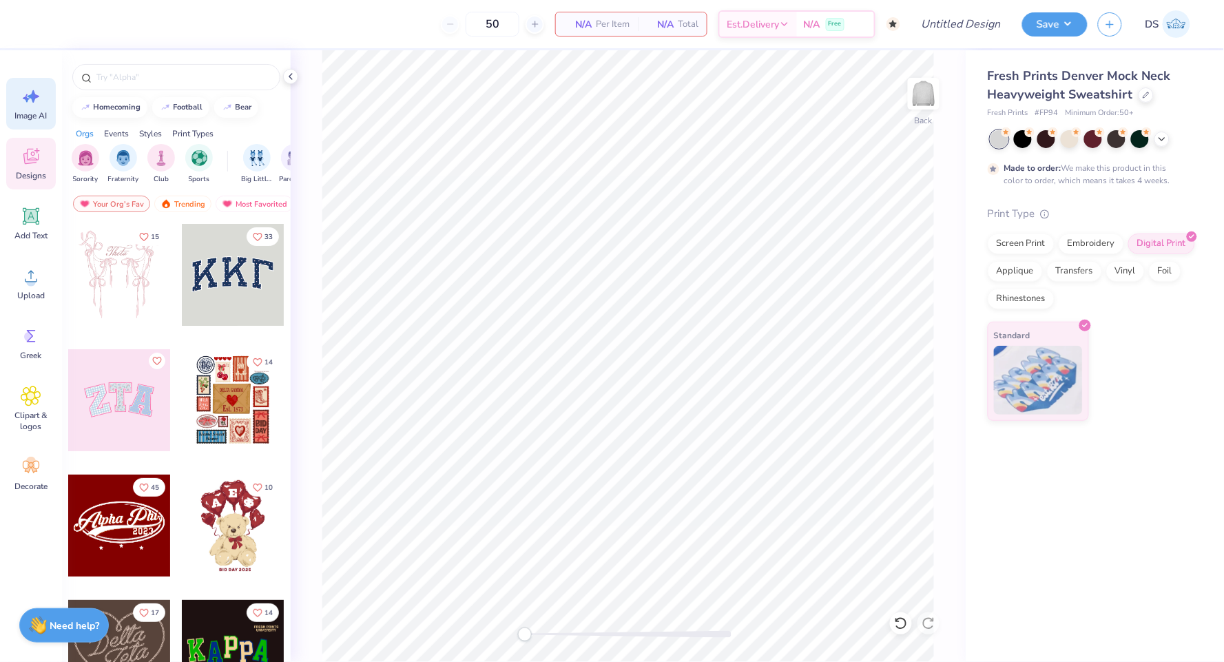
click at [32, 111] on span "Image AI" at bounding box center [31, 115] width 32 height 11
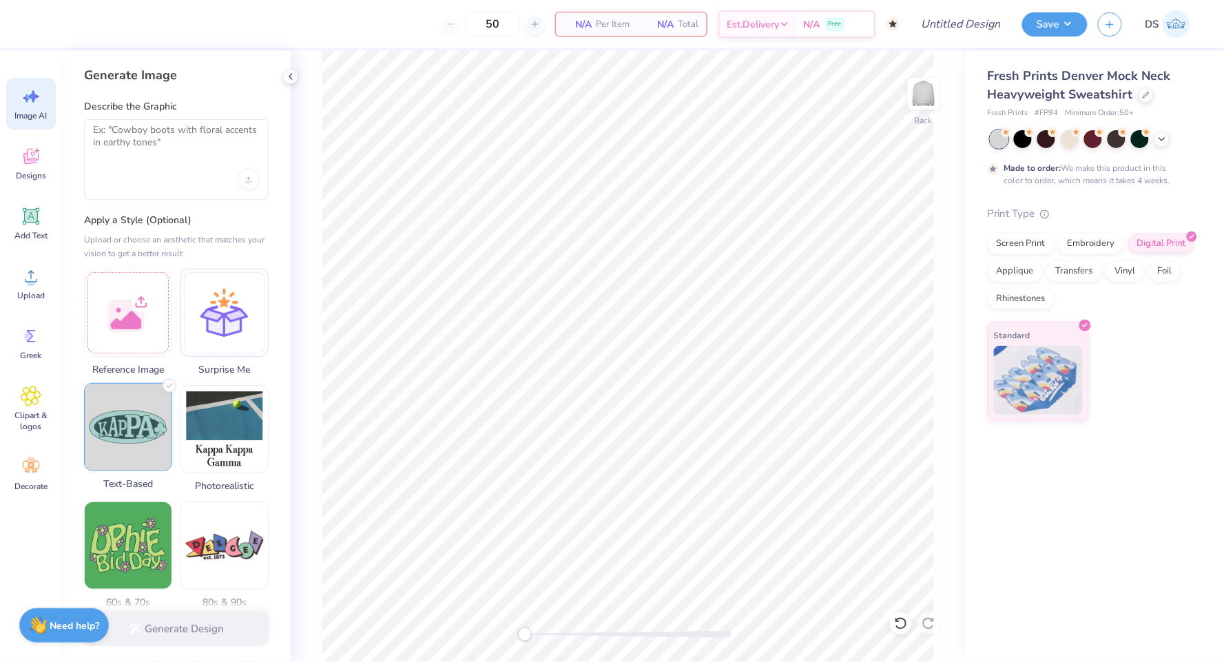
click at [136, 401] on img at bounding box center [128, 427] width 87 height 87
click at [154, 148] on textarea at bounding box center [176, 141] width 167 height 34
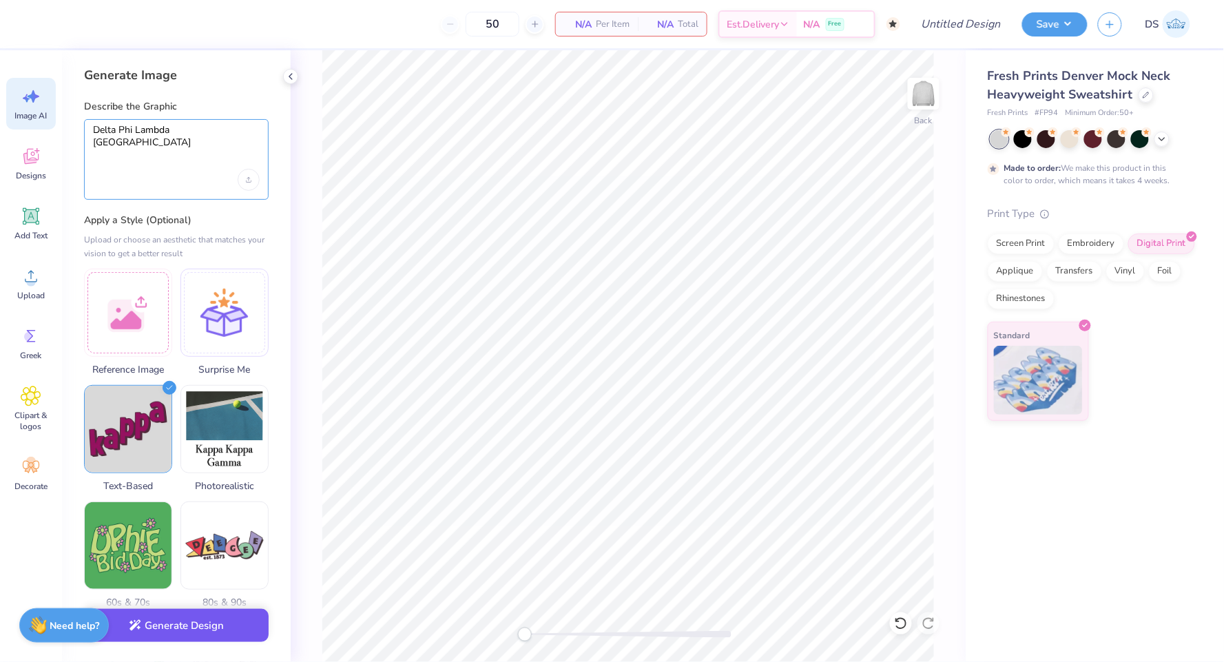
type textarea "Delta Phi Lambda [GEOGRAPHIC_DATA]"
click at [235, 621] on button "Generate Design" at bounding box center [176, 626] width 185 height 34
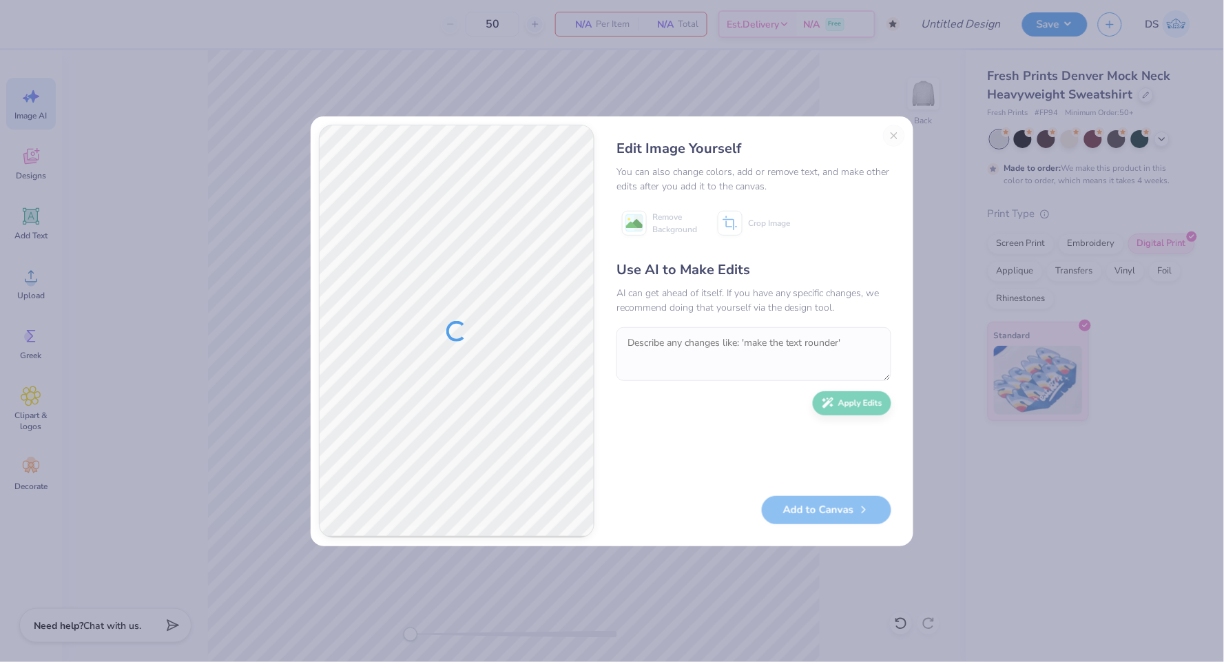
click at [891, 138] on div "Edit Image Yourself You can also change colors, add or remove text, and make ot…" at bounding box center [754, 331] width 302 height 413
click at [892, 133] on div "Edit Image Yourself You can also change colors, add or remove text, and make ot…" at bounding box center [754, 331] width 302 height 413
click at [720, 347] on textarea at bounding box center [754, 354] width 275 height 54
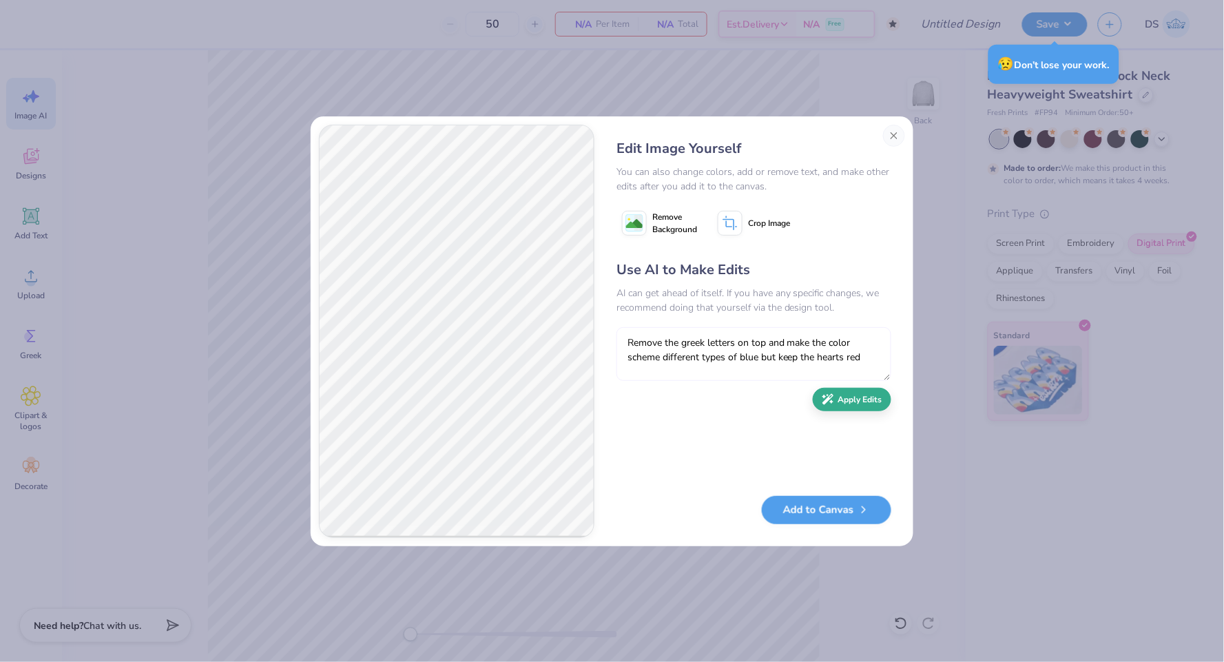
type textarea "Remove the greek letters on top and make the color scheme different types of bl…"
click at [862, 404] on button "Apply Edits" at bounding box center [852, 400] width 79 height 24
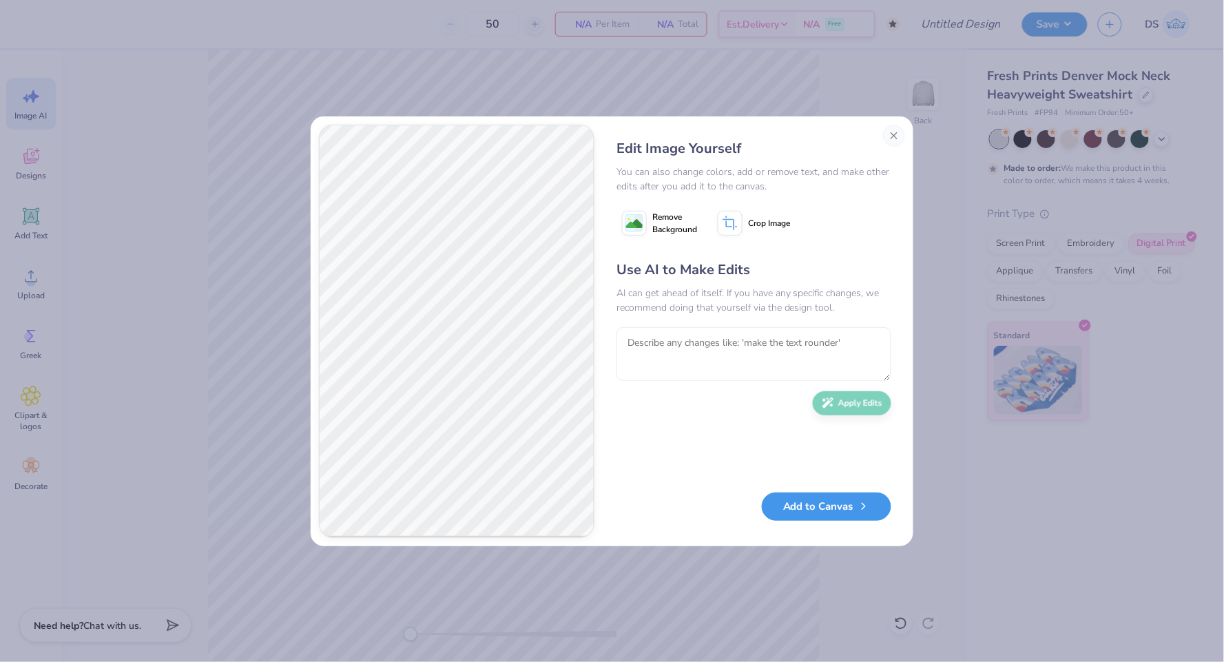
click at [829, 507] on button "Add to Canvas" at bounding box center [827, 507] width 130 height 28
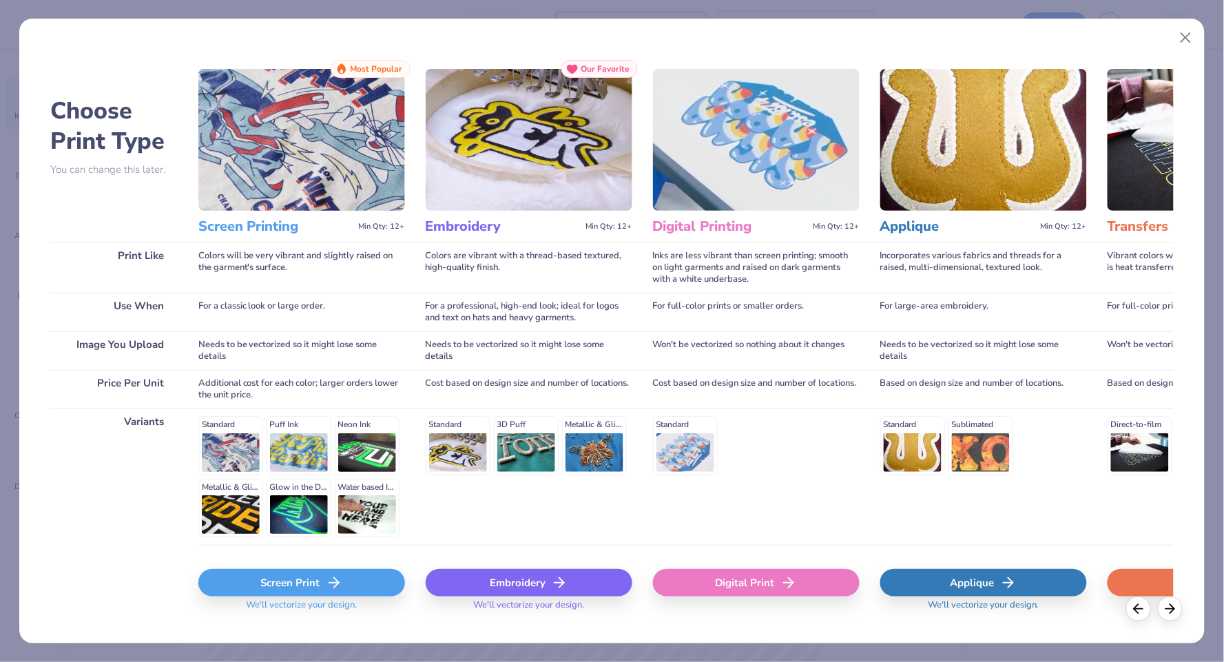
click at [354, 575] on div "Screen Print" at bounding box center [301, 583] width 207 height 28
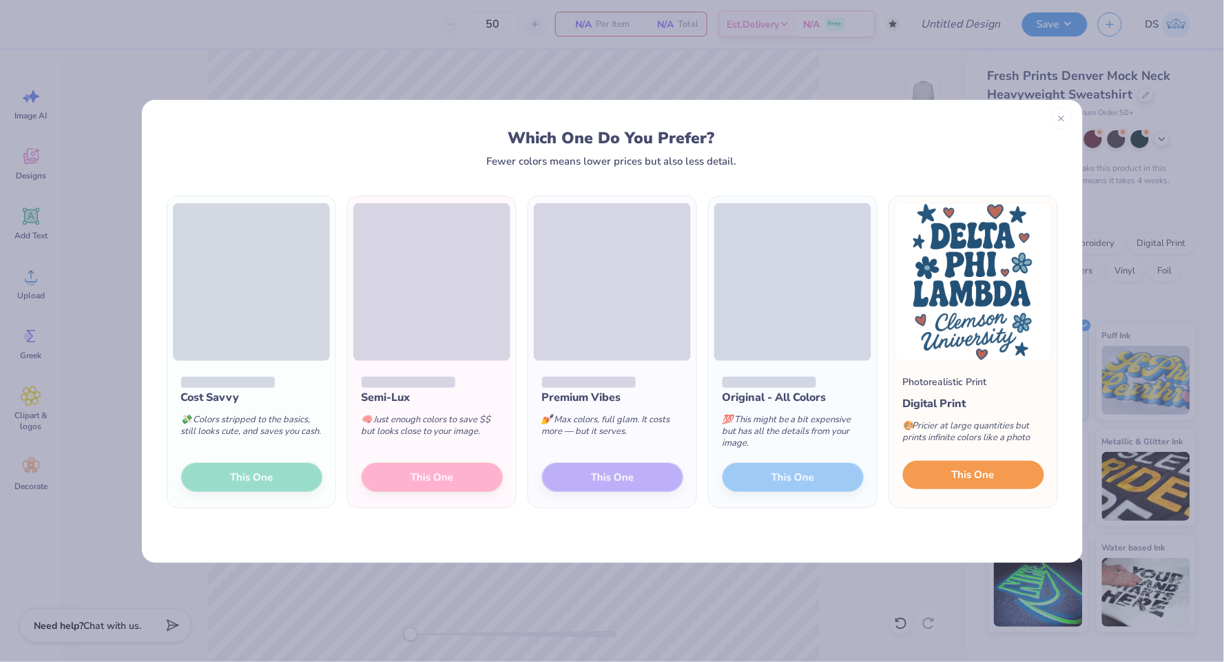
click at [988, 467] on span "This One" at bounding box center [973, 475] width 43 height 16
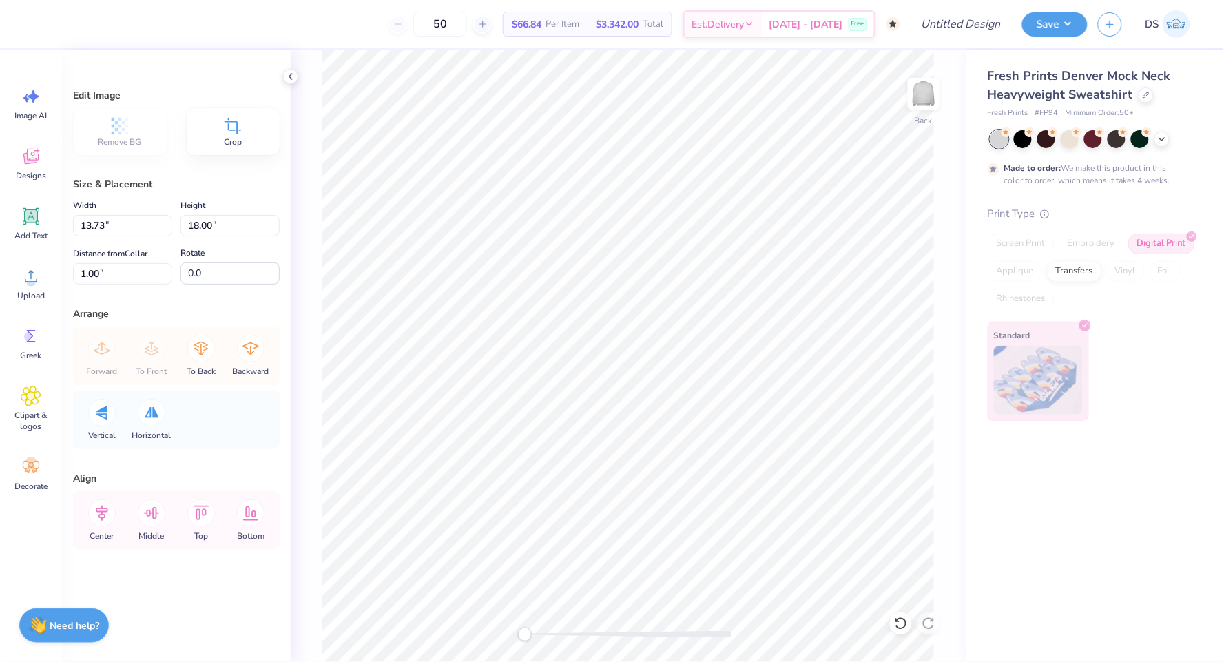
type input "6.70"
type input "8.78"
type input "10.21"
type input "8.39"
type input "11.00"
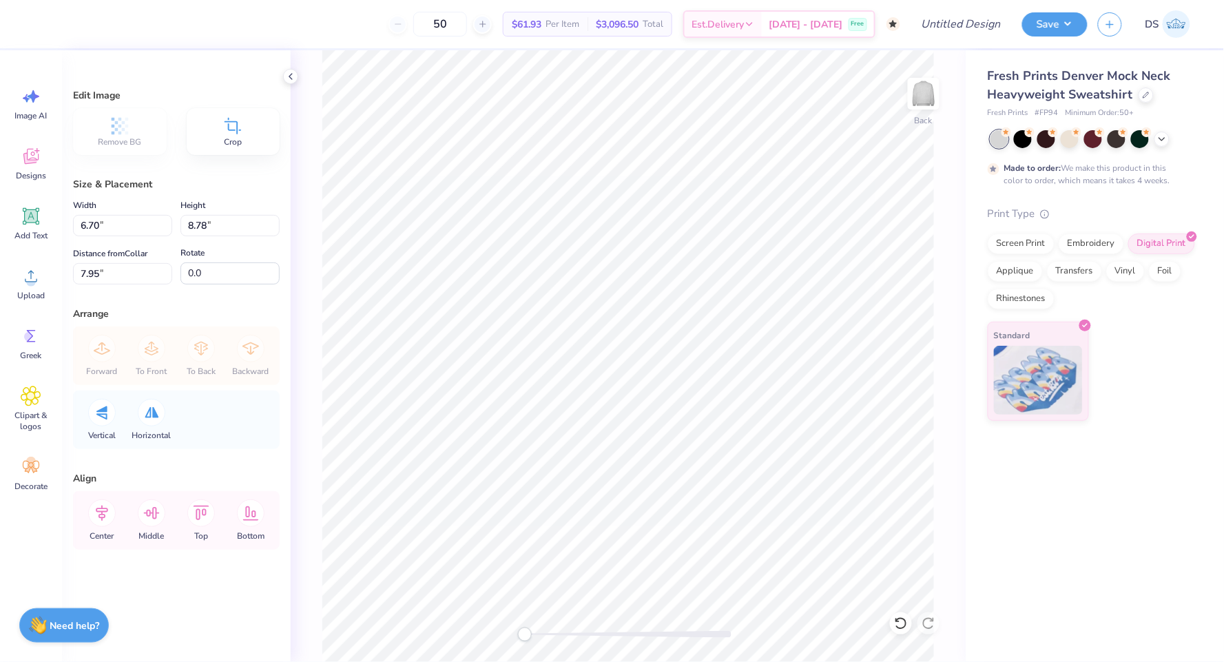
type input "2.35"
click at [15, 112] on span "Image AI" at bounding box center [31, 115] width 32 height 11
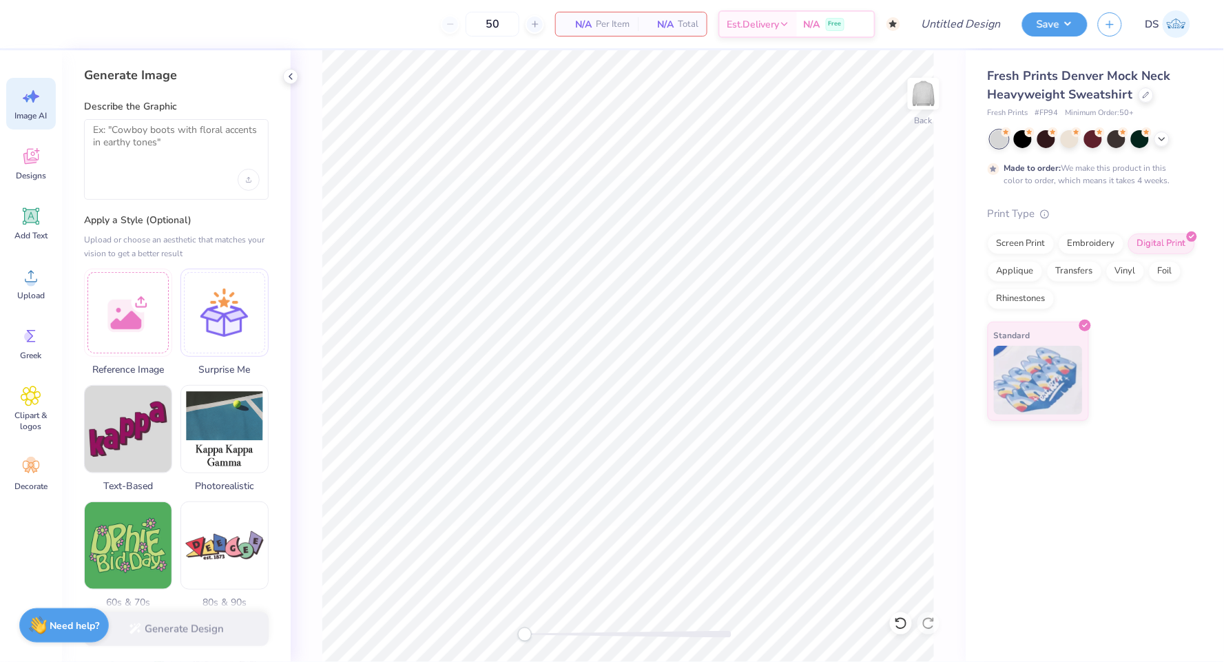
click at [154, 163] on div at bounding box center [176, 159] width 185 height 81
click at [157, 424] on img at bounding box center [128, 427] width 87 height 87
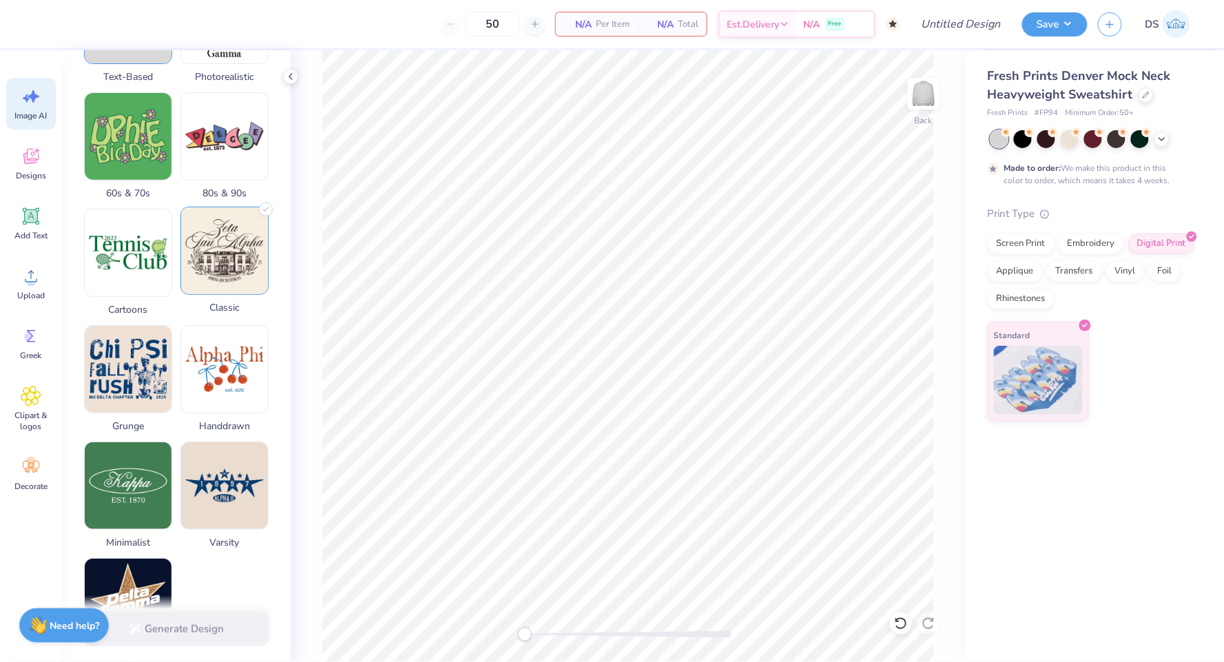
scroll to position [410, 0]
click at [256, 364] on img at bounding box center [224, 366] width 87 height 87
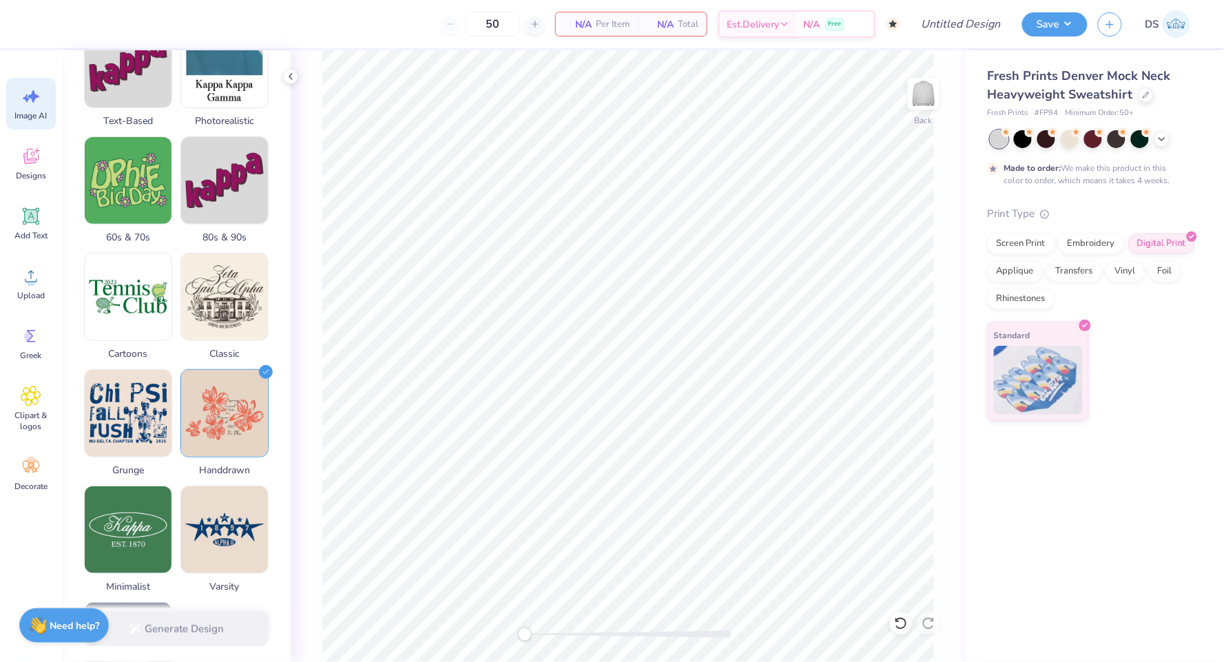
scroll to position [366, 0]
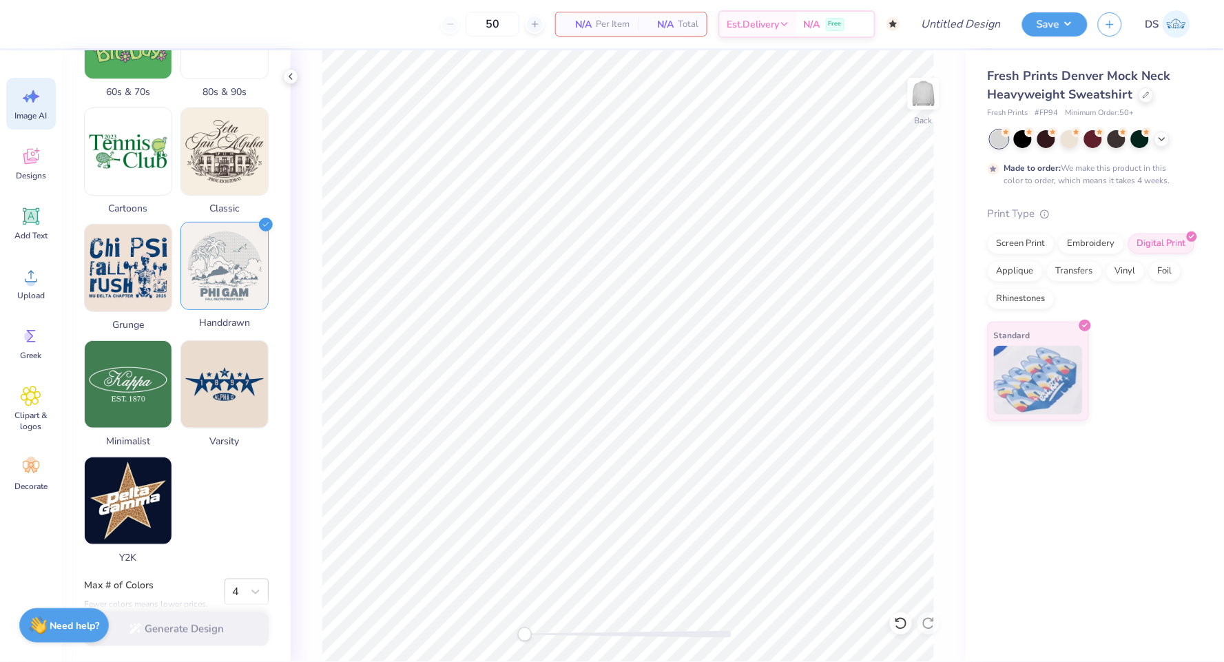
scroll to position [527, 0]
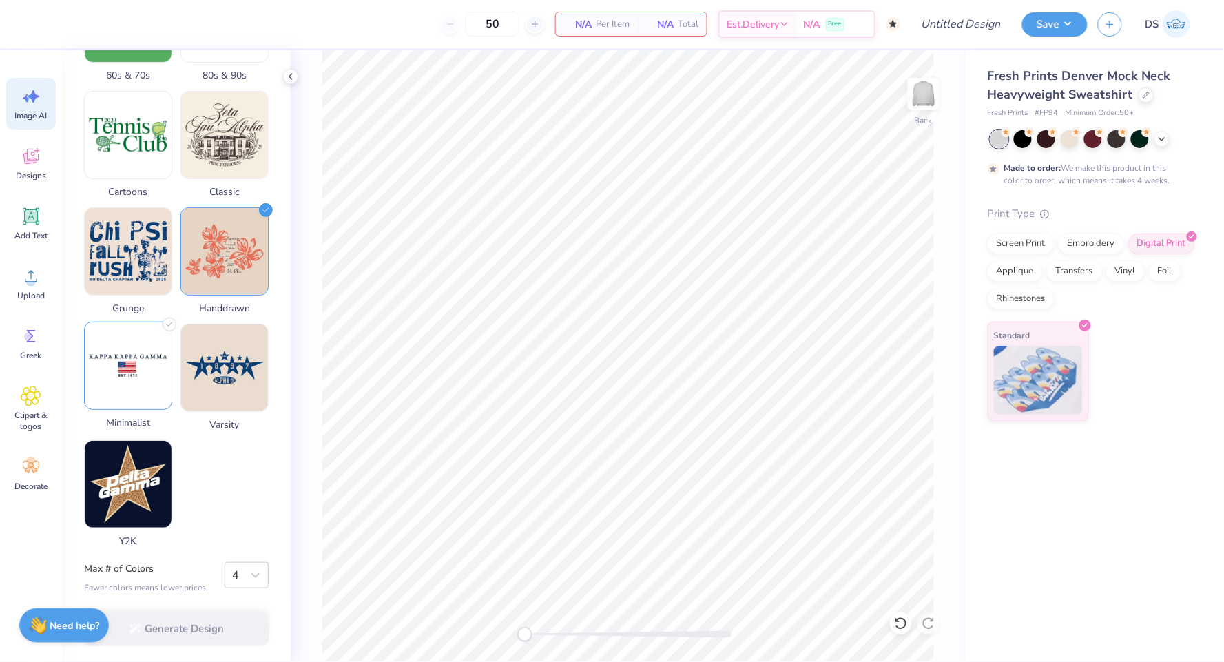
click at [140, 356] on img at bounding box center [128, 365] width 87 height 87
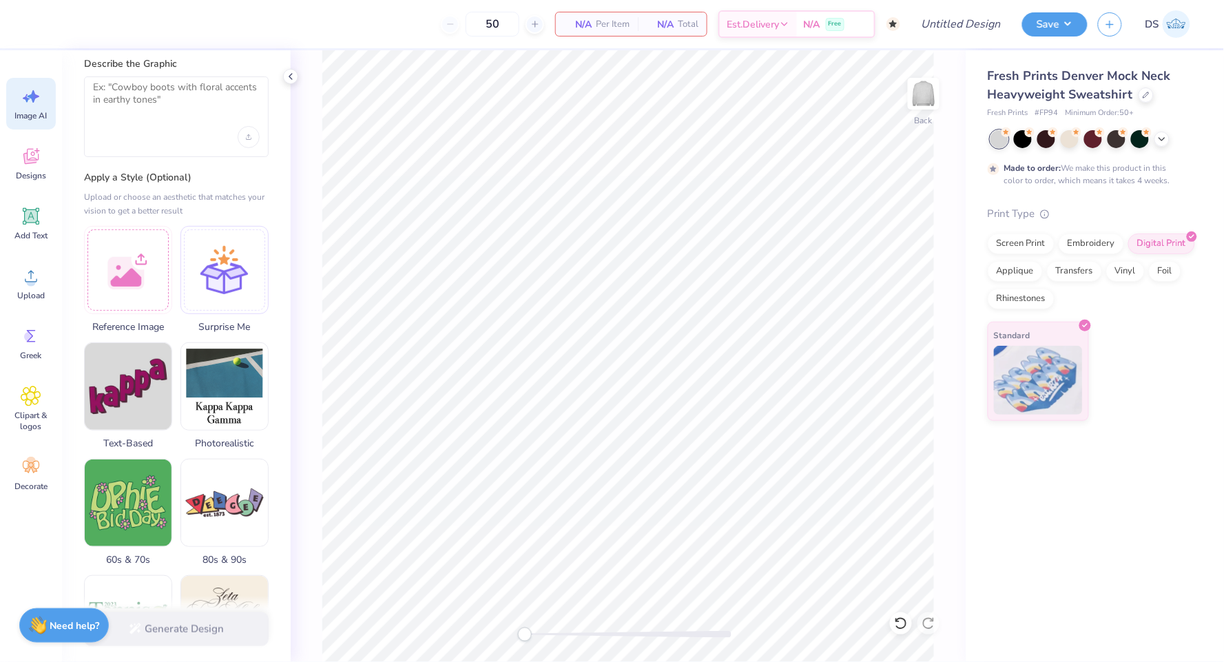
scroll to position [0, 0]
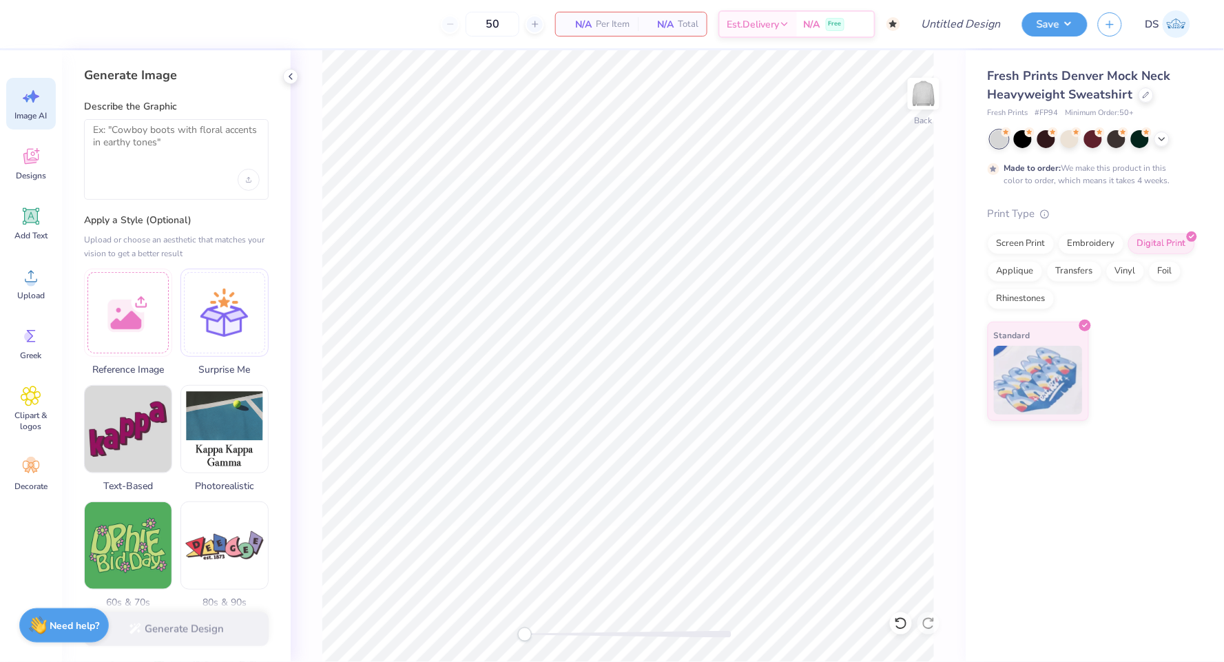
click at [153, 169] on div at bounding box center [176, 180] width 167 height 22
click at [149, 149] on textarea at bounding box center [176, 141] width 167 height 34
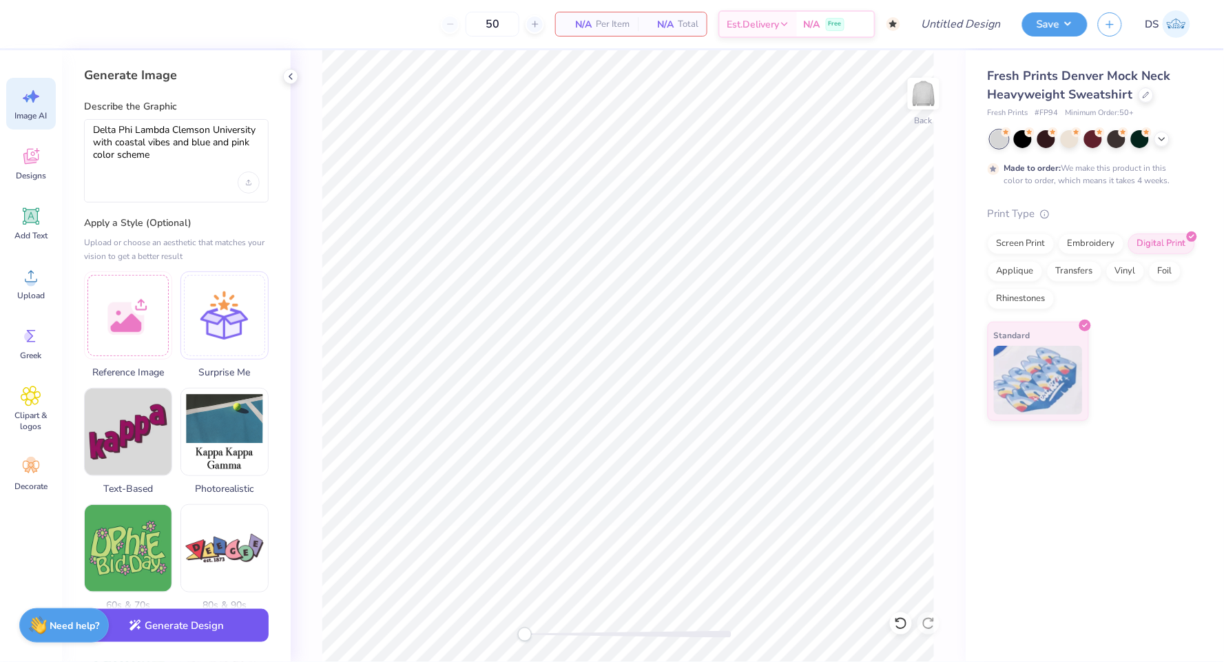
click at [198, 626] on button "Generate Design" at bounding box center [176, 626] width 185 height 34
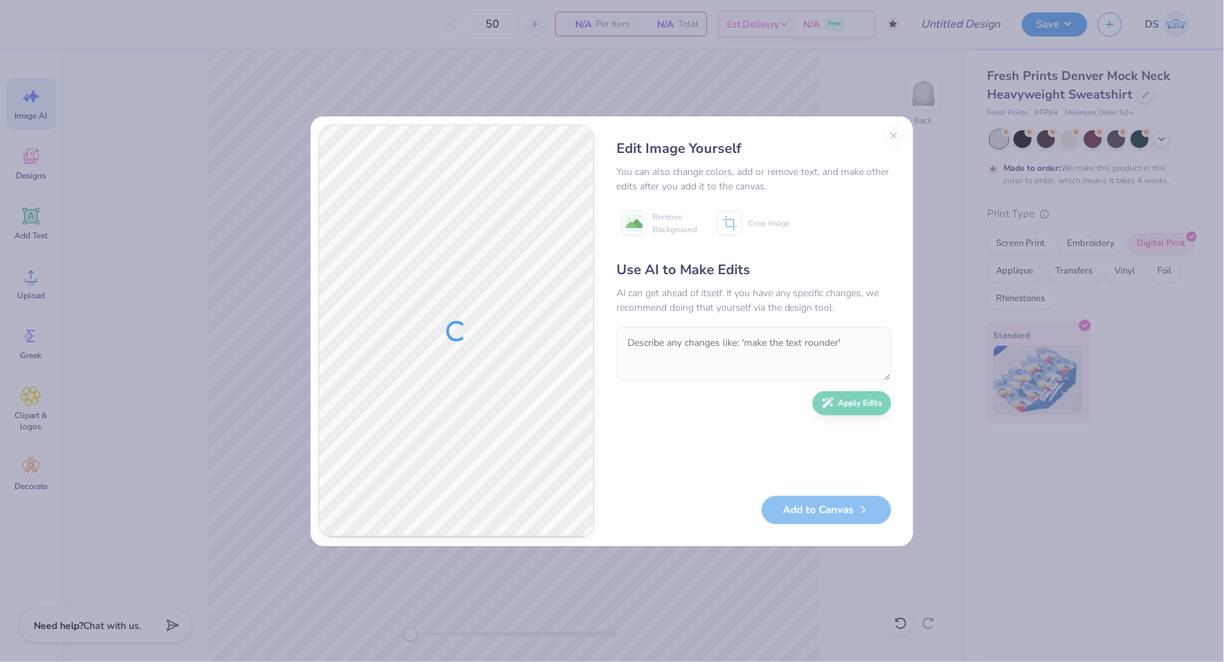
click at [894, 138] on div "Edit Image Yourself You can also change colors, add or remove text, and make ot…" at bounding box center [754, 331] width 302 height 413
click at [896, 125] on div "Edit Image Yourself You can also change colors, add or remove text, and make ot…" at bounding box center [754, 331] width 302 height 413
click at [892, 134] on div "Edit Image Yourself You can also change colors, add or remove text, and make ot…" at bounding box center [754, 331] width 302 height 413
click at [890, 135] on button "Close" at bounding box center [894, 136] width 22 height 22
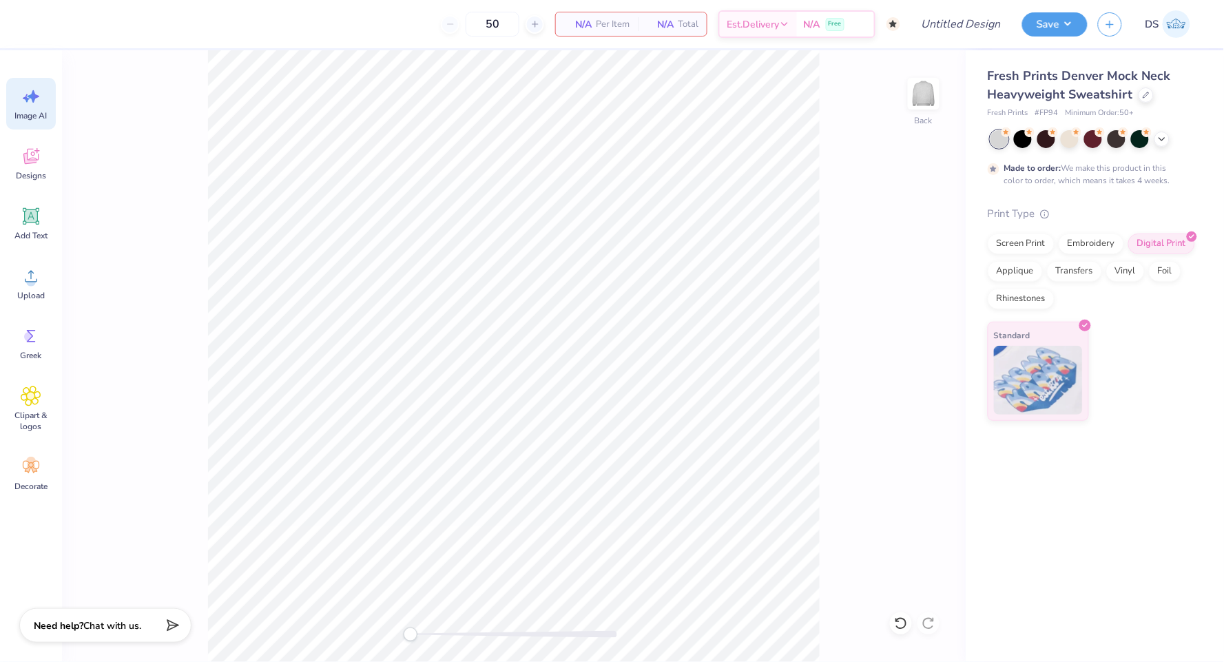
click at [32, 114] on span "Image AI" at bounding box center [31, 115] width 32 height 11
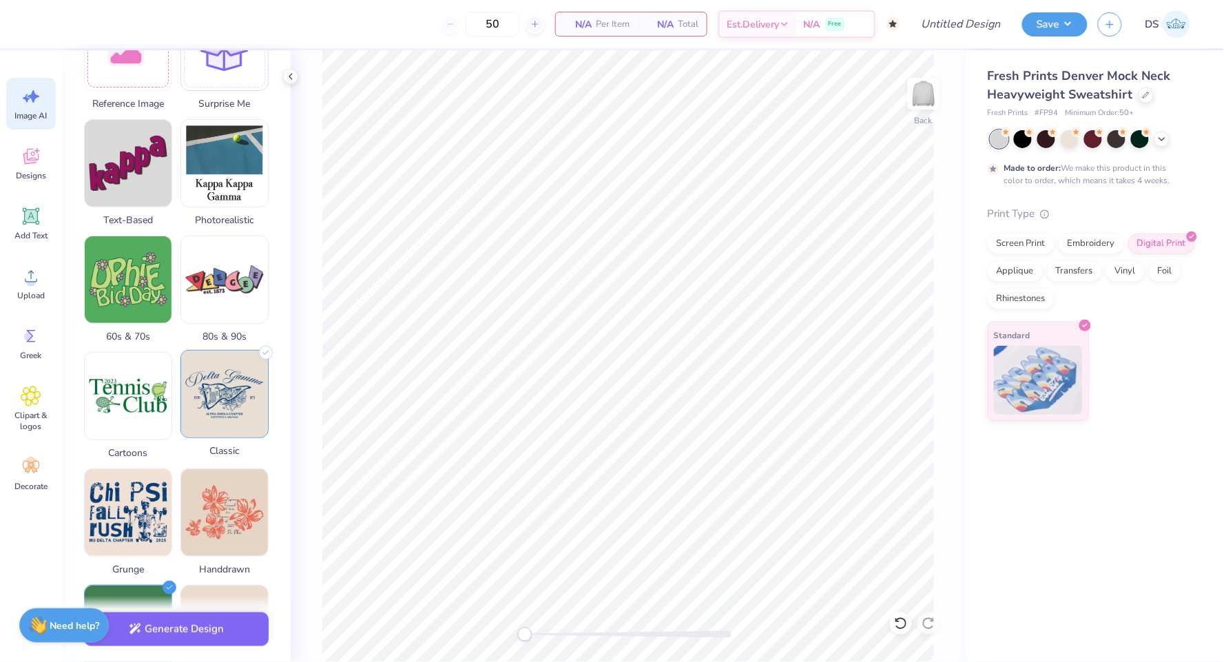
scroll to position [269, 0]
click at [204, 426] on img at bounding box center [224, 393] width 87 height 87
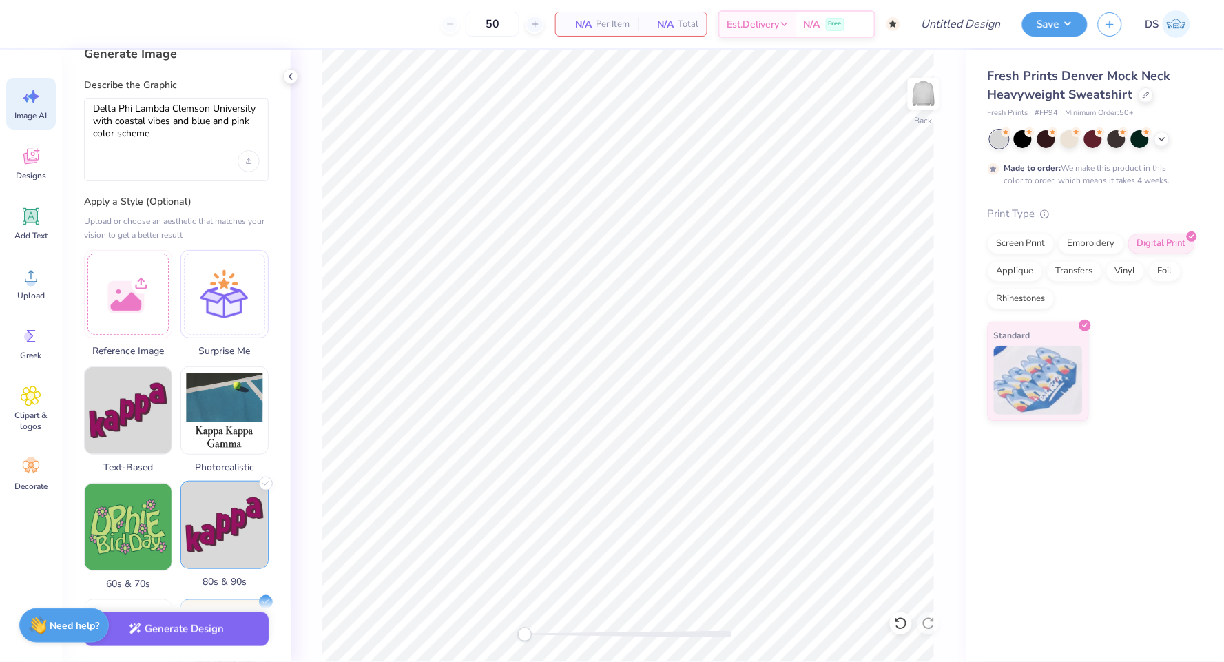
scroll to position [0, 0]
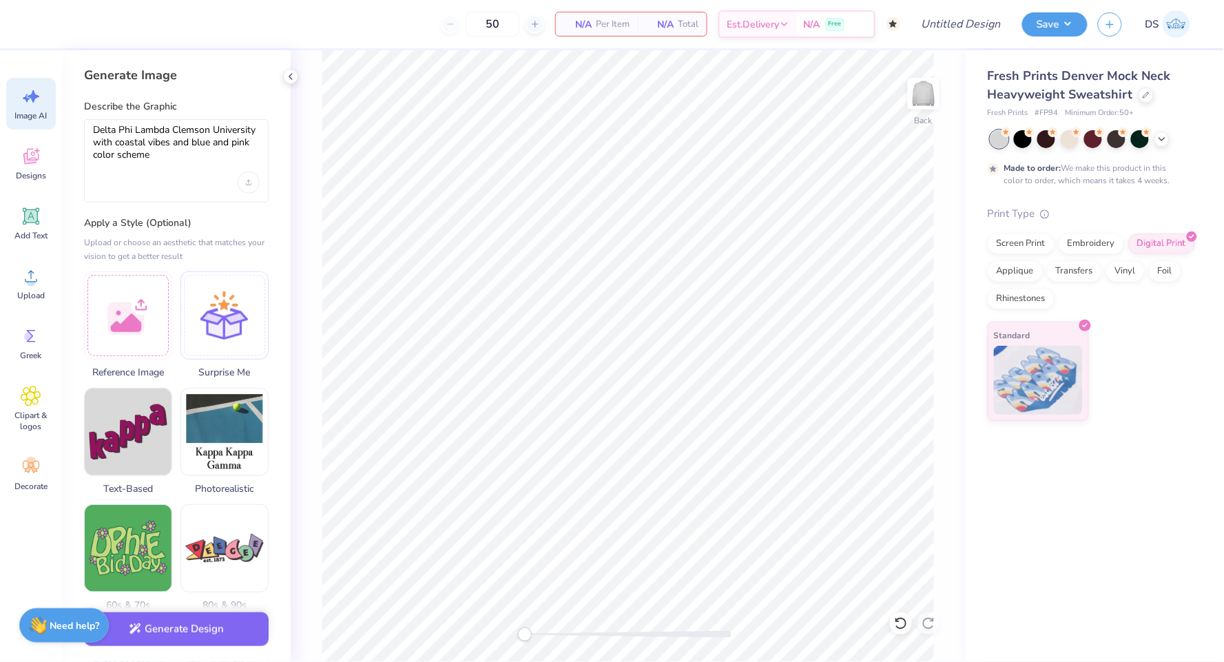
click at [188, 168] on div "Delta Phi Lambda Clemson University with coastal vibes and blue and pink color …" at bounding box center [176, 160] width 185 height 83
click at [205, 154] on textarea "Delta Phi Lambda Clemson University with coastal vibes and blue and pink color …" at bounding box center [176, 142] width 167 height 37
drag, startPoint x: 111, startPoint y: 146, endPoint x: 175, endPoint y: 147, distance: 64.1
click at [175, 147] on textarea "Delta Phi Lambda Clemson University with coastal vibes and blue and pink color …" at bounding box center [176, 142] width 167 height 37
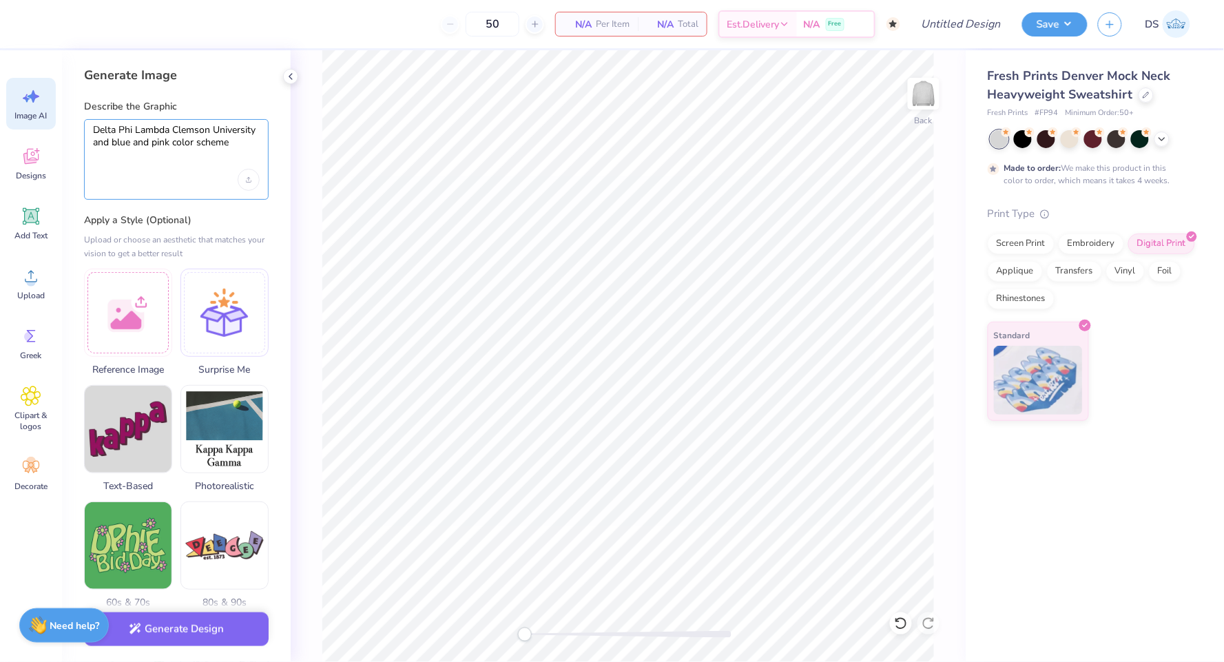
click at [112, 142] on textarea "Delta Phi Lambda Clemson University and blue and pink color scheme" at bounding box center [176, 141] width 167 height 34
click at [175, 145] on textarea "Delta Phi Lambda Clemson University and navy blue and pink color scheme" at bounding box center [176, 141] width 167 height 34
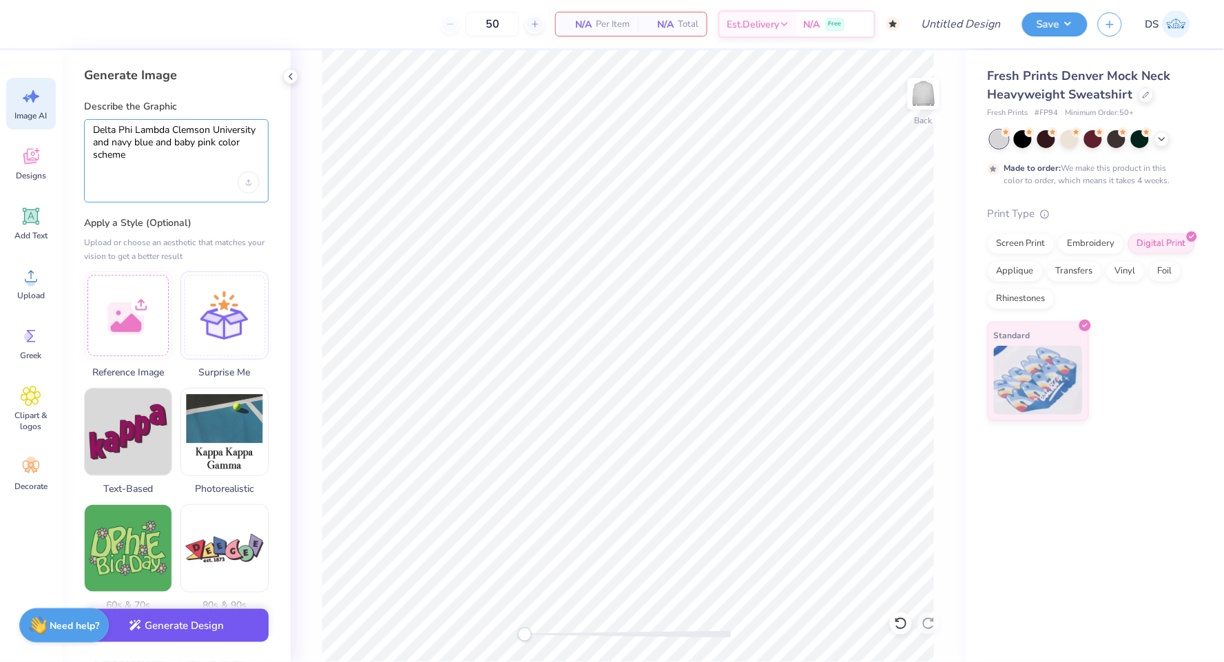
type textarea "Delta Phi Lambda Clemson University and navy blue and baby pink color scheme"
click at [207, 623] on button "Generate Design" at bounding box center [176, 626] width 185 height 34
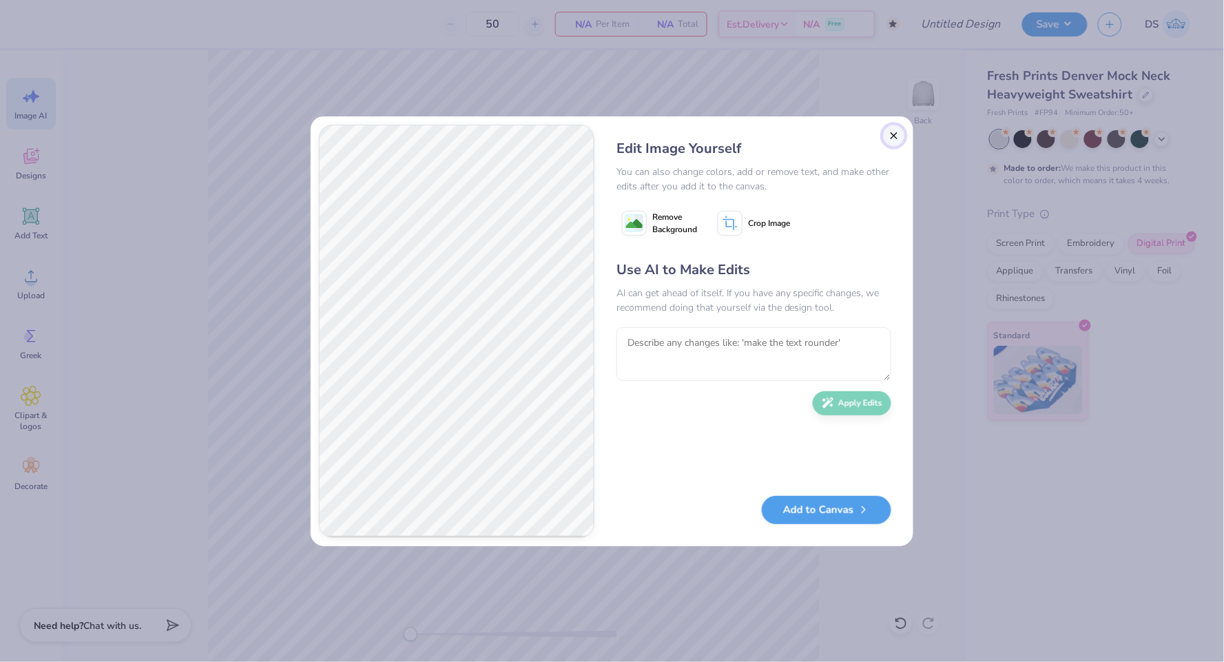
click at [891, 131] on button "Close" at bounding box center [894, 136] width 22 height 22
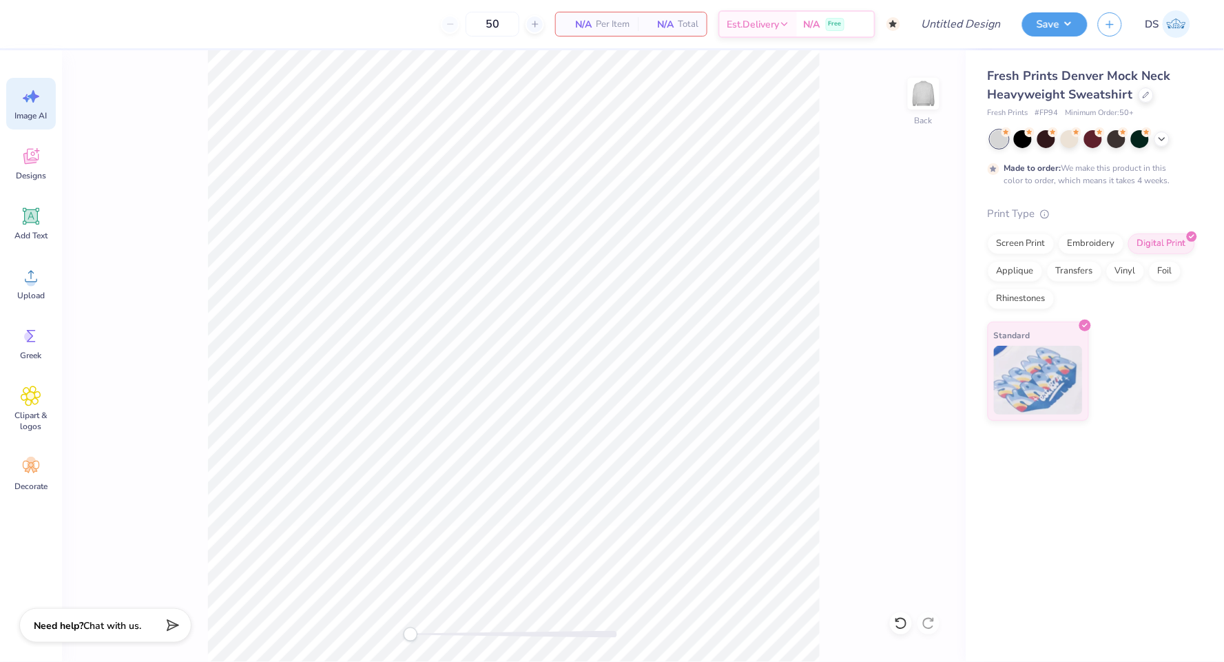
scroll to position [0, 31]
click at [32, 168] on div "Designs" at bounding box center [31, 164] width 50 height 52
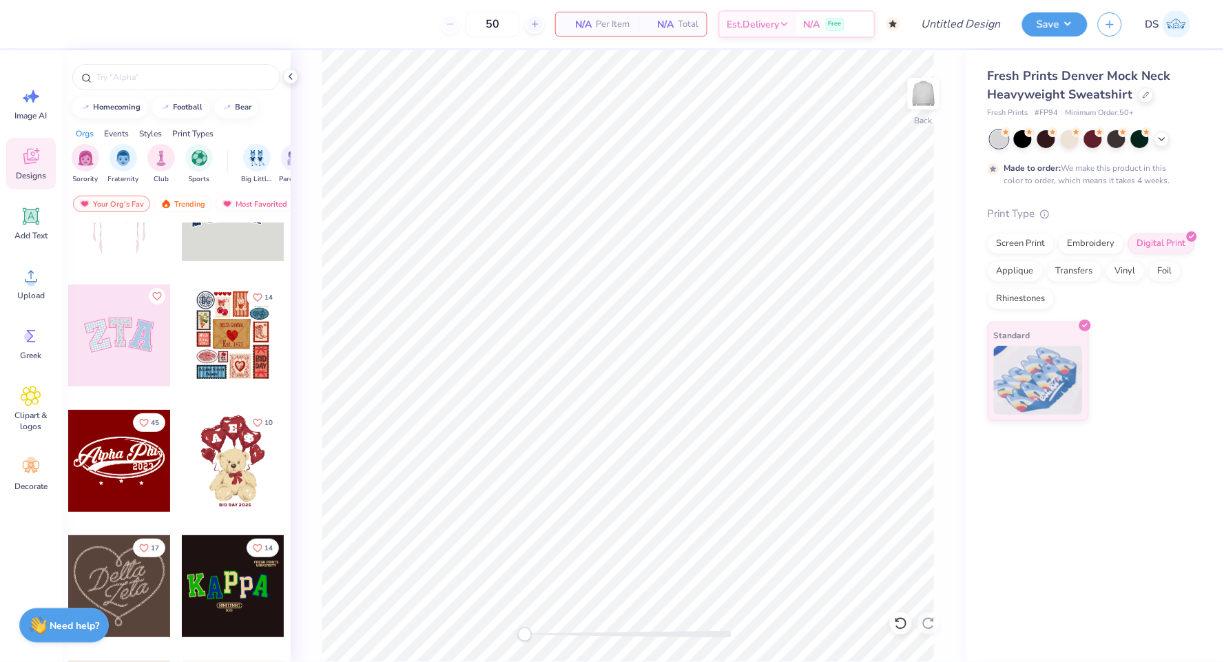
scroll to position [65, 0]
click at [1022, 248] on div "Screen Print" at bounding box center [1021, 241] width 67 height 21
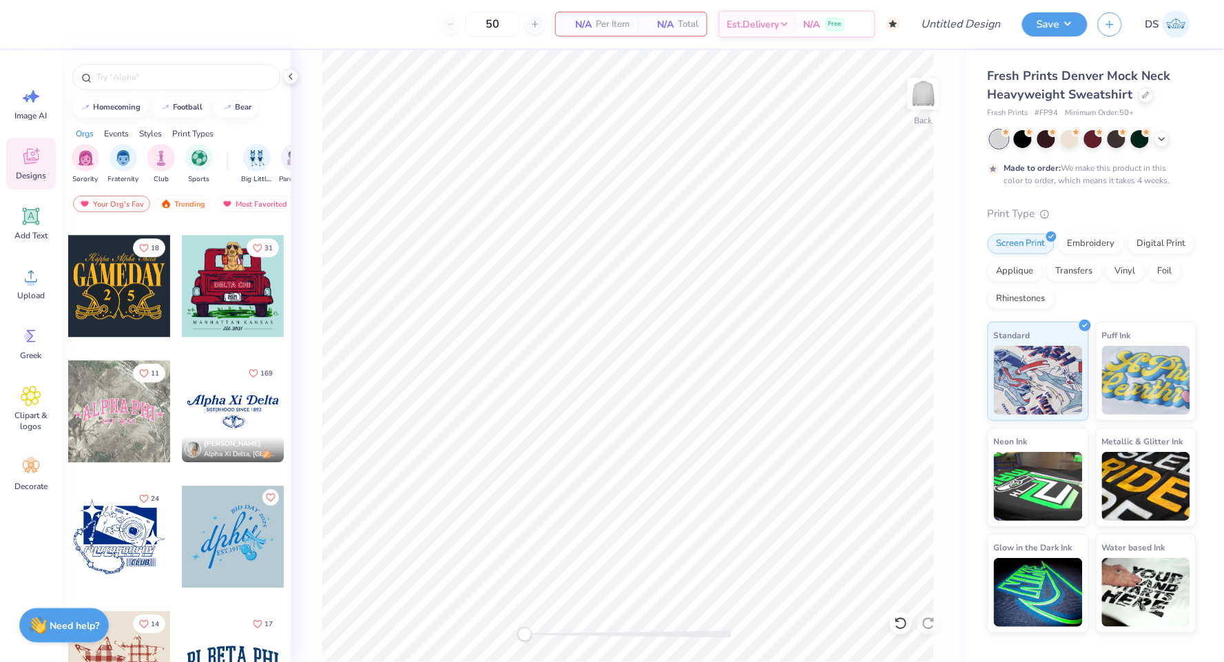
scroll to position [1146, 0]
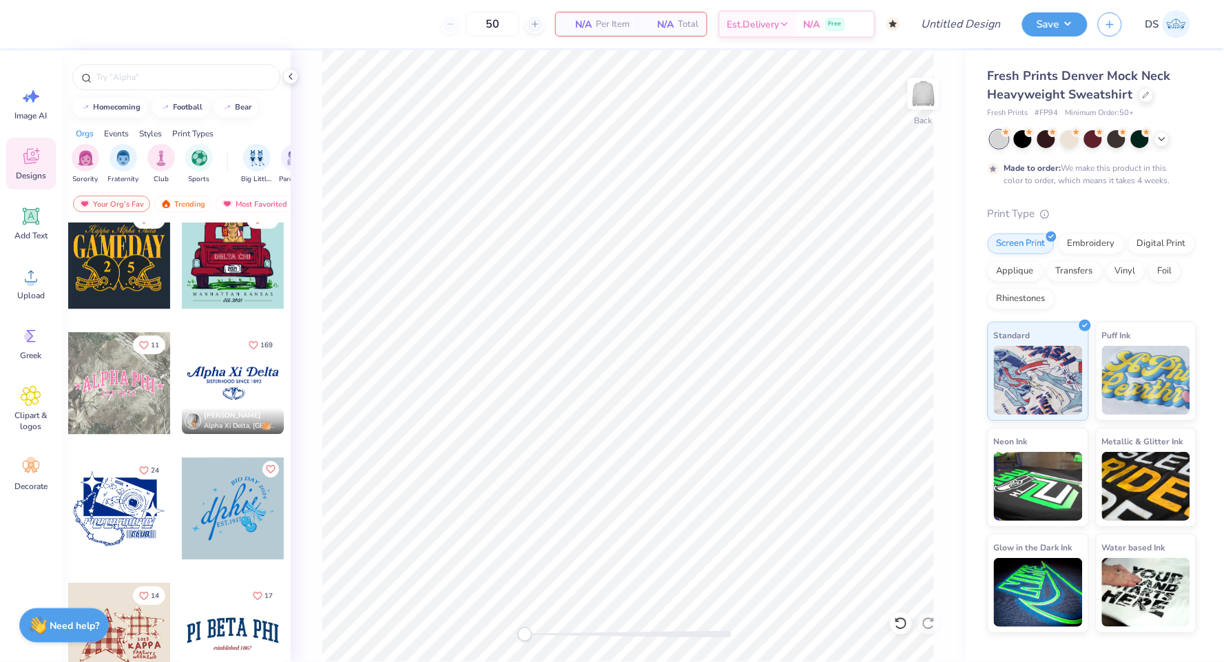
click at [246, 394] on div at bounding box center [131, 383] width 306 height 102
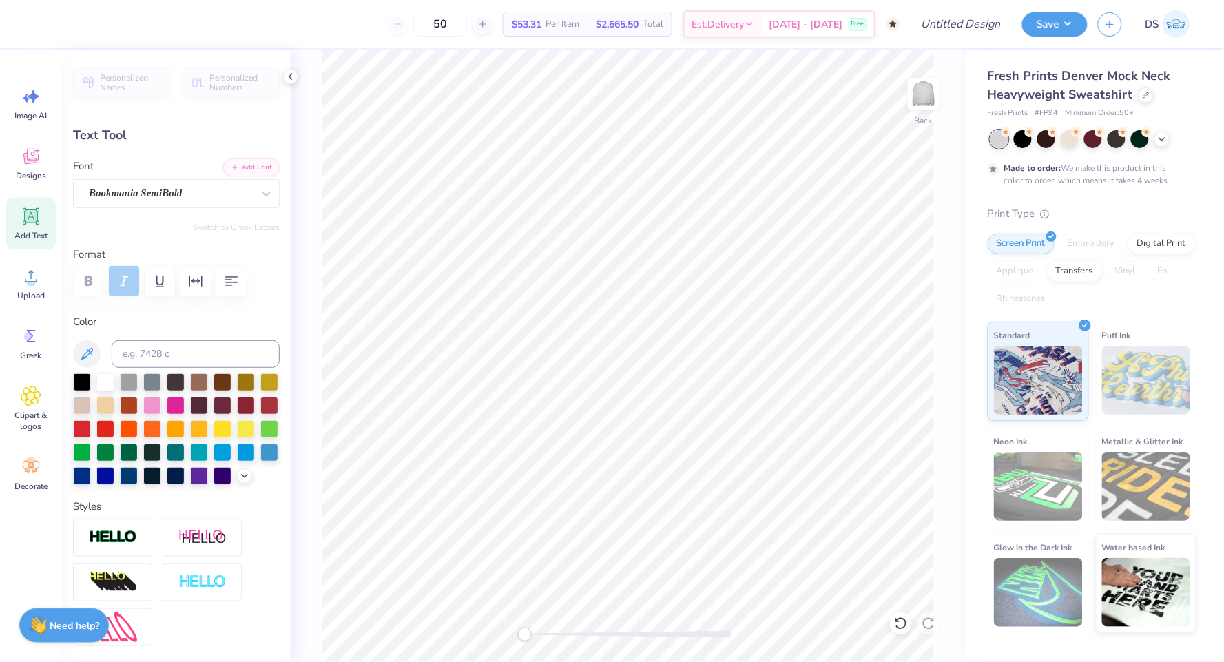
scroll to position [12, 1]
type textarea "l"
type input "1.49"
type input "1.04"
type input "3.00"
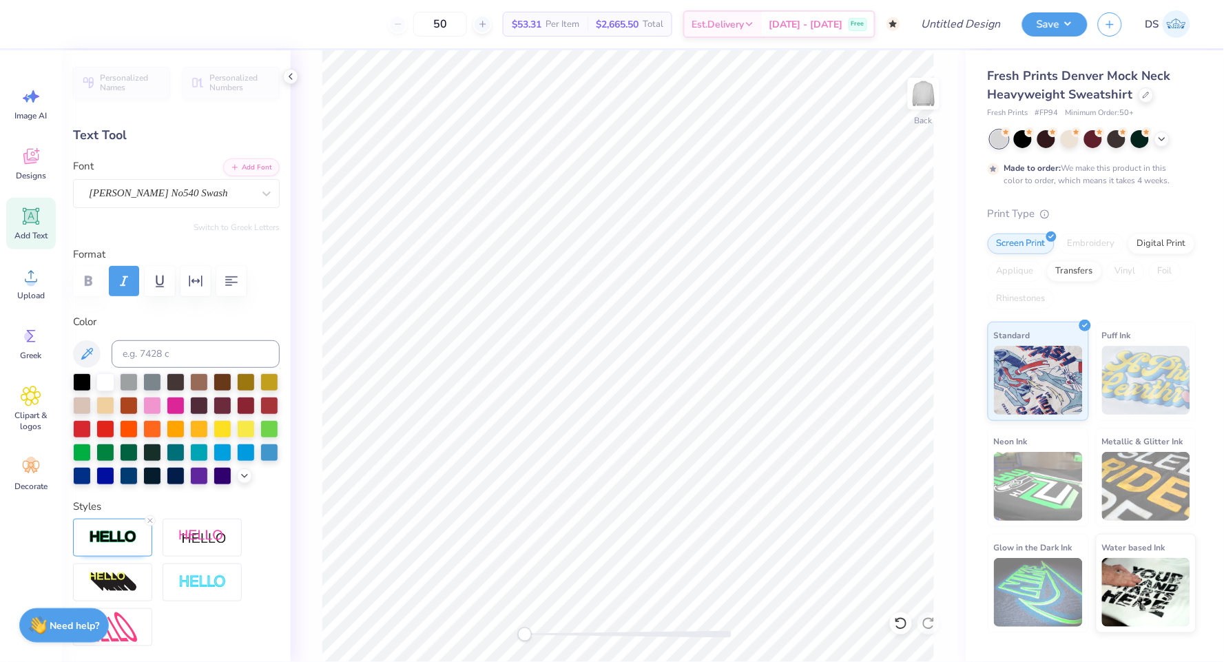
type input "-4.6"
type textarea "E"
type textarea "elta"
type input "1.49"
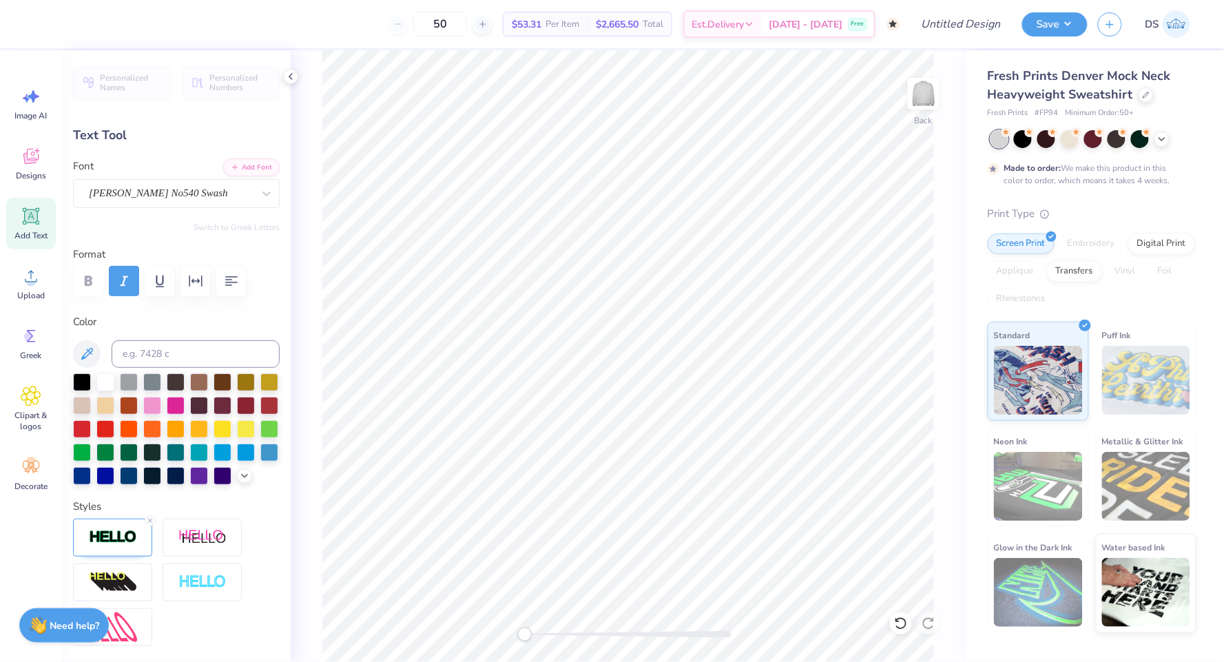
type input "1.04"
type input "3.00"
type input "-4.6"
type input "3.20"
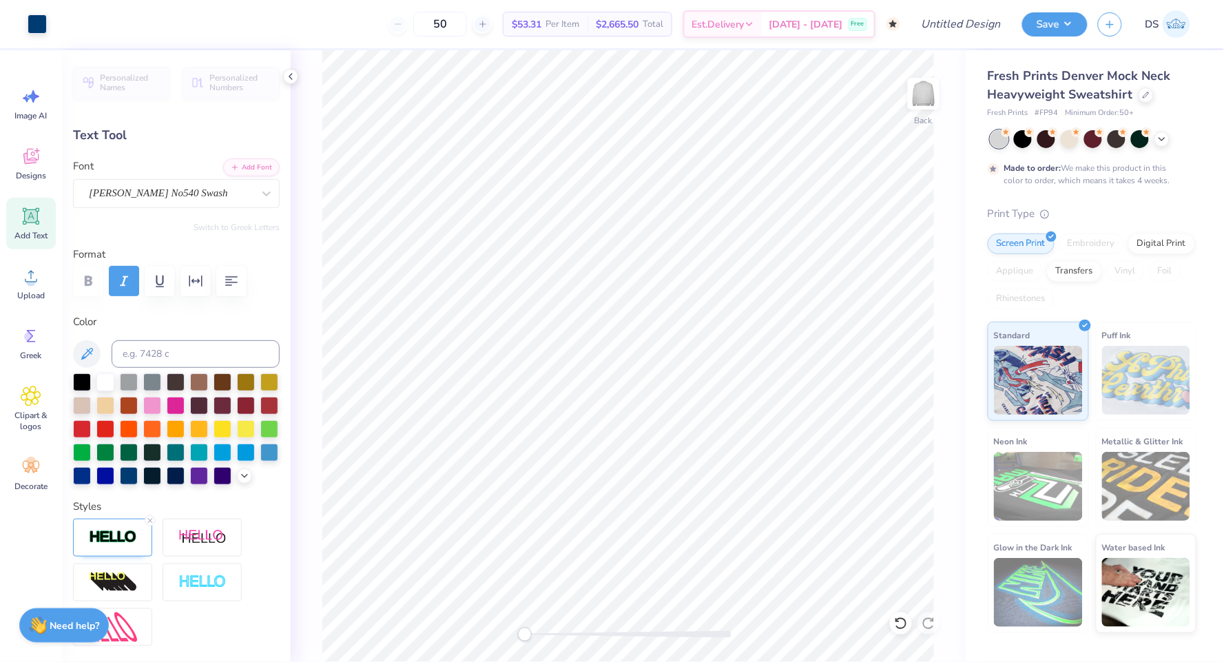
type input "0.0"
type input "-2.2"
type input "1.25"
type input "0.94"
type input "3.04"
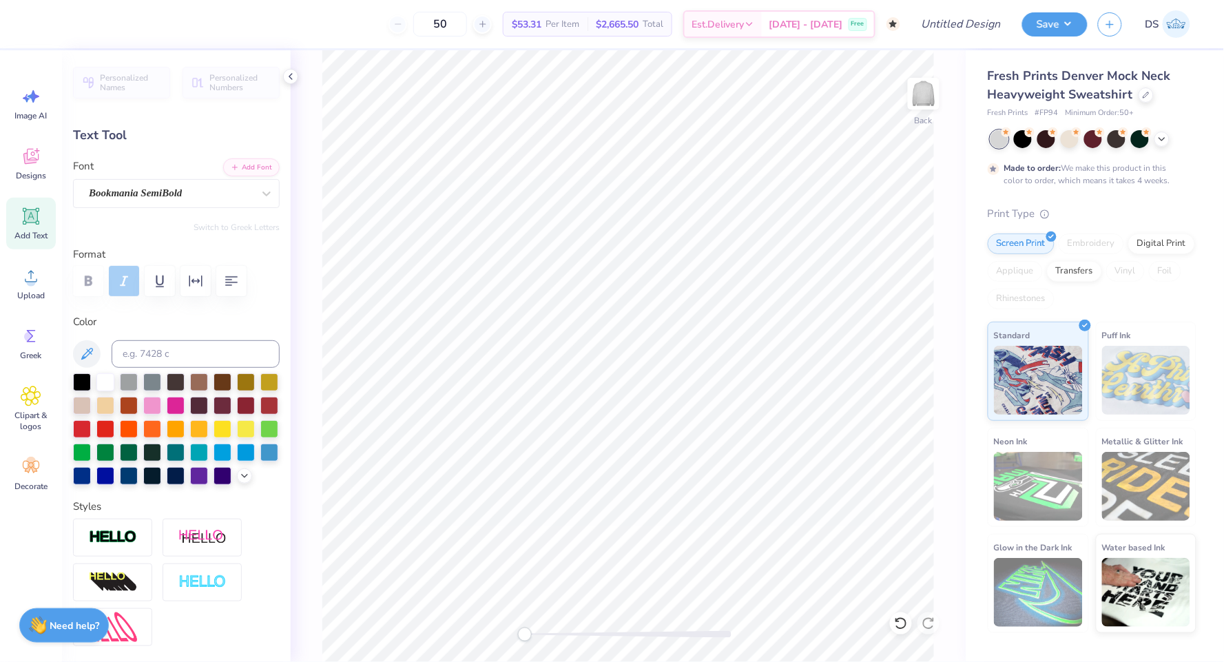
type input "0.0"
type input "0.99"
type input "0.95"
type input "3.00"
type input "0.0"
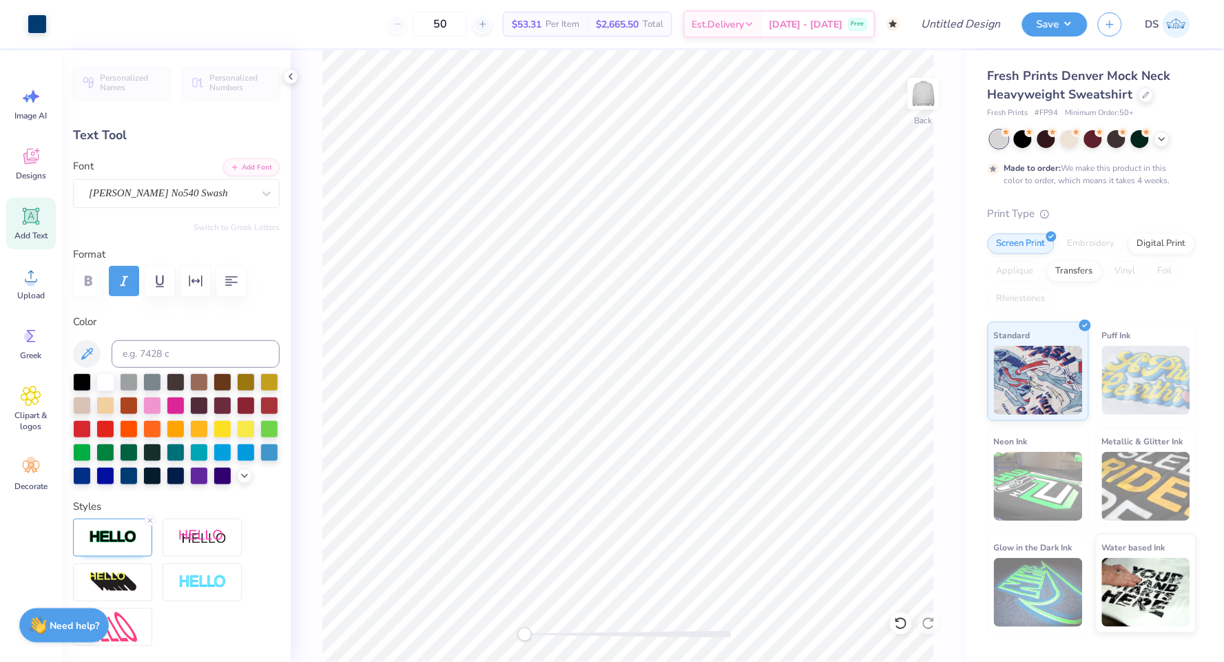
type input "0.0"
type textarea "C"
type textarea "E"
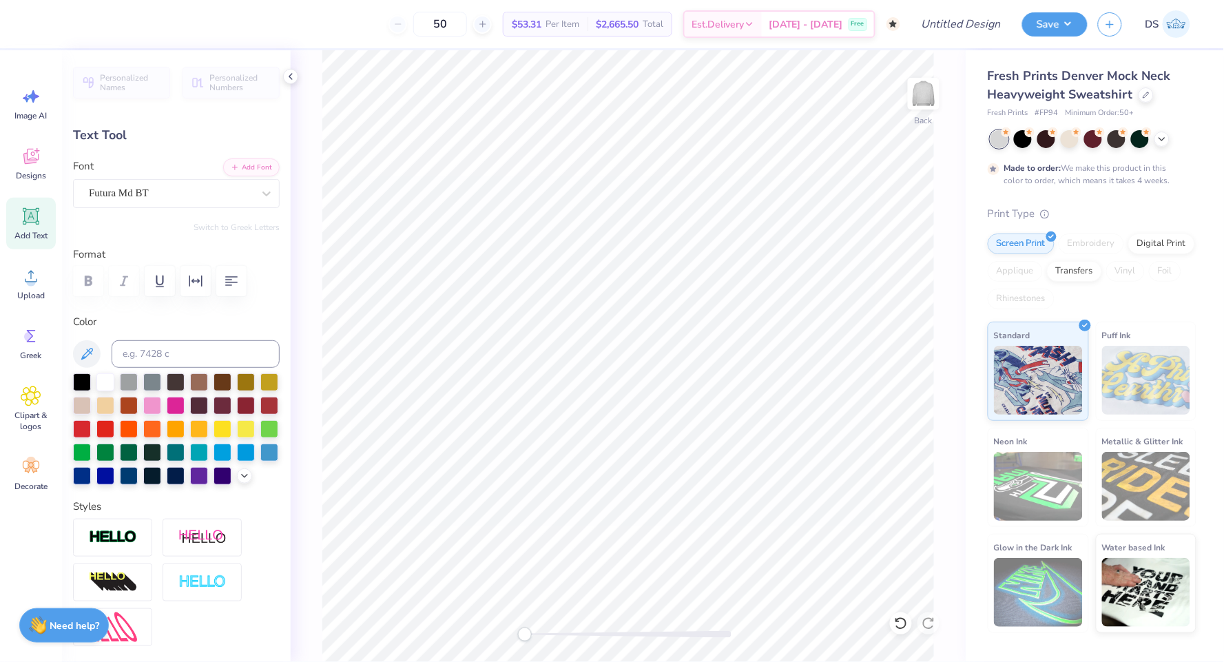
scroll to position [10, 3]
type textarea "C"
type textarea "CLEMSON UNIVERSITY"
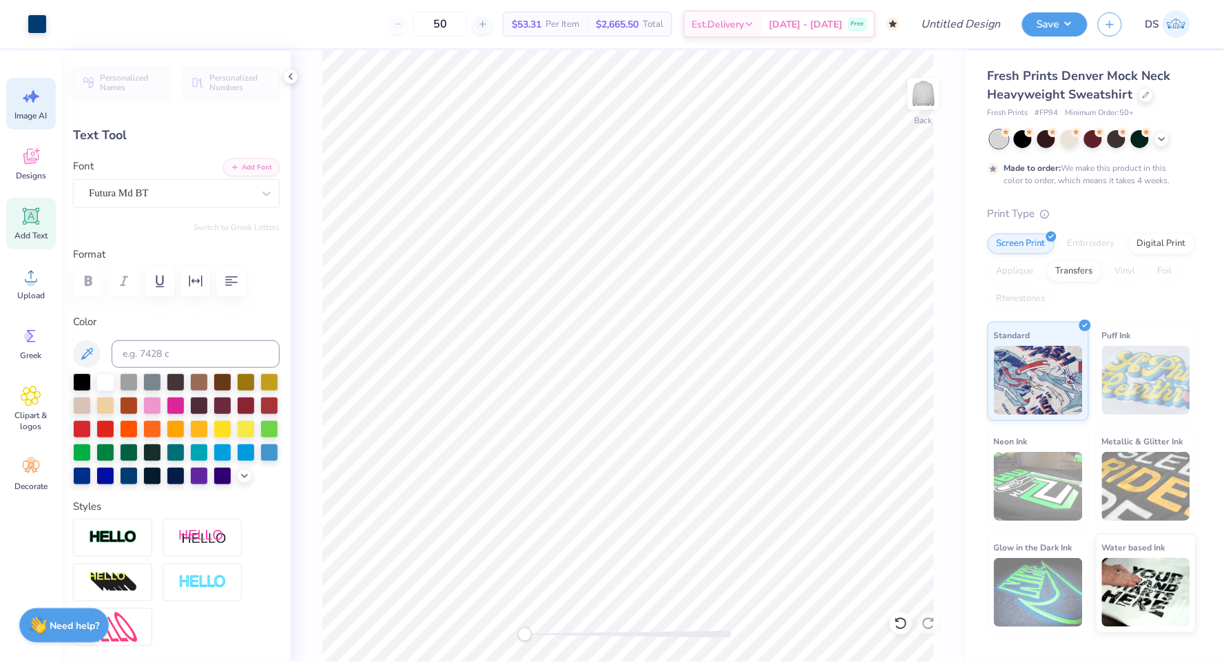
click at [37, 112] on span "Image AI" at bounding box center [31, 115] width 32 height 11
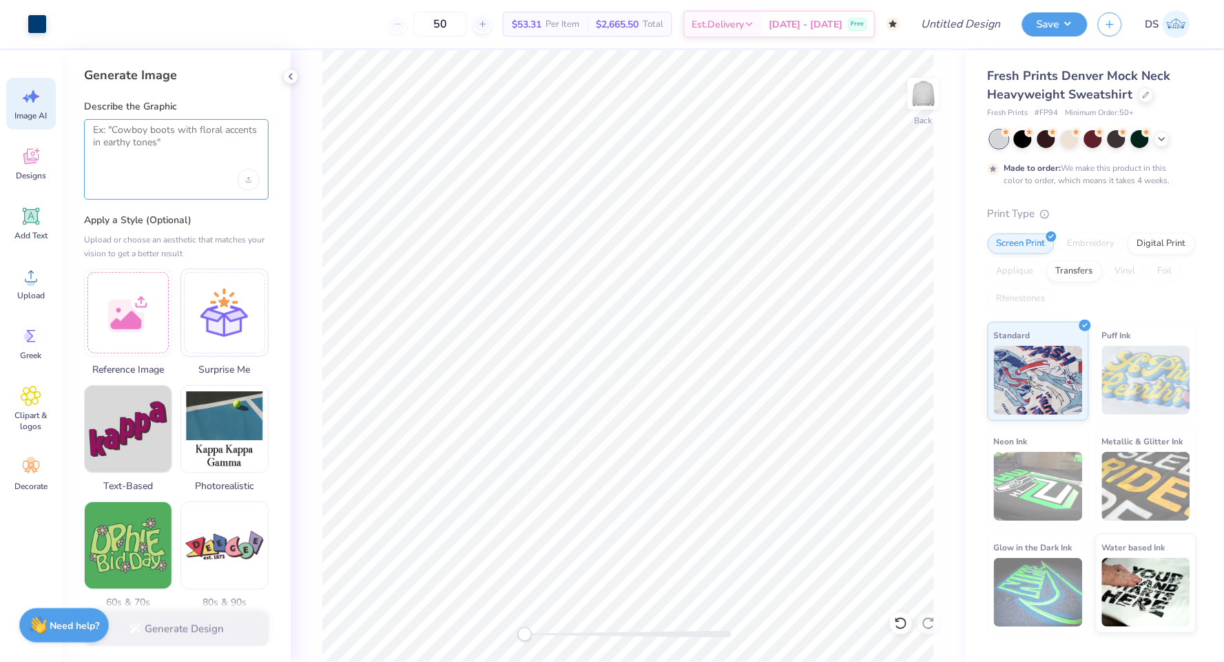
click at [147, 129] on textarea at bounding box center [176, 141] width 167 height 34
click at [170, 152] on textarea at bounding box center [176, 141] width 167 height 34
type textarea "clemson club tennis design"
click at [227, 296] on div at bounding box center [224, 311] width 88 height 88
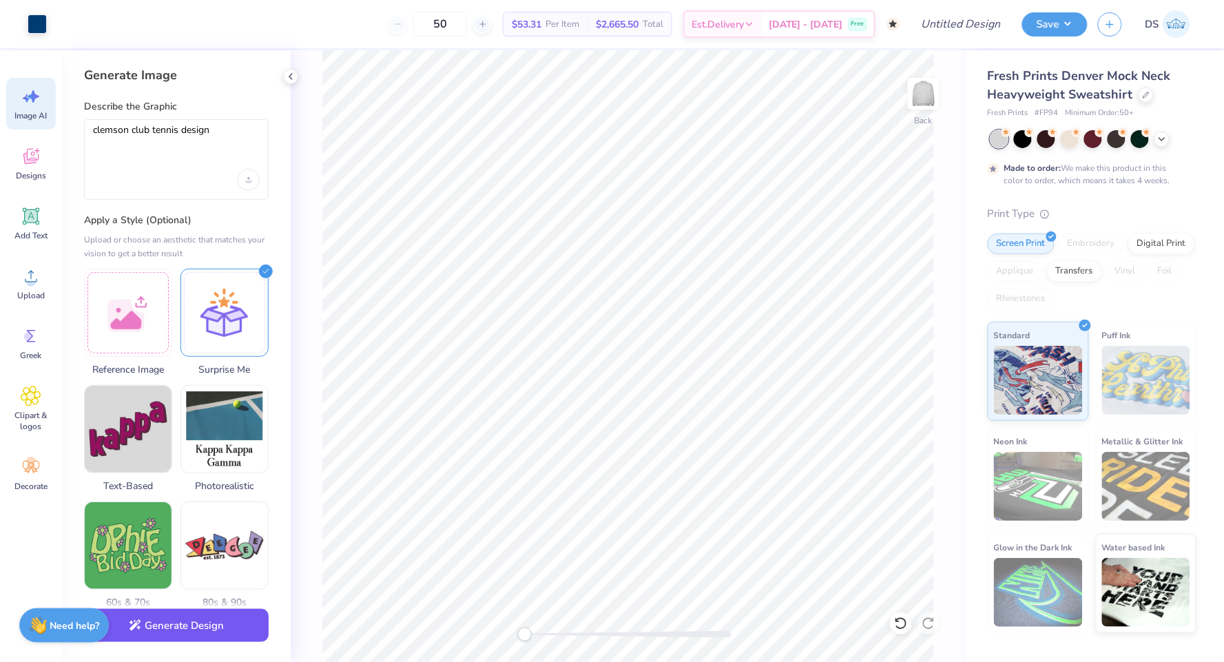
click at [222, 623] on button "Generate Design" at bounding box center [176, 626] width 185 height 34
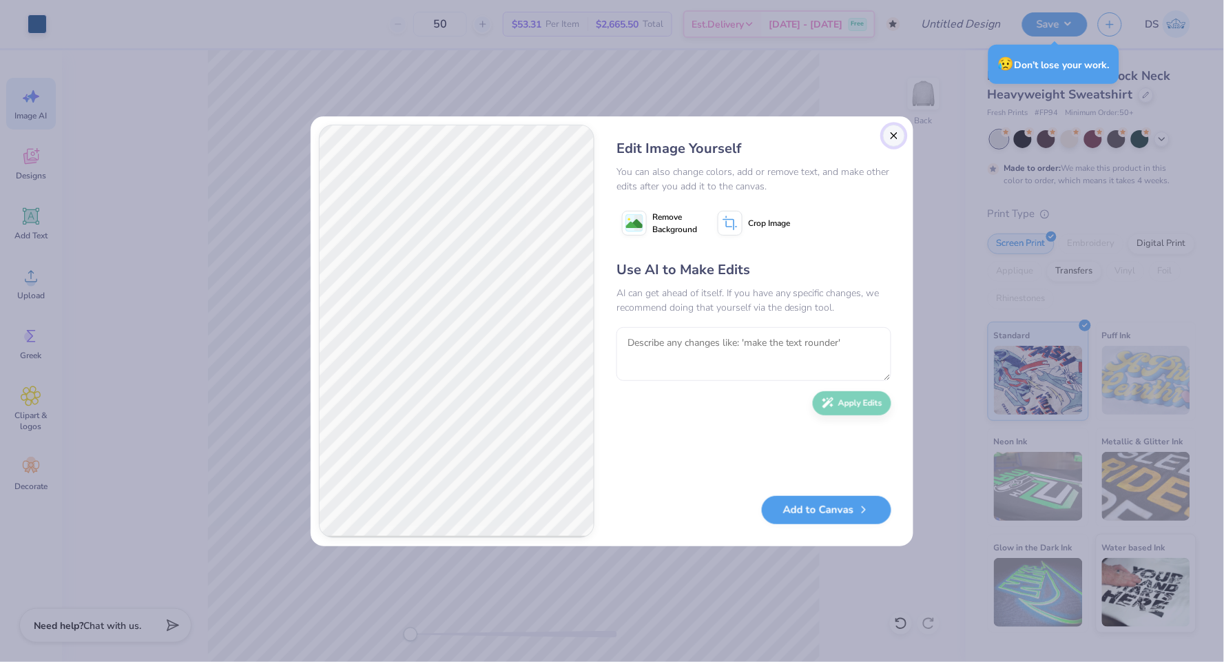
click at [891, 130] on button "Close" at bounding box center [894, 136] width 22 height 22
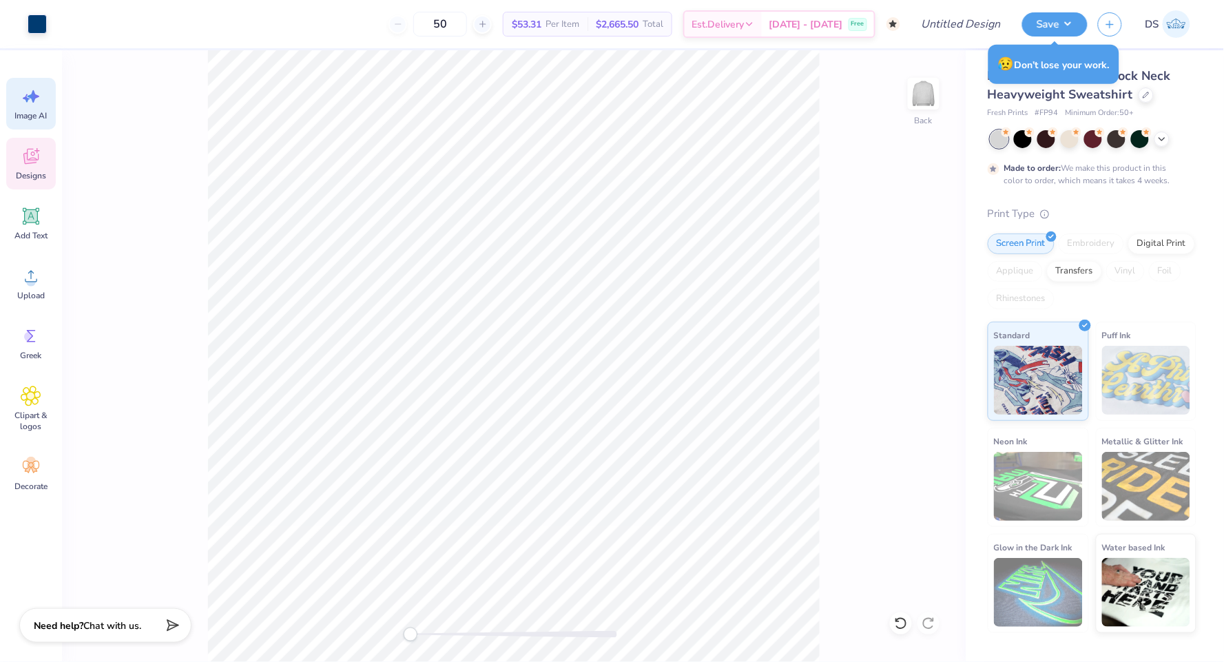
click at [37, 158] on icon at bounding box center [31, 156] width 21 height 21
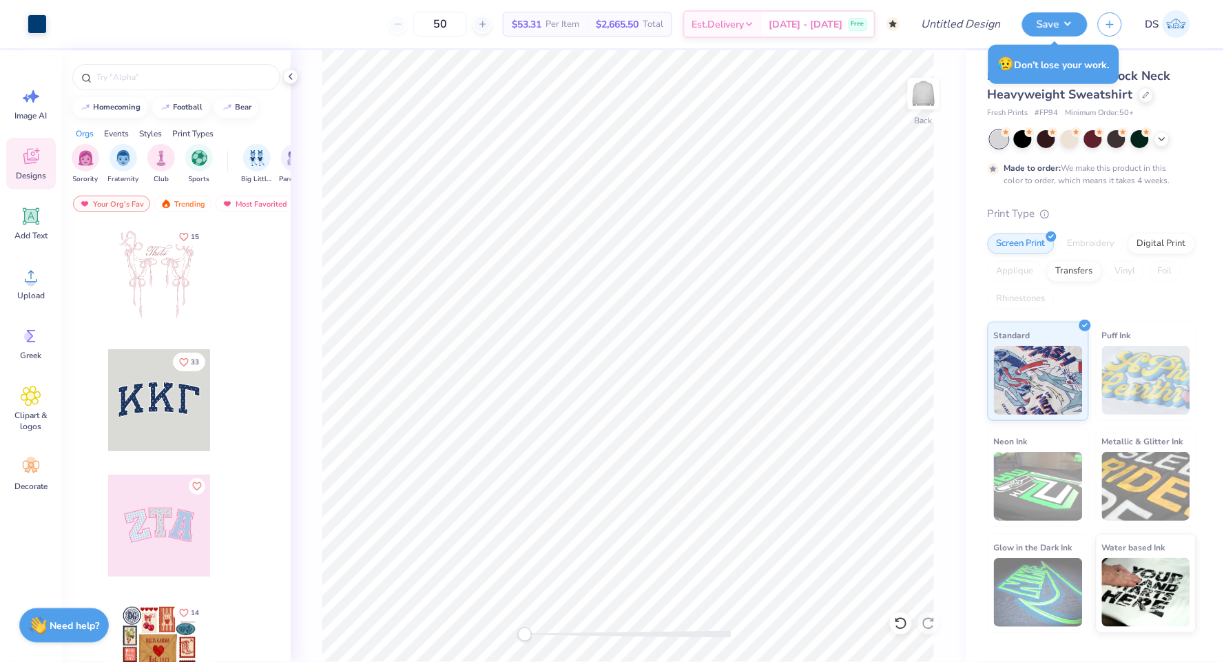
scroll to position [0, 0]
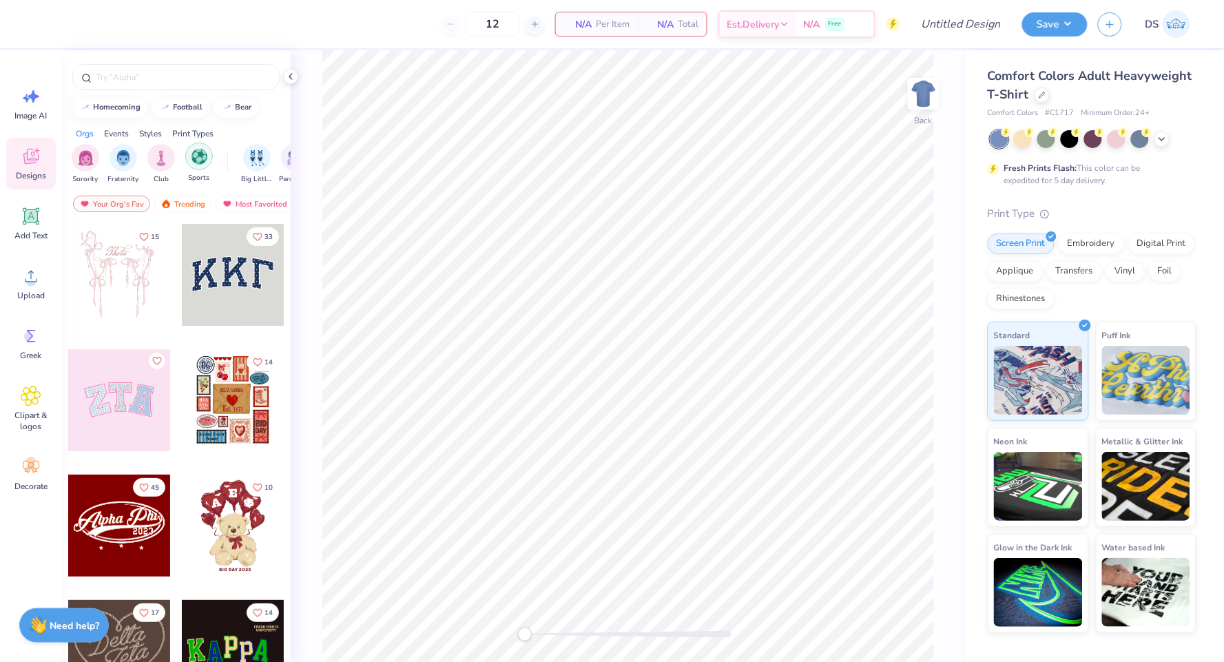
click at [198, 157] on img "filter for Sports" at bounding box center [200, 157] width 16 height 16
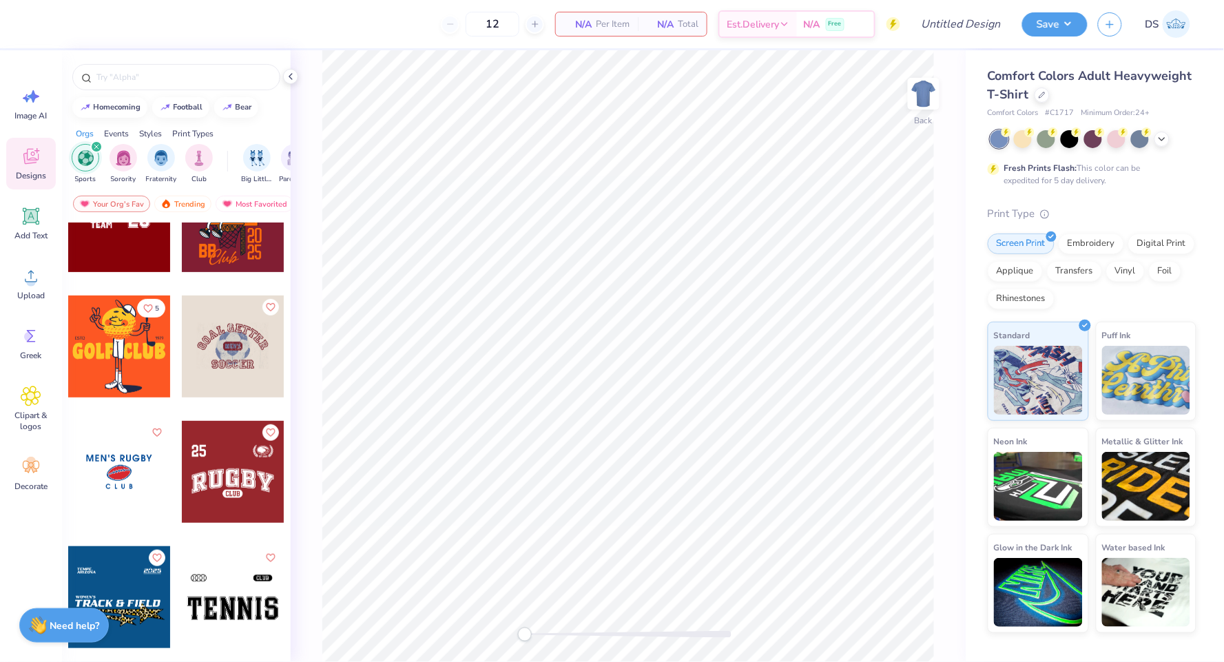
scroll to position [221, 0]
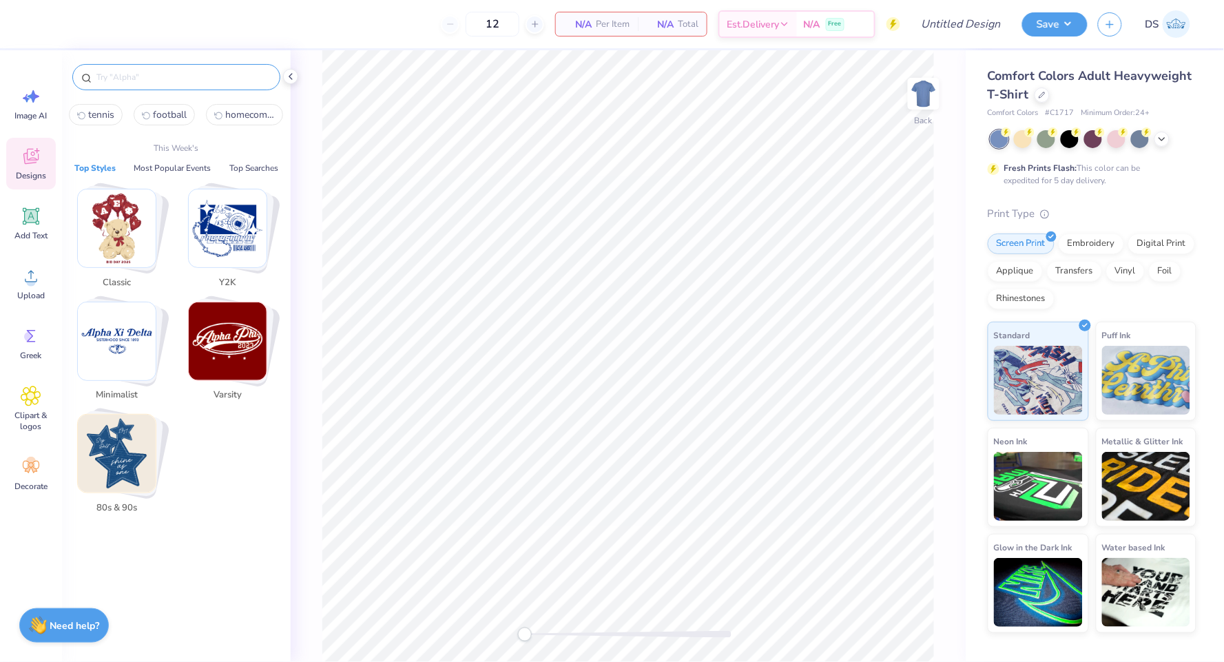
click at [217, 77] on input "text" at bounding box center [183, 77] width 176 height 14
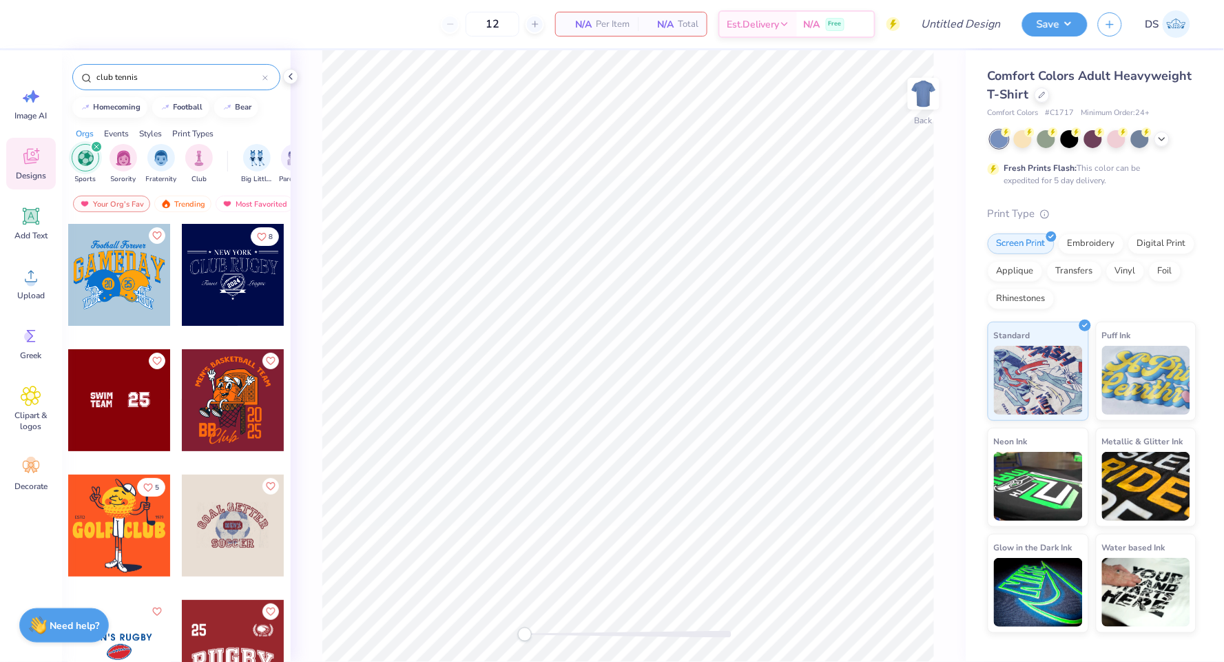
type input "club tennis"
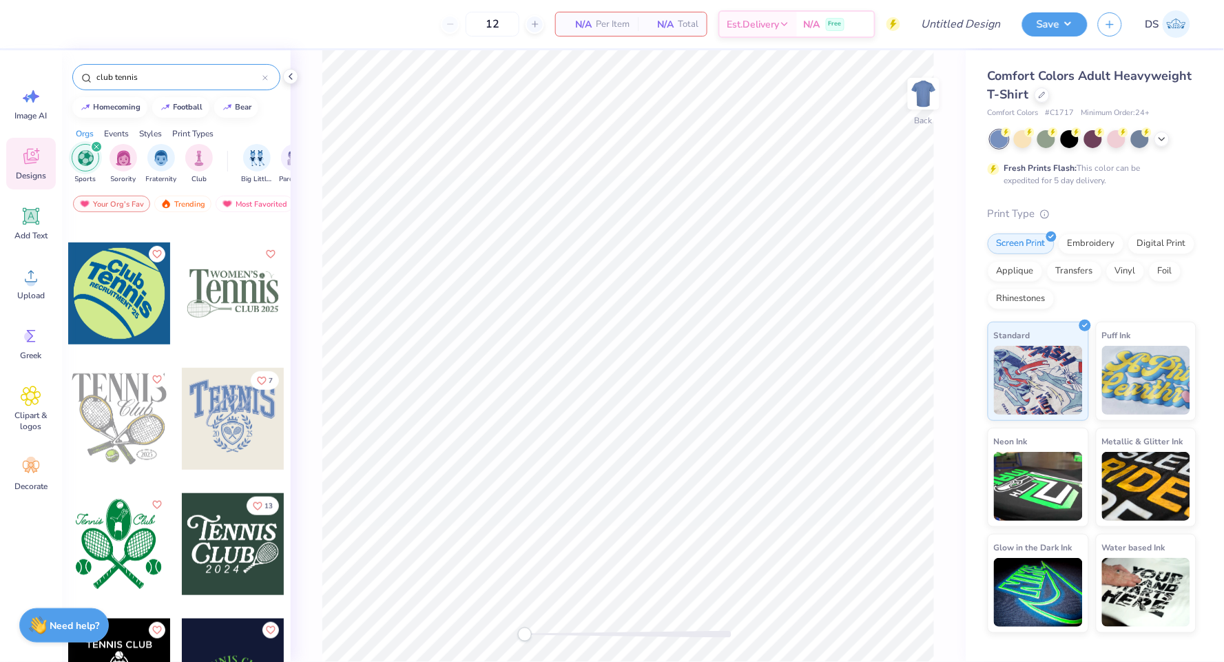
scroll to position [387, 0]
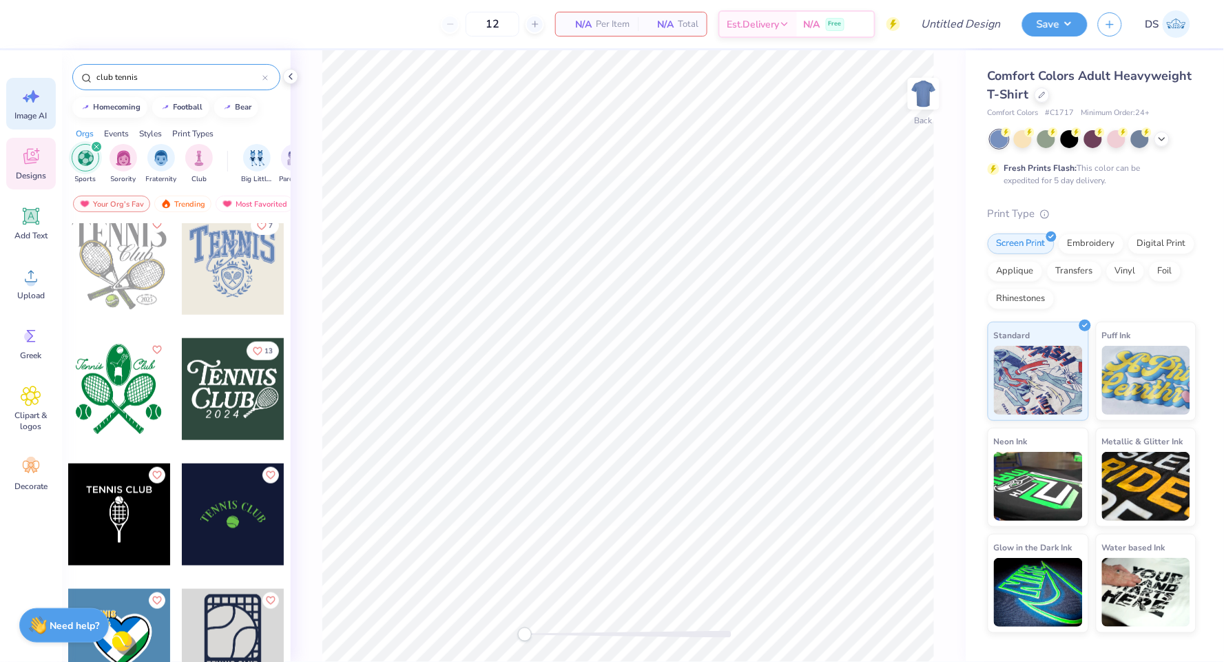
click at [37, 124] on div "Image AI" at bounding box center [31, 104] width 50 height 52
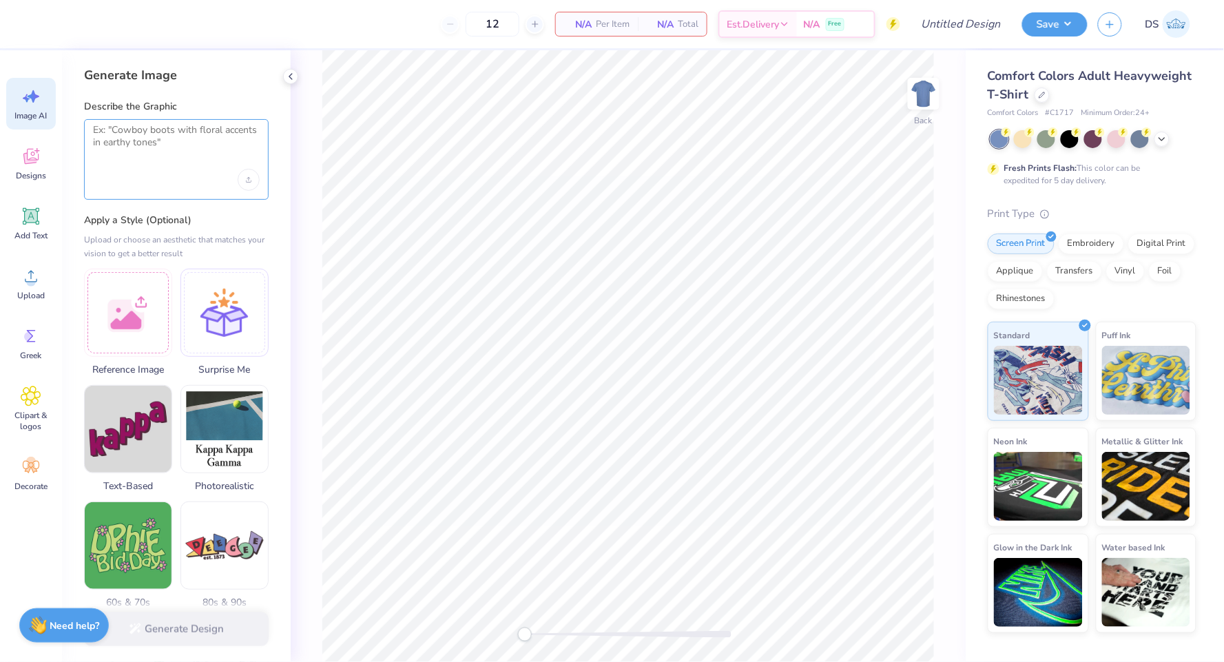
click at [145, 156] on textarea at bounding box center [176, 141] width 167 height 34
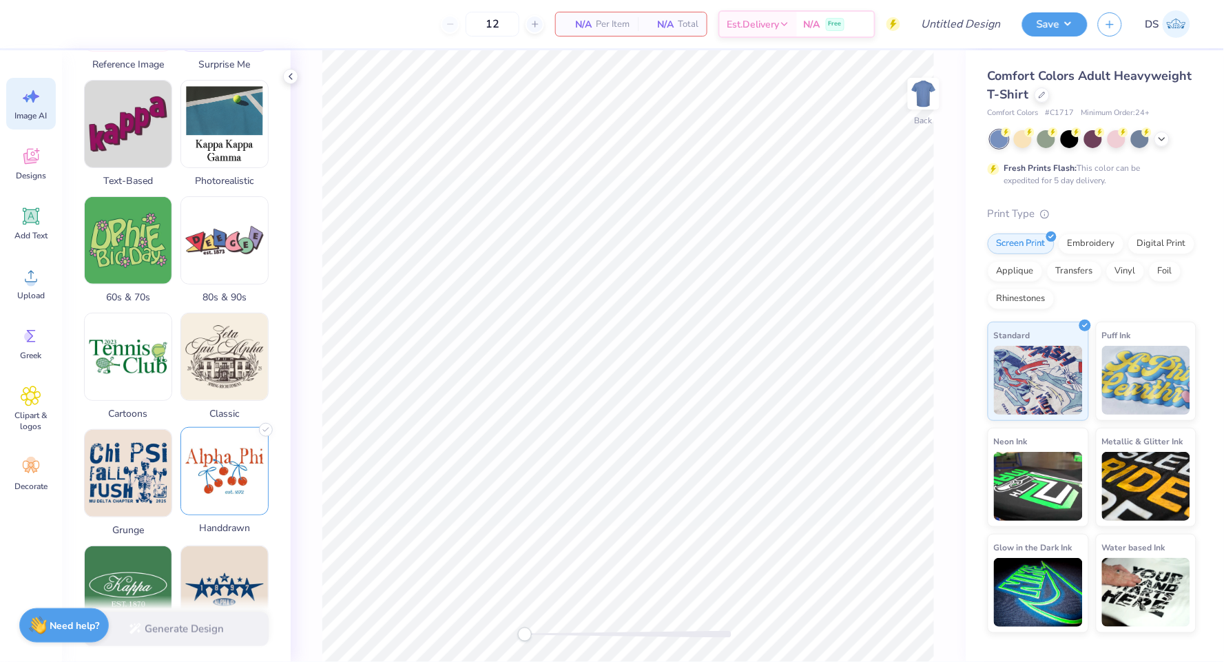
scroll to position [413, 0]
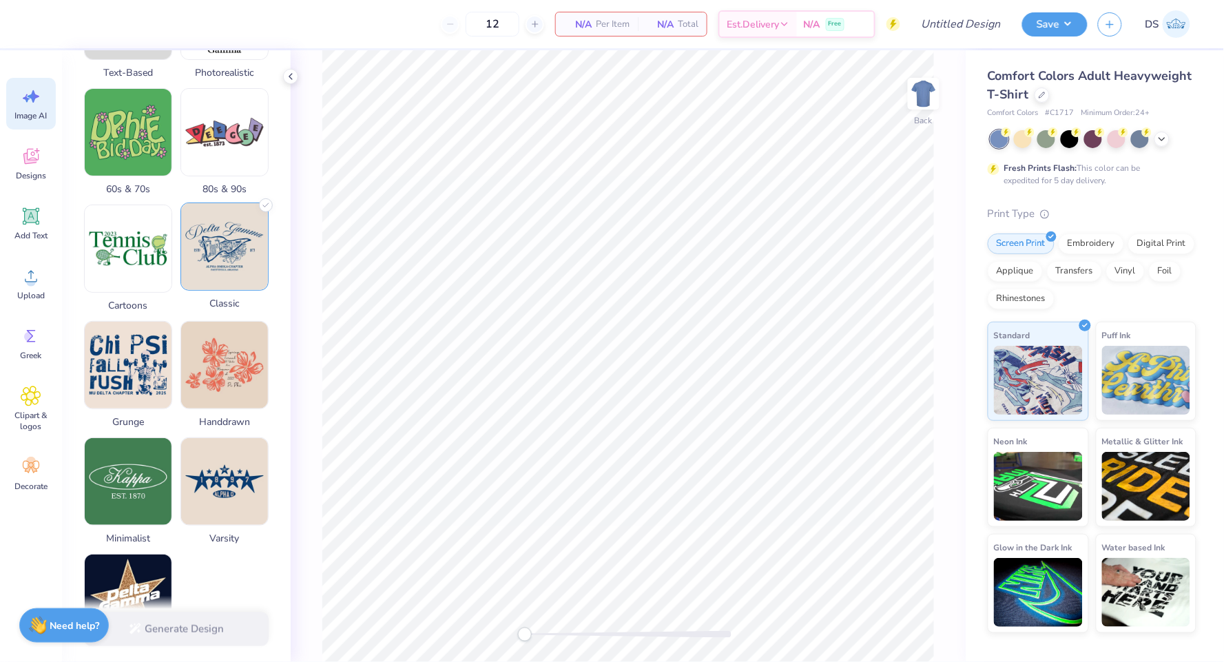
click at [196, 248] on img at bounding box center [224, 246] width 87 height 87
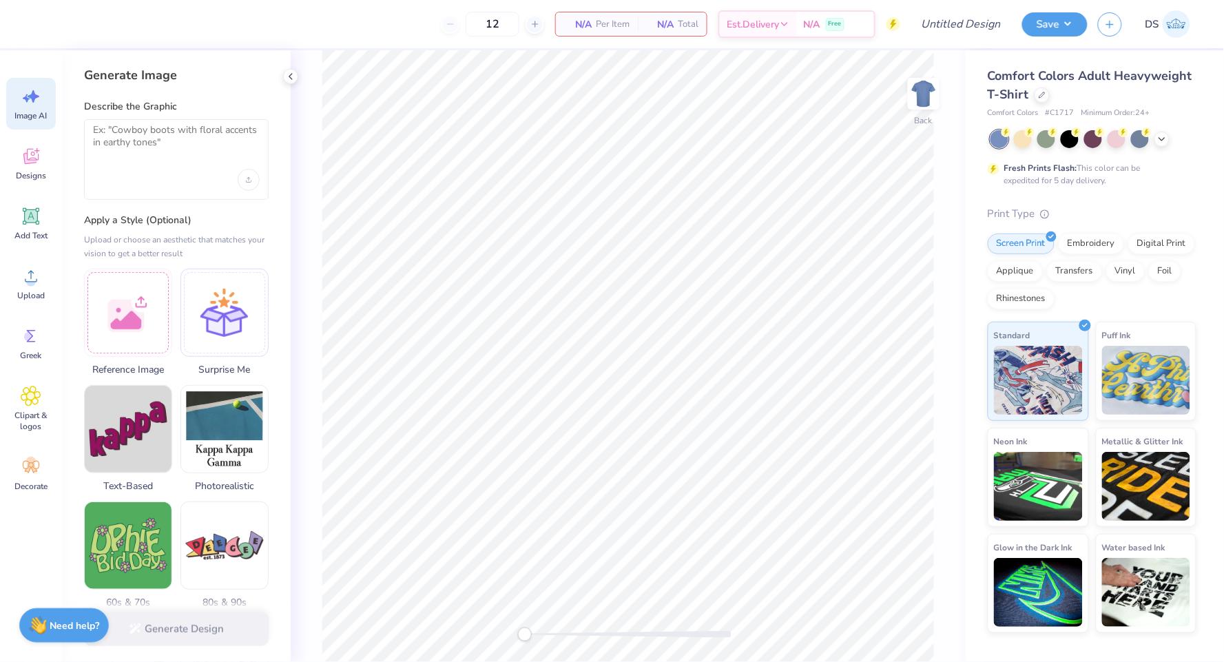
click at [193, 159] on div at bounding box center [176, 159] width 185 height 81
click at [155, 143] on textarea at bounding box center [176, 141] width 167 height 34
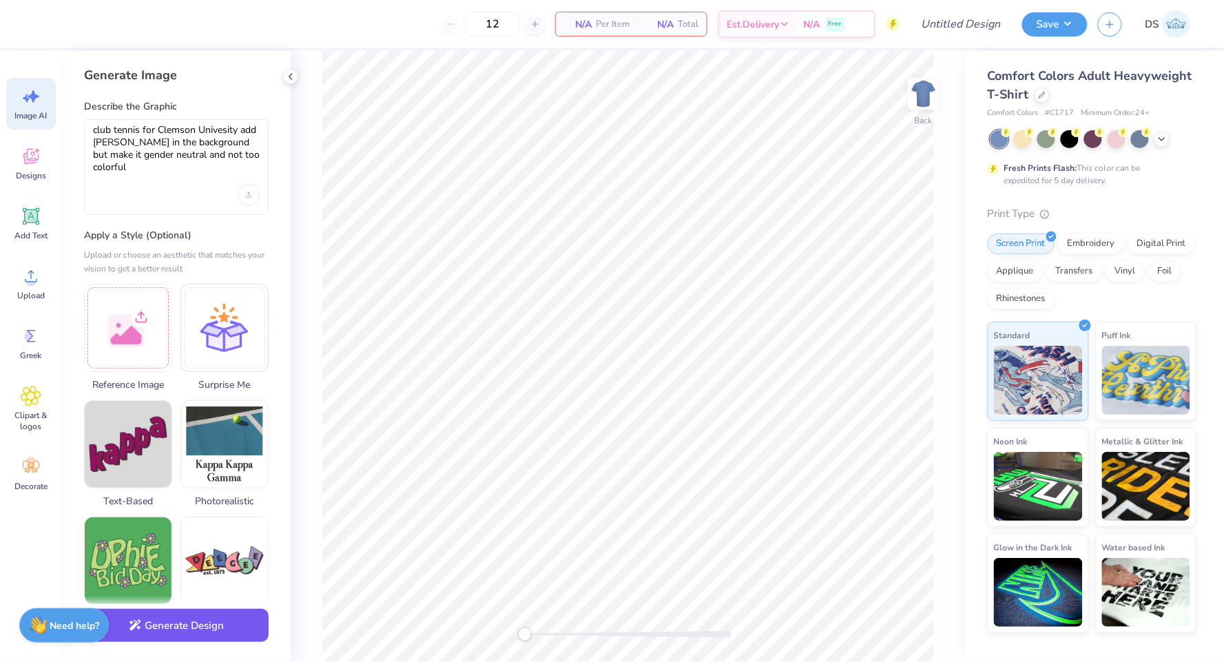
click at [161, 626] on button "Generate Design" at bounding box center [176, 626] width 185 height 34
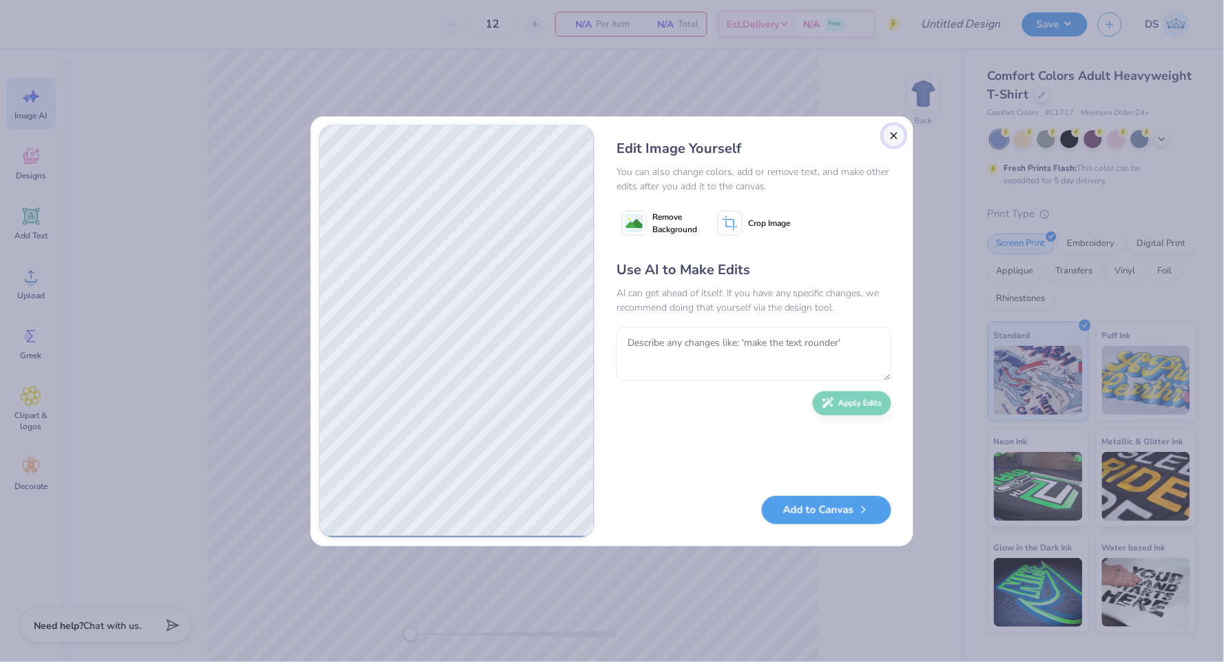
click at [890, 134] on button "Close" at bounding box center [894, 136] width 22 height 22
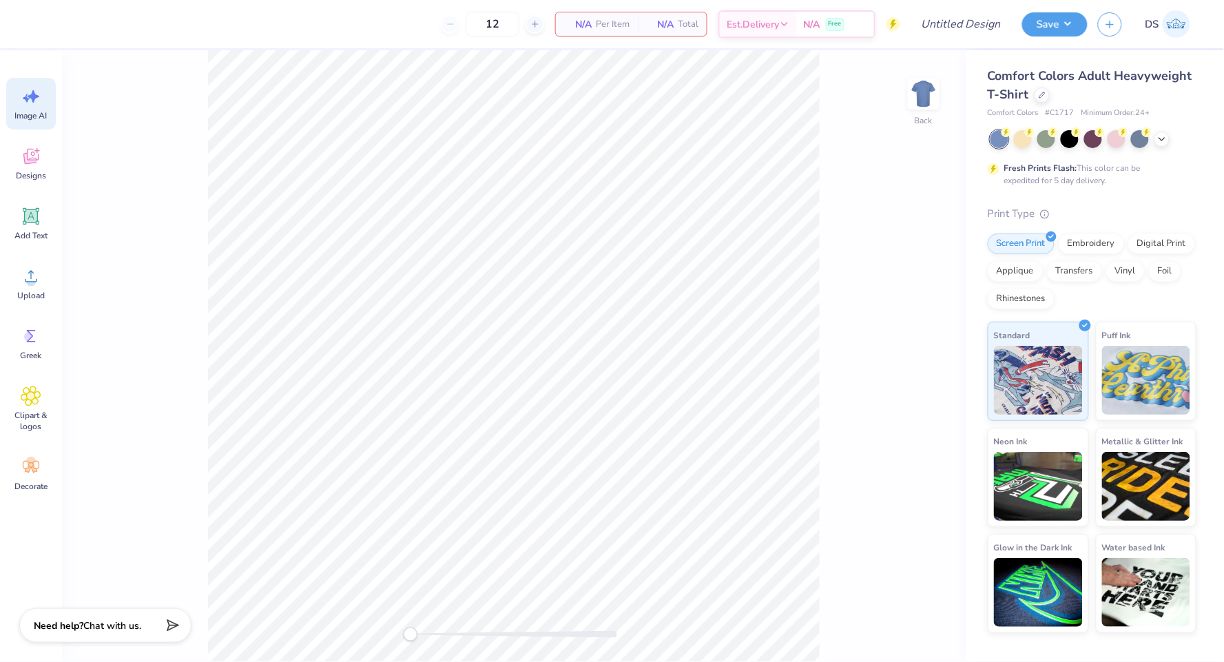
scroll to position [0, 31]
click at [25, 98] on icon at bounding box center [27, 98] width 8 height 8
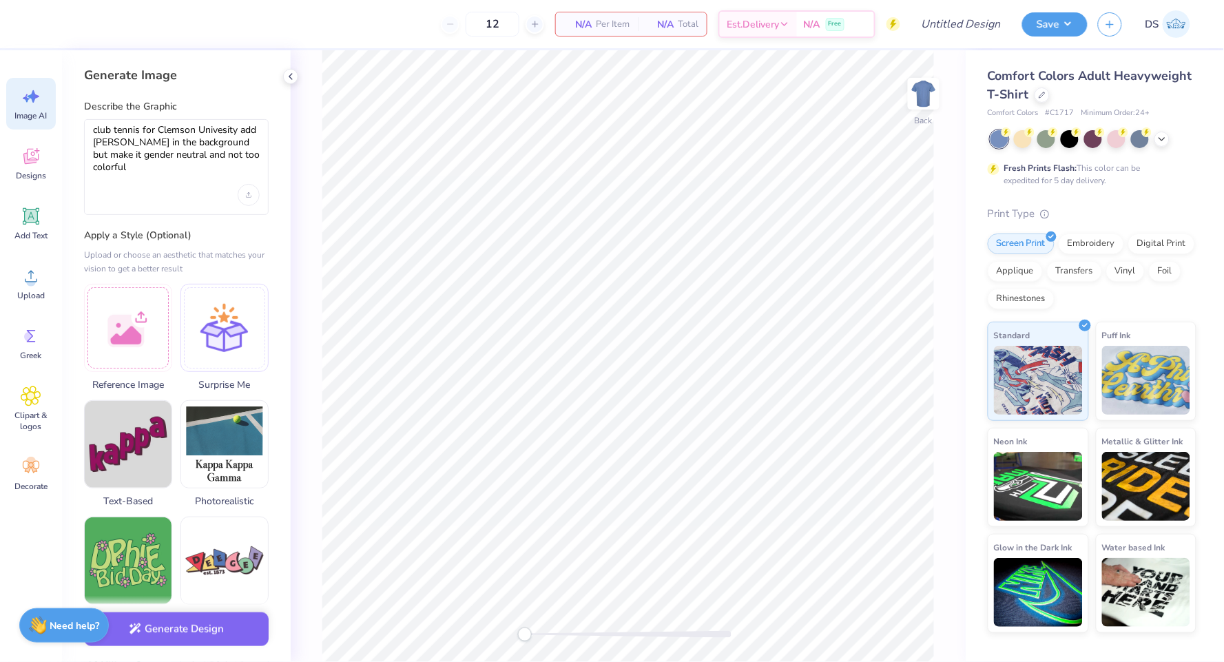
scroll to position [0, 0]
drag, startPoint x: 198, startPoint y: 174, endPoint x: 61, endPoint y: 108, distance: 151.9
click at [61, 108] on div "12 N/A Per Item N/A Total Est. Delivery N/A Free Design Title Save DS Image AI …" at bounding box center [612, 331] width 1224 height 662
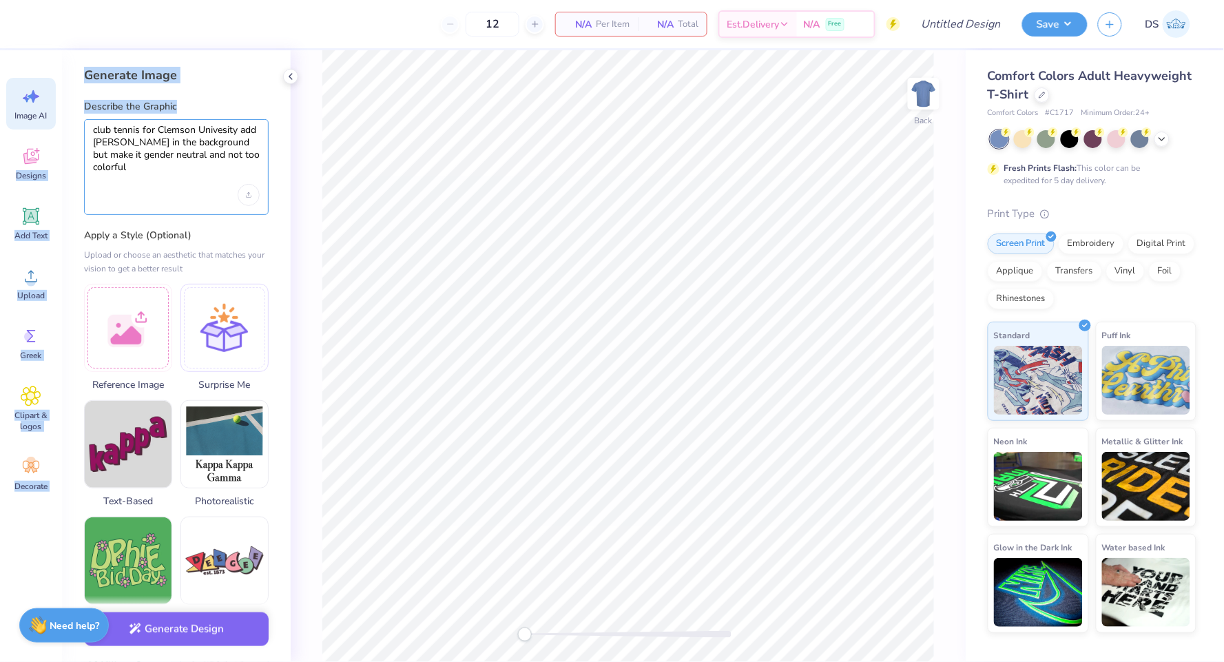
click at [114, 139] on textarea "club tennis for Clemson Univesity add [PERSON_NAME] in the background but make …" at bounding box center [176, 149] width 167 height 50
drag, startPoint x: 138, startPoint y: 166, endPoint x: 90, endPoint y: 121, distance: 65.8
click at [90, 121] on div "club tennis for Clemson Univesity add [PERSON_NAME] in the background but make …" at bounding box center [176, 167] width 185 height 96
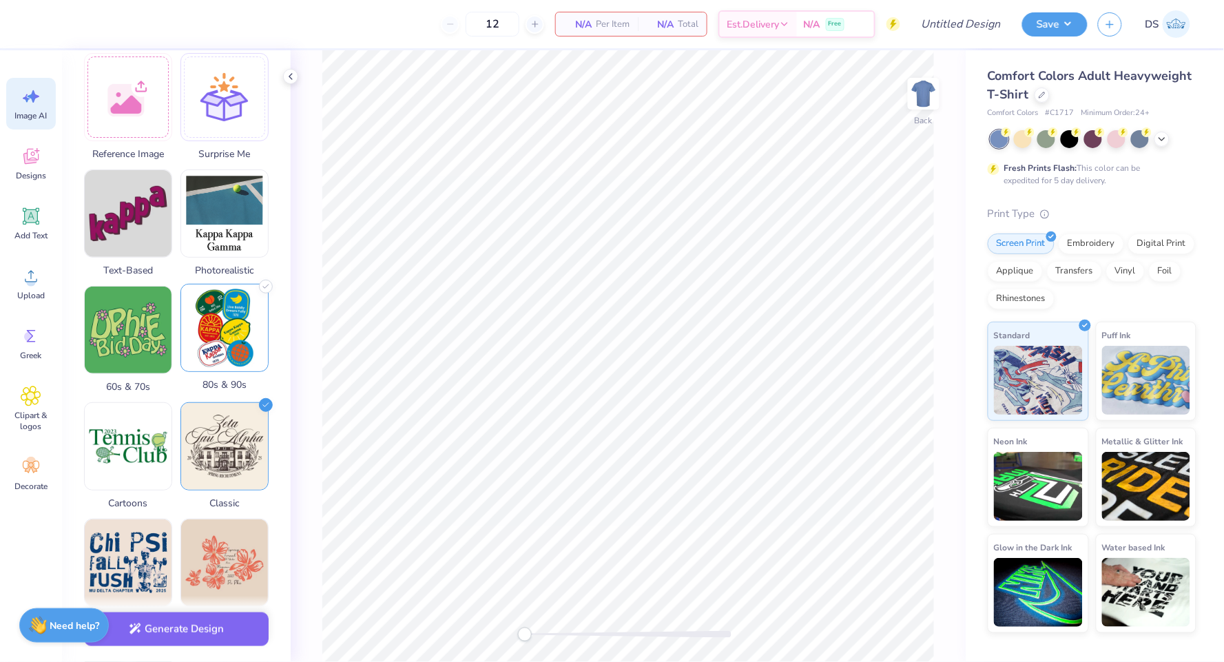
scroll to position [216, 0]
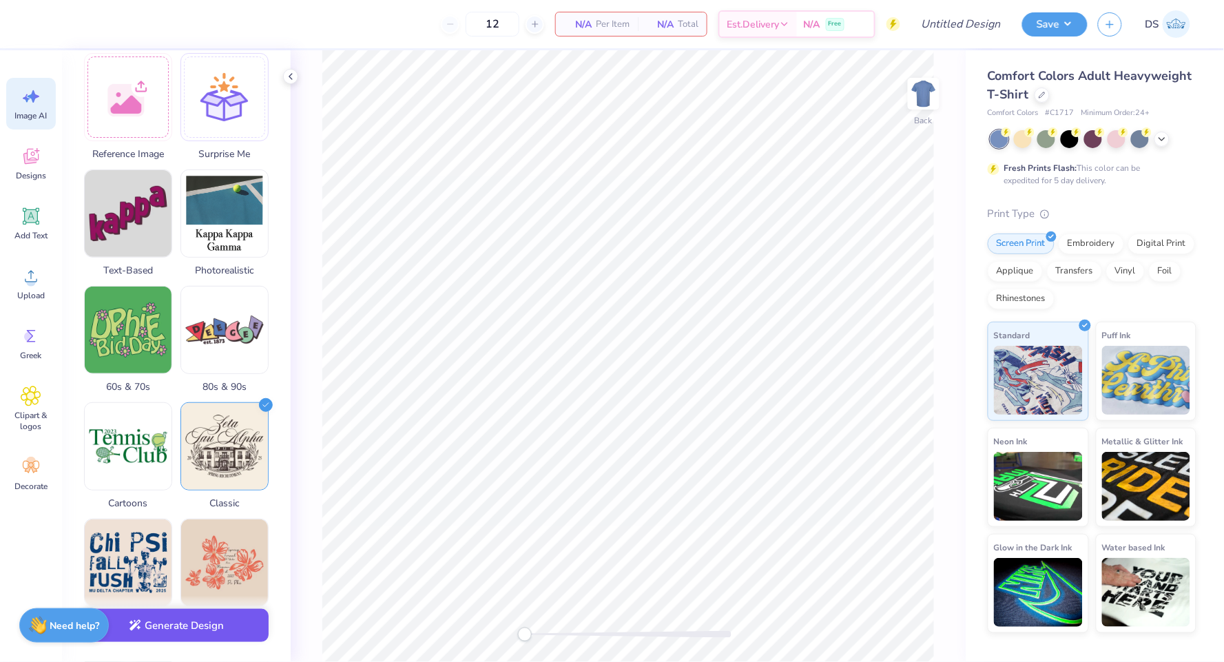
type textarea "clemson panhellenic dance battle"
click at [229, 622] on button "Generate Design" at bounding box center [176, 626] width 185 height 34
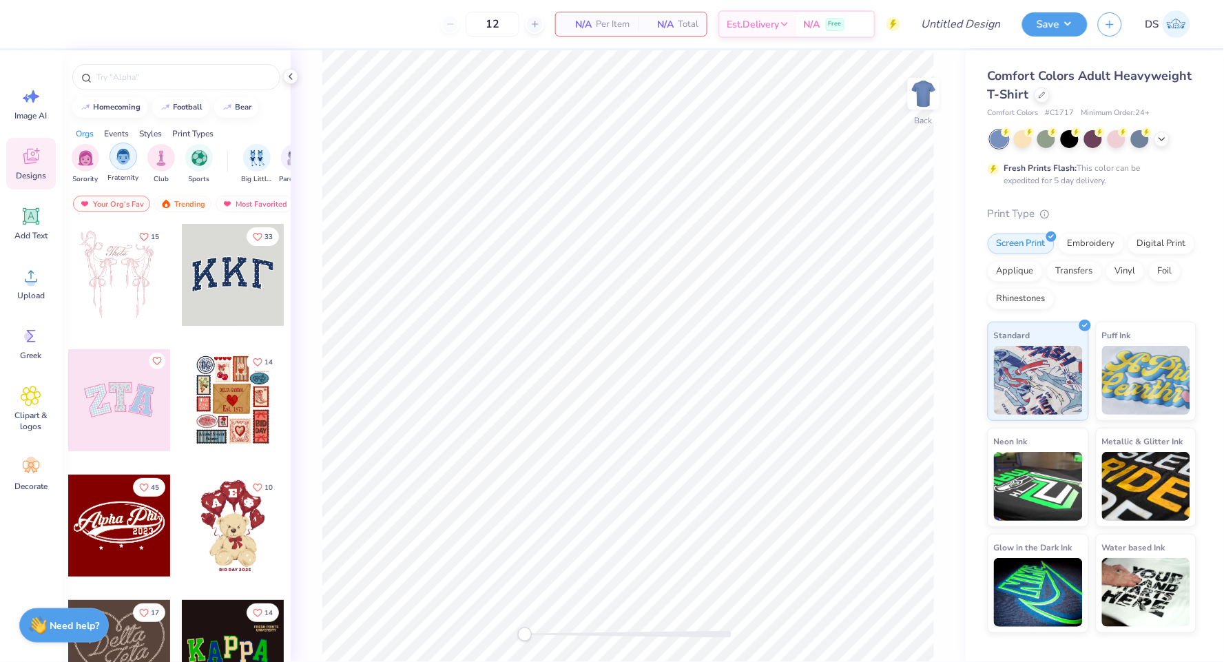
click at [118, 152] on img "filter for Fraternity" at bounding box center [123, 157] width 15 height 16
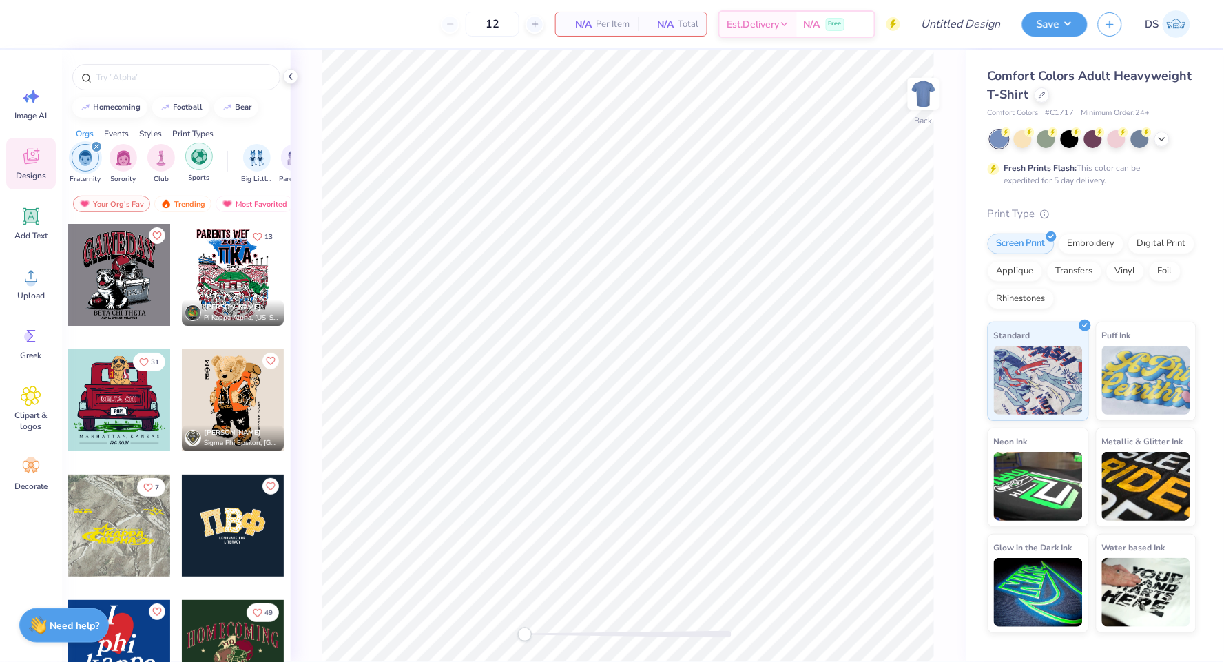
click at [201, 155] on img "filter for Sports" at bounding box center [200, 157] width 16 height 16
click at [26, 107] on div "Image AI" at bounding box center [31, 104] width 50 height 52
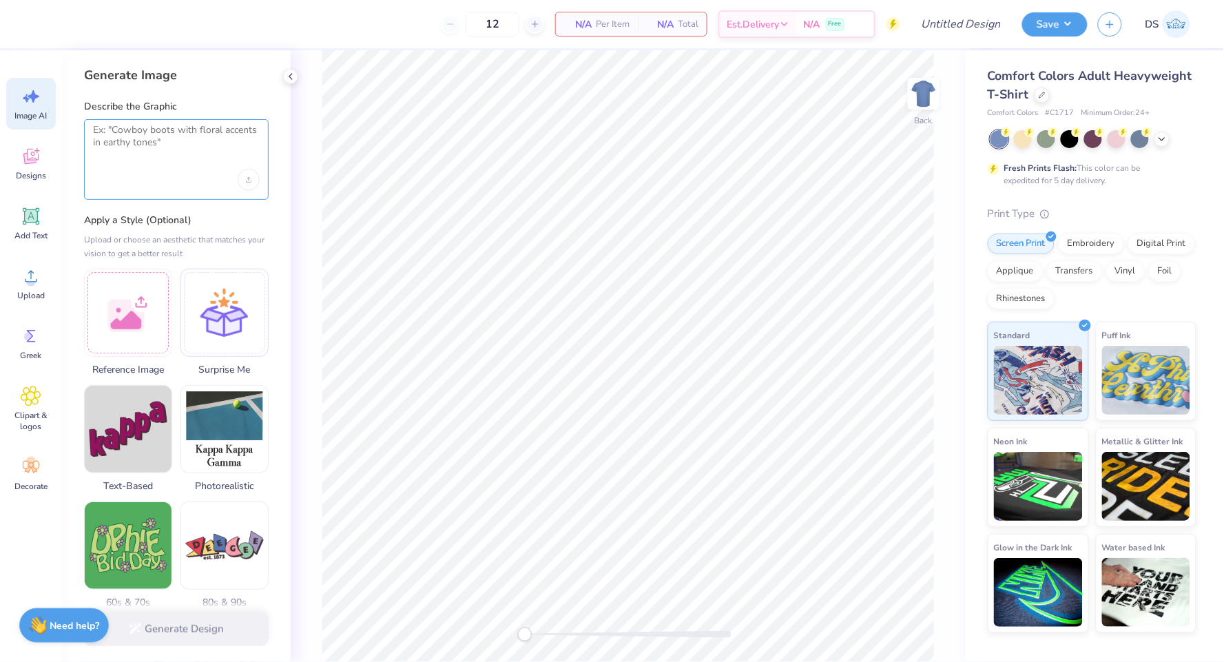
click at [133, 141] on textarea at bounding box center [176, 141] width 167 height 34
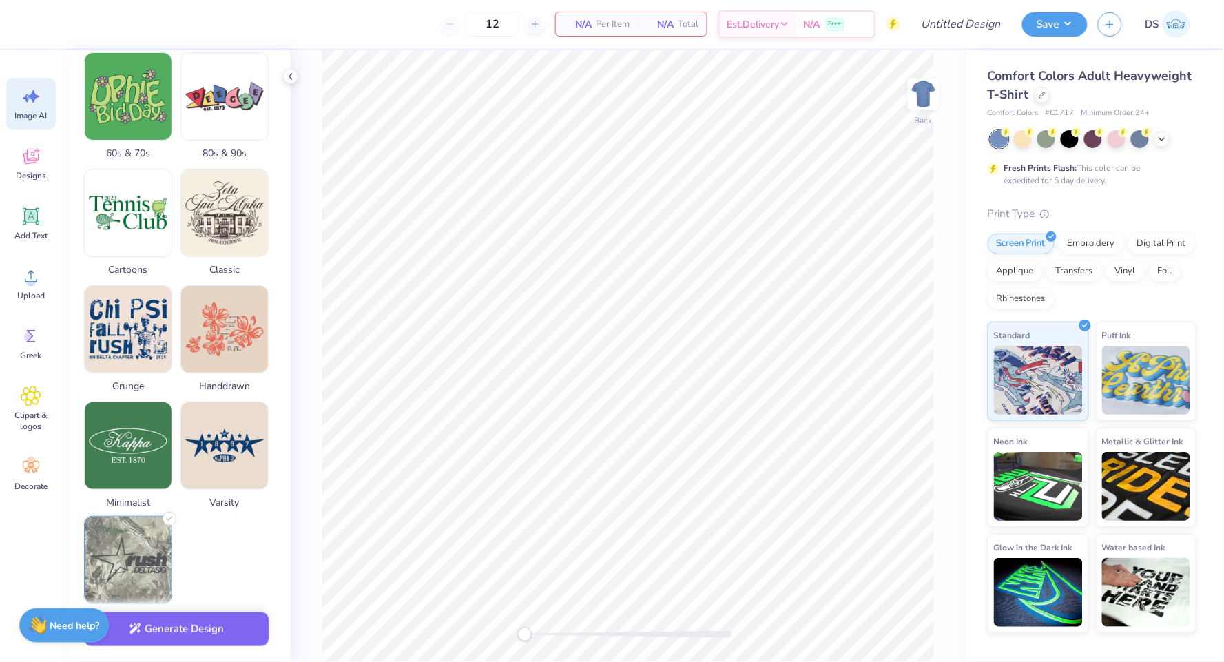
scroll to position [448, 0]
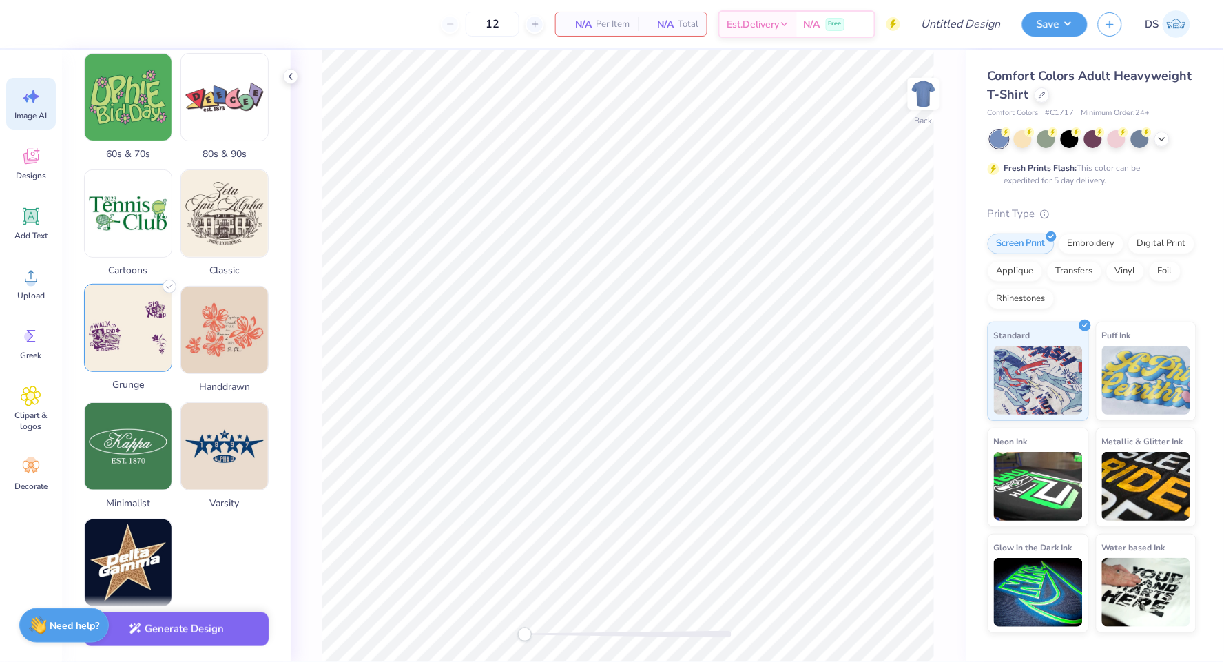
type textarea "clemson panhellenic dance battle"
click at [154, 333] on img at bounding box center [128, 328] width 87 height 87
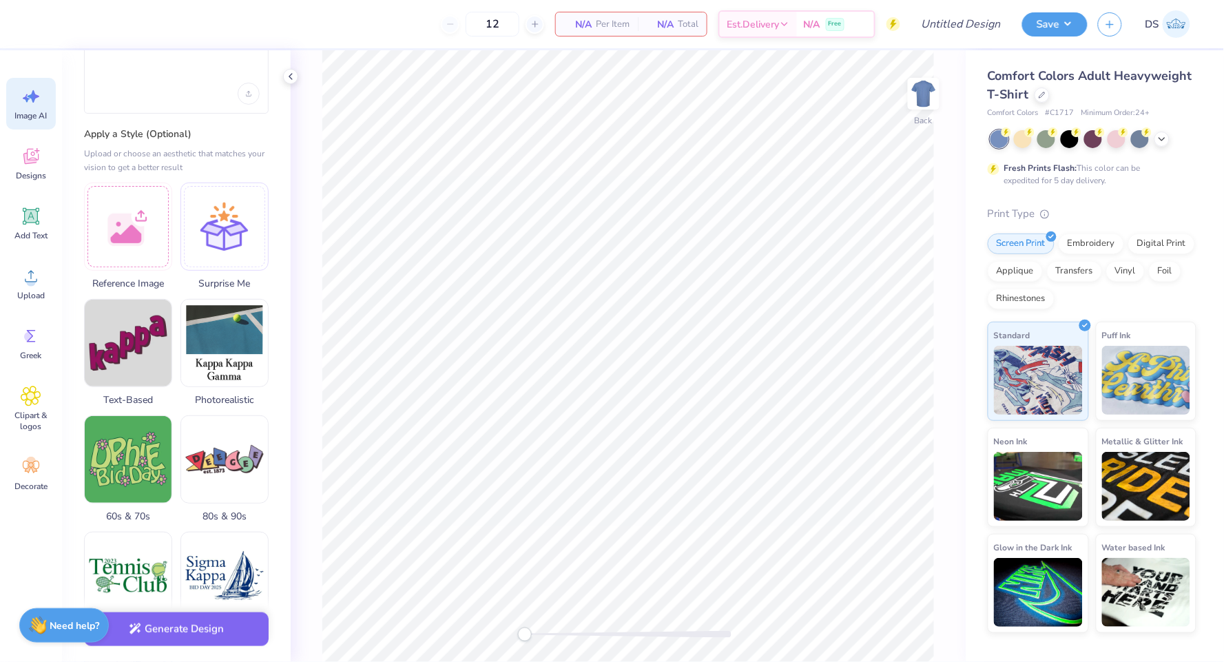
scroll to position [85, 0]
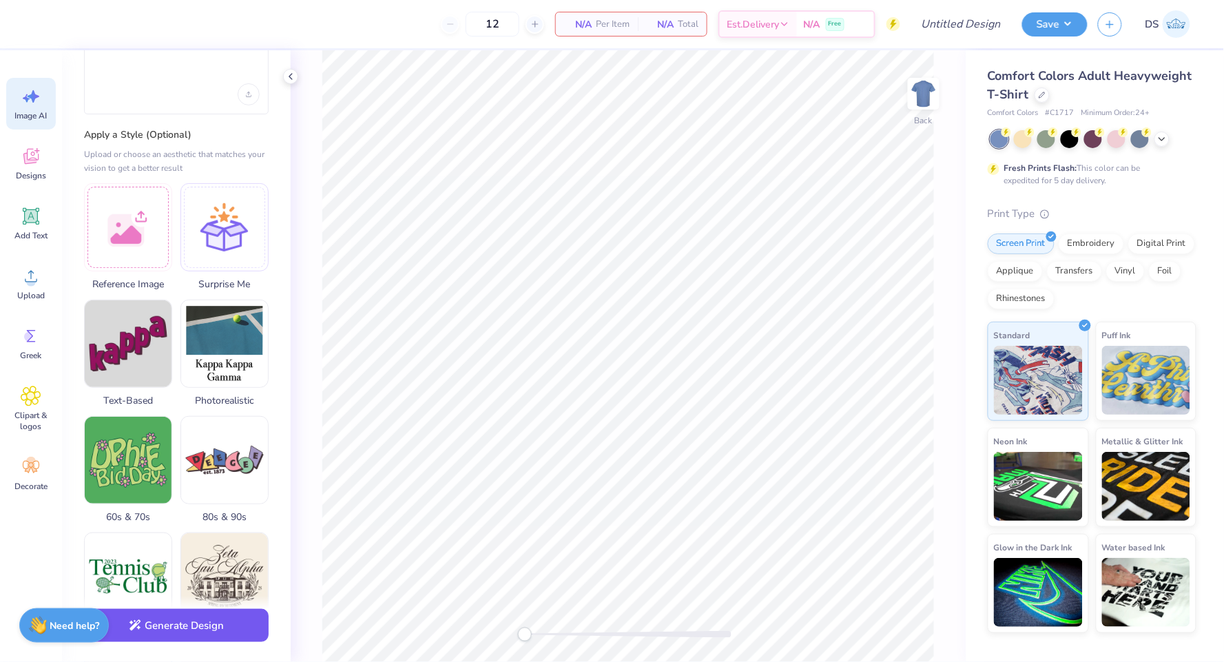
click at [247, 621] on button "Generate Design" at bounding box center [176, 626] width 185 height 34
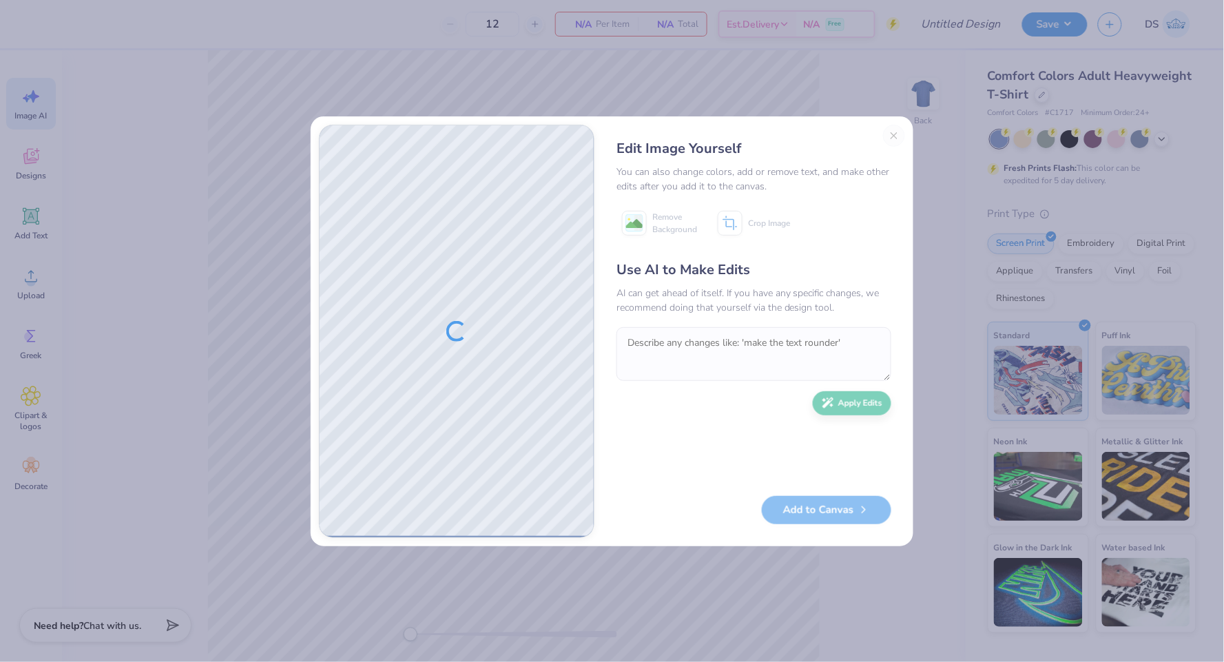
click at [890, 136] on div "Edit Image Yourself You can also change colors, add or remove text, and make ot…" at bounding box center [754, 331] width 302 height 413
